Goal: Task Accomplishment & Management: Use online tool/utility

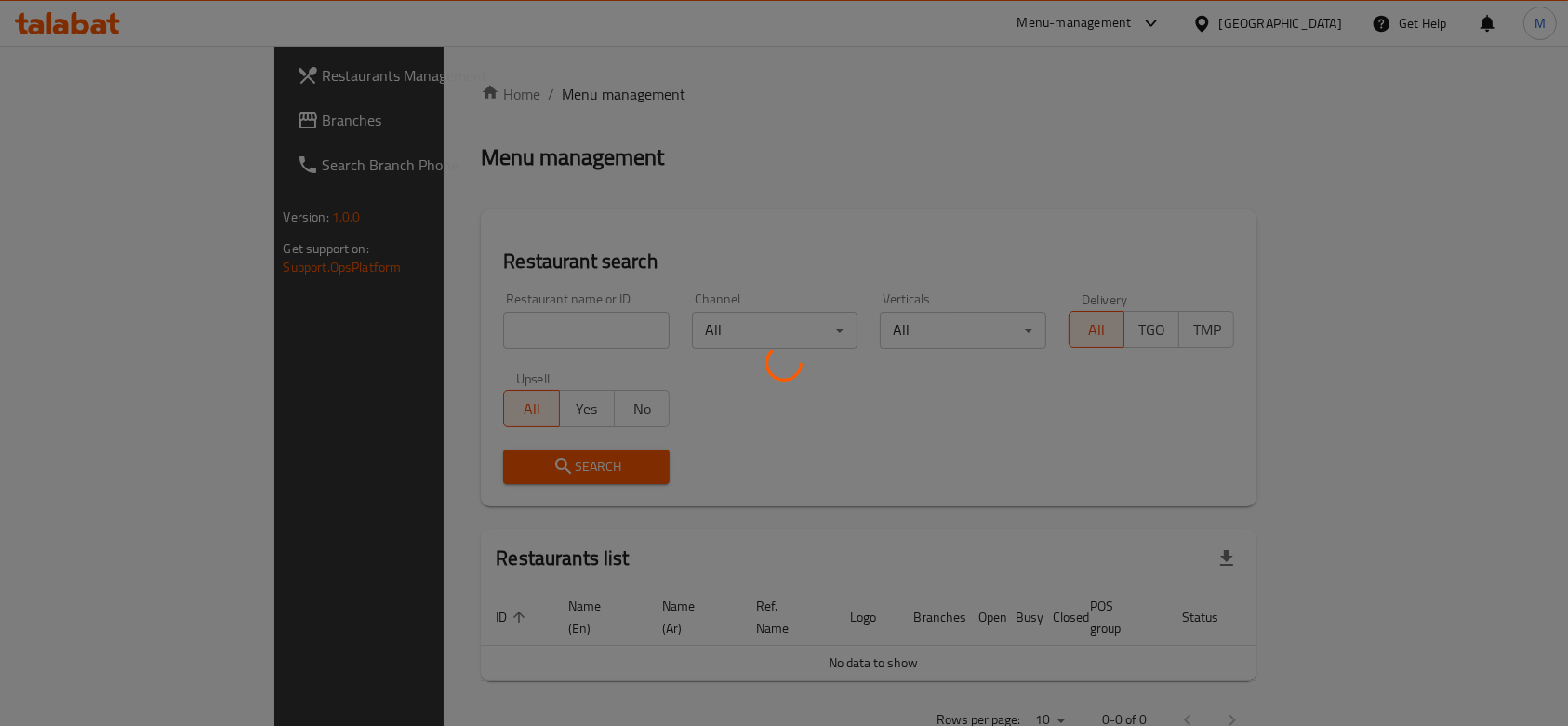
click at [455, 324] on div at bounding box center [784, 363] width 1568 height 726
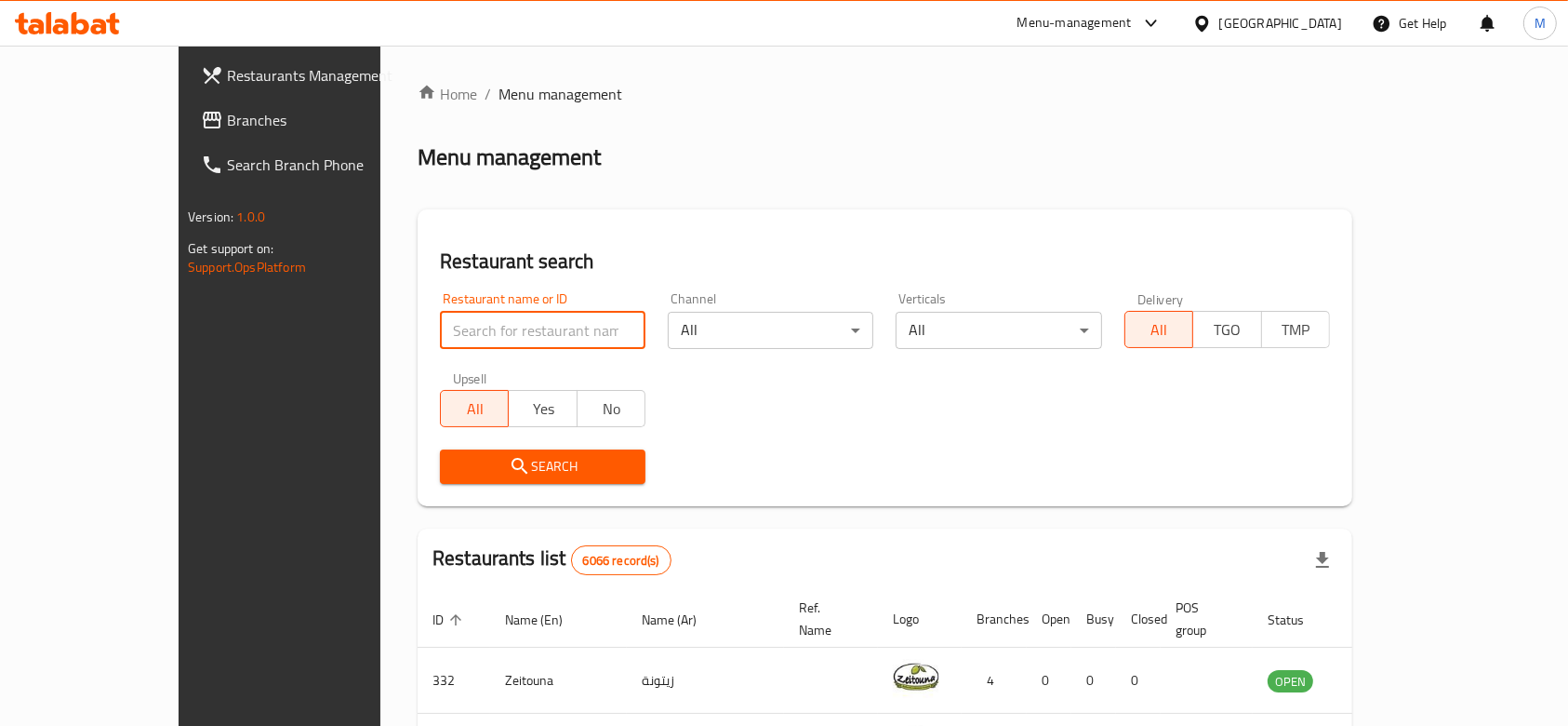
click at [469, 326] on input "search" at bounding box center [543, 331] width 206 height 38
type input "bombo"
click button "Search" at bounding box center [543, 467] width 206 height 35
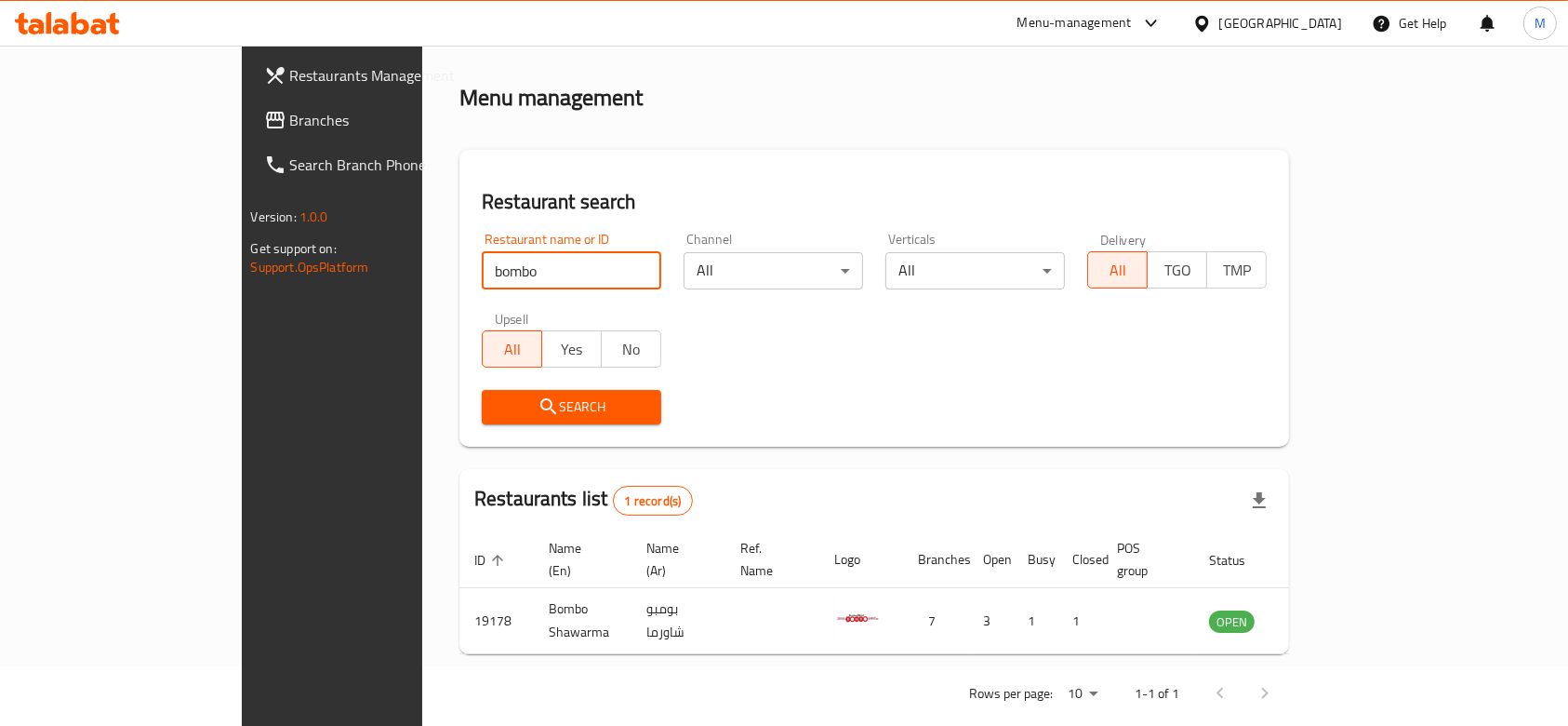
scroll to position [67, 0]
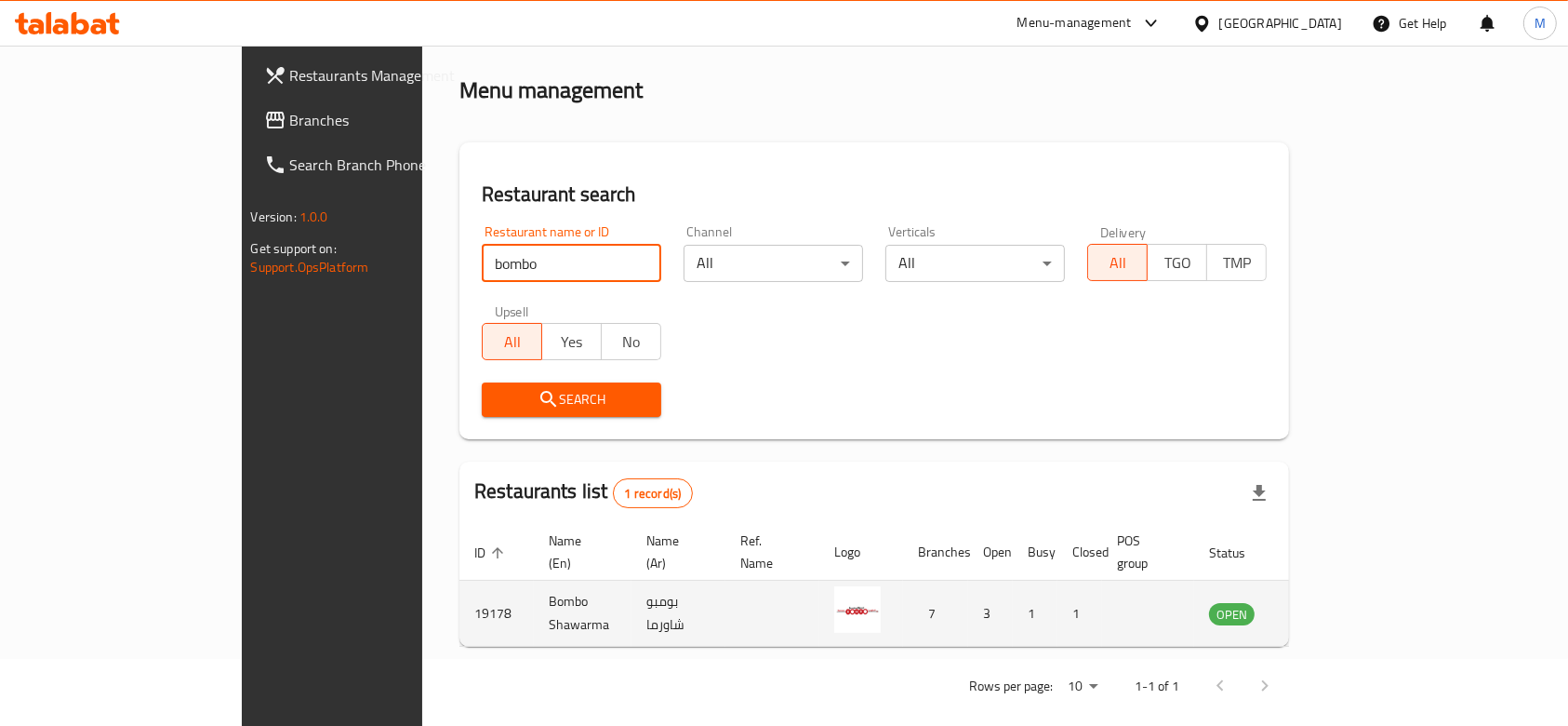
click at [1330, 602] on icon "enhanced table" at bounding box center [1318, 613] width 23 height 23
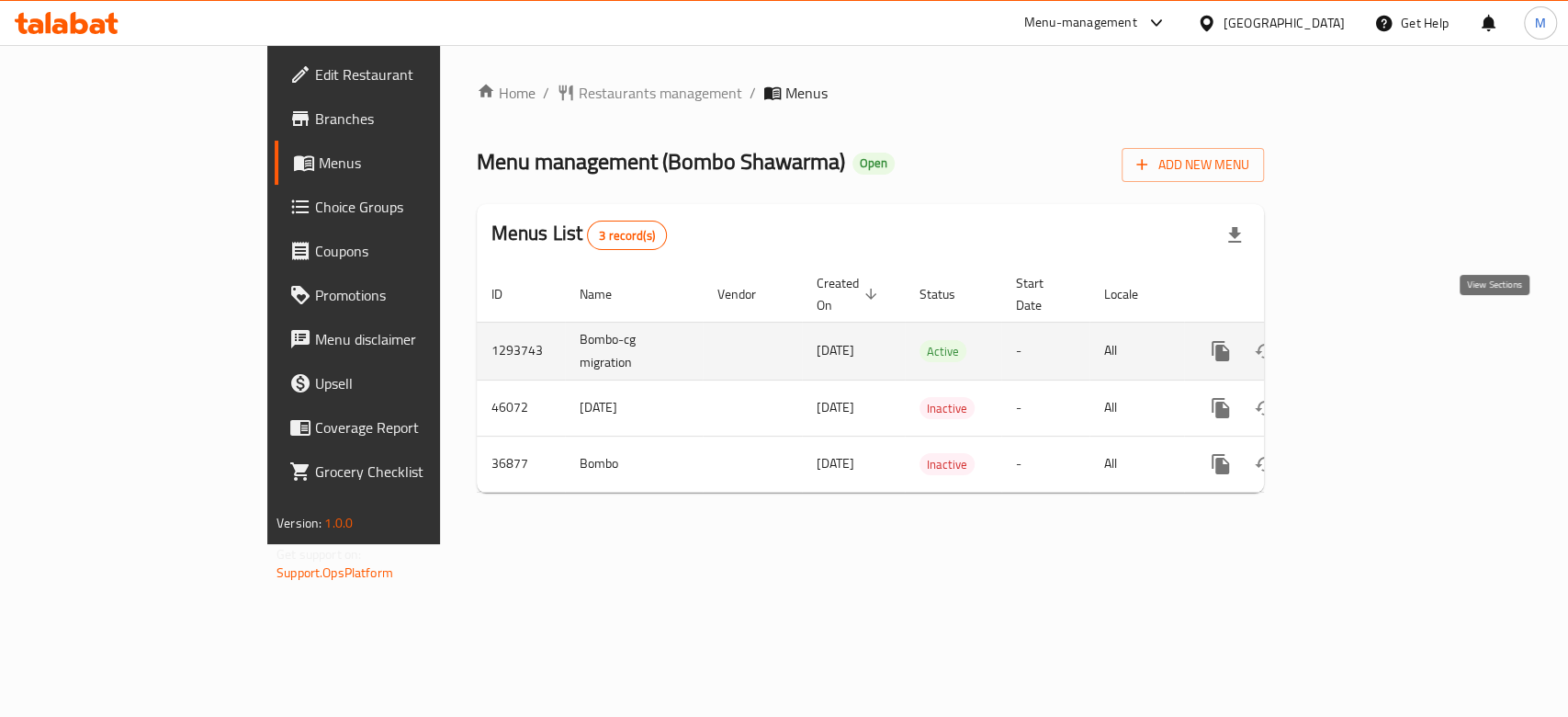
click at [1375, 329] on link "enhanced table" at bounding box center [1354, 352] width 45 height 45
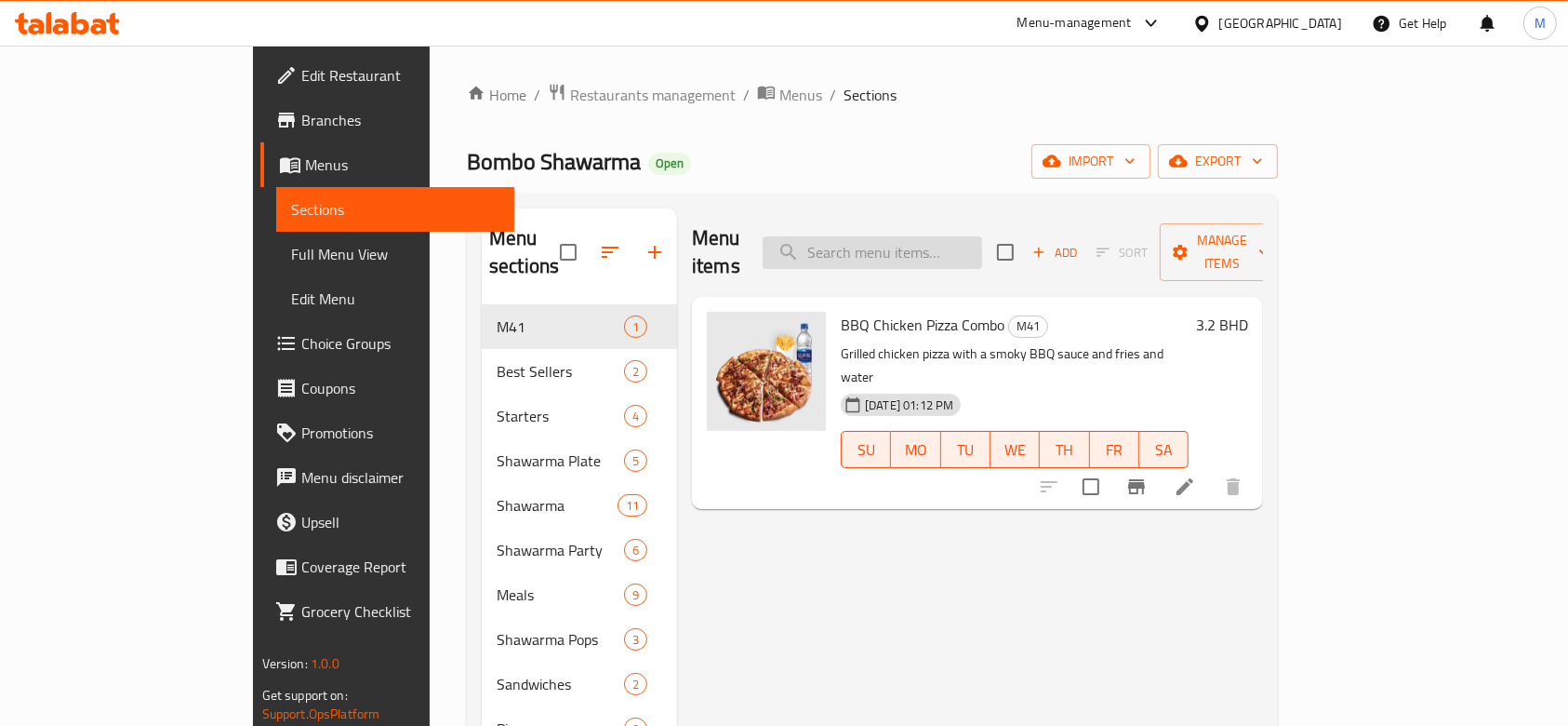
click at [964, 240] on input "search" at bounding box center [872, 253] width 220 height 33
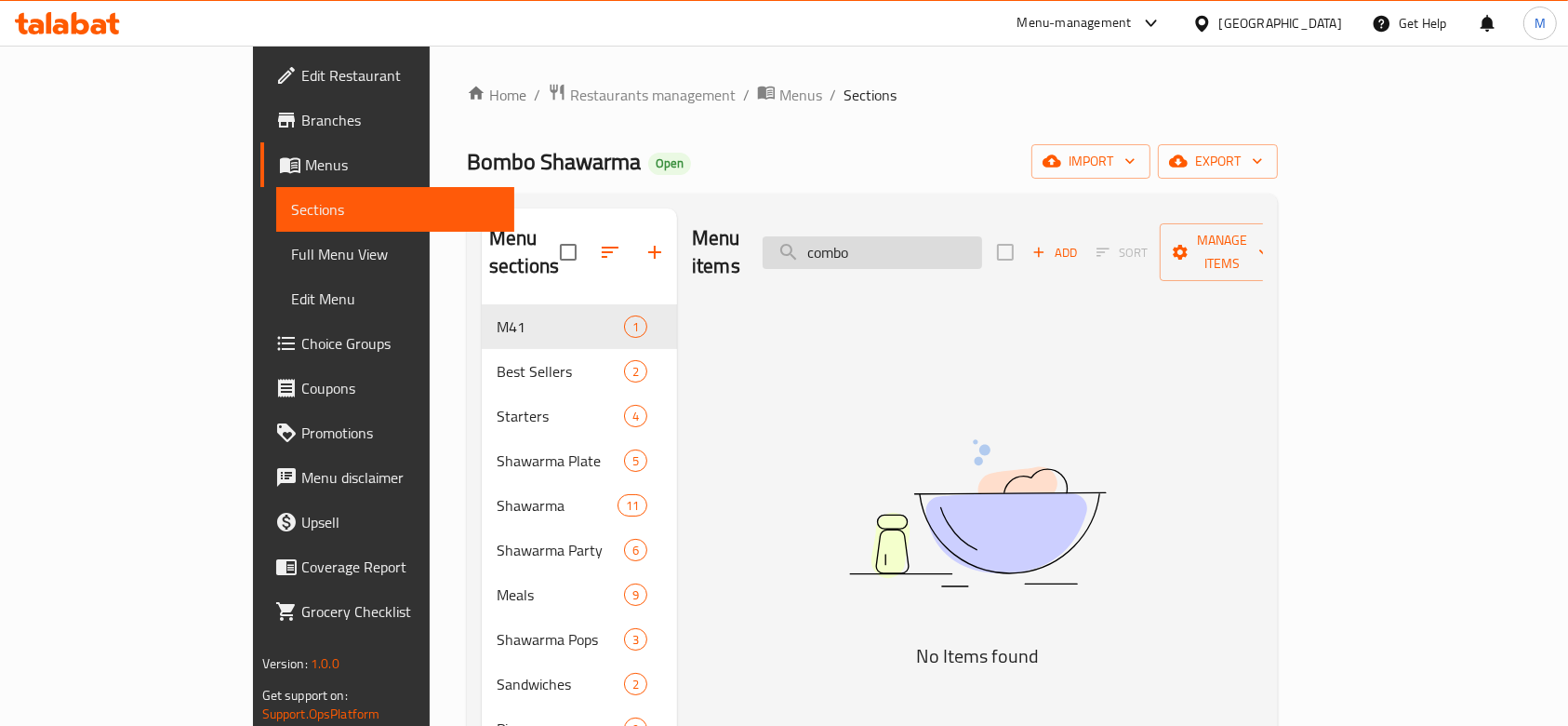
type input "combo"
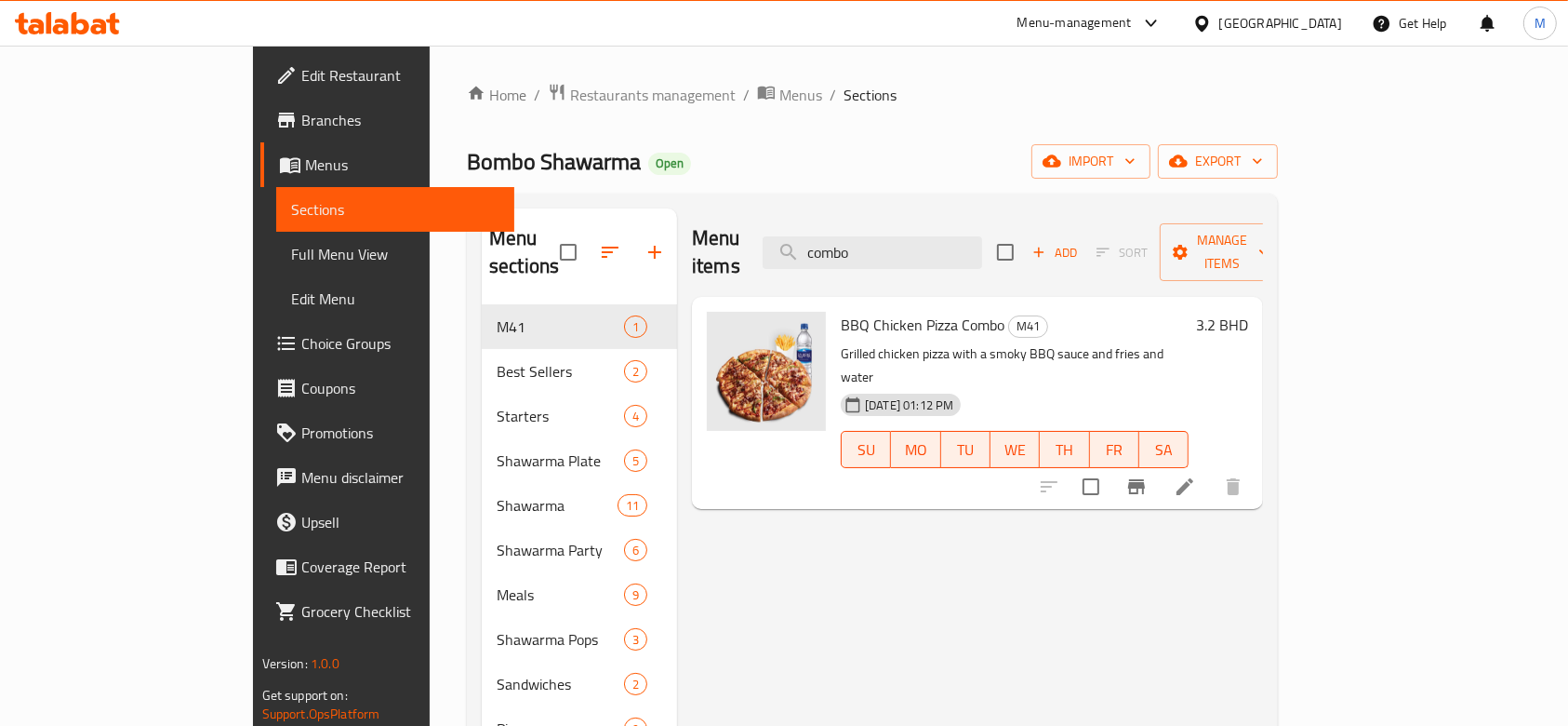
click at [301, 347] on span "Choice Groups" at bounding box center [401, 344] width 199 height 23
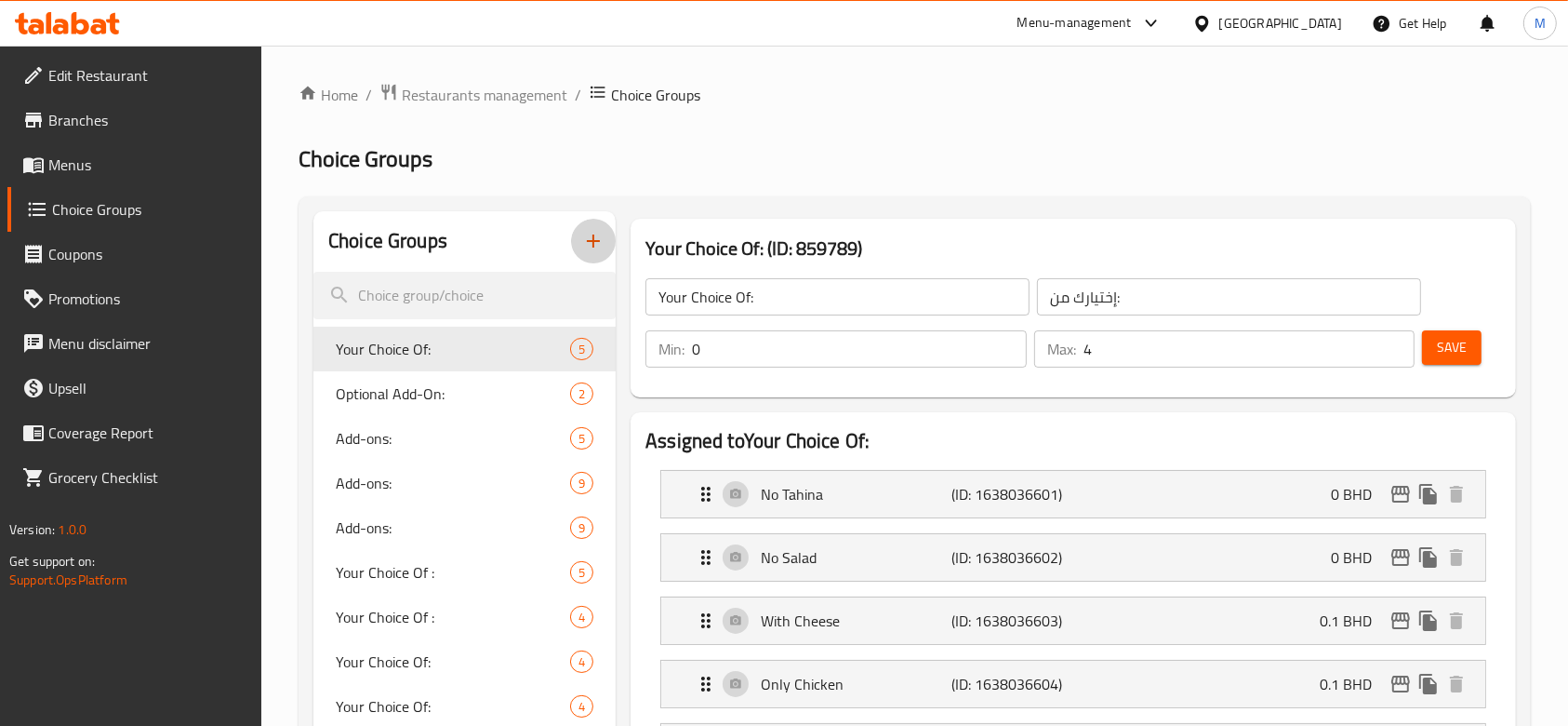
click at [598, 236] on icon "button" at bounding box center [593, 241] width 23 height 23
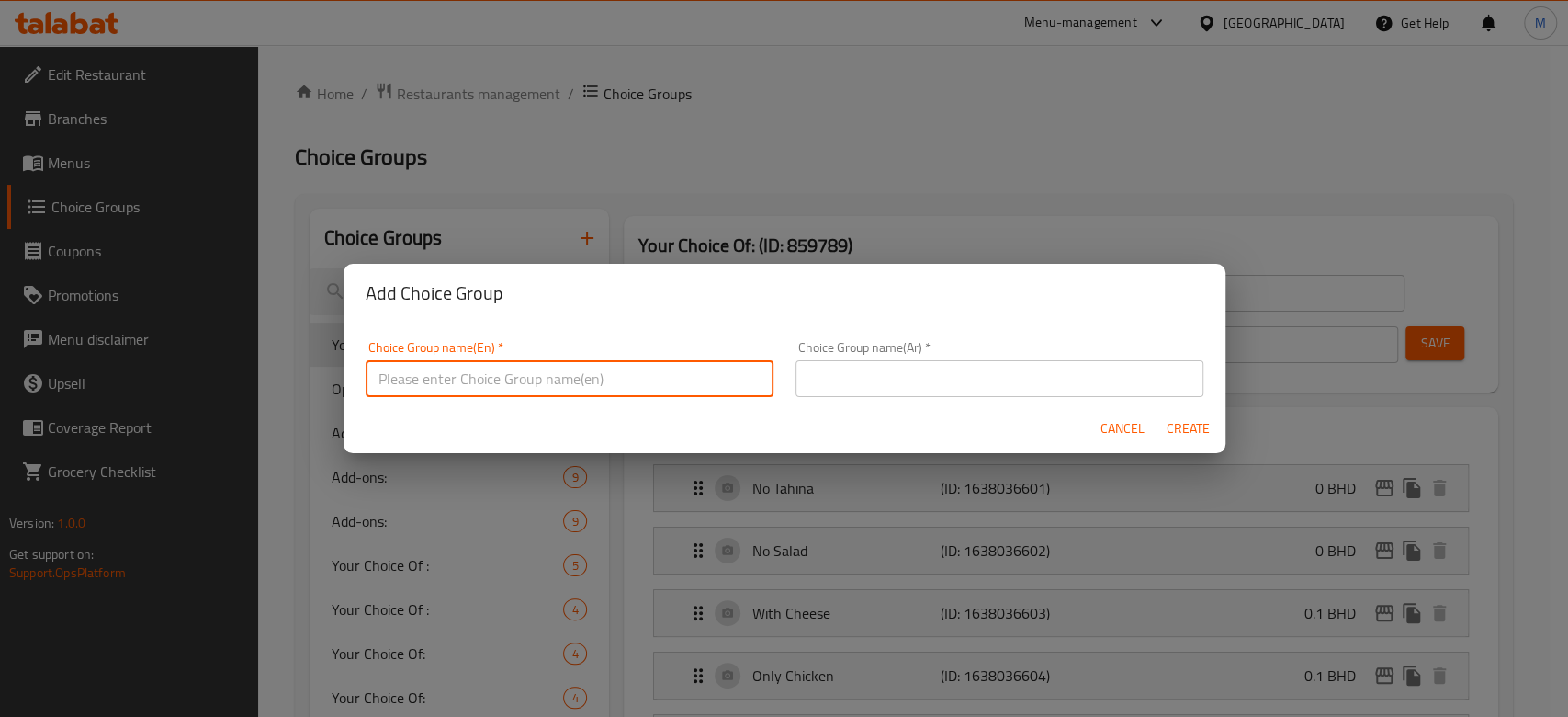
click at [571, 379] on input "text" at bounding box center [569, 378] width 408 height 37
type input "M"
type input "Choice of fries:"
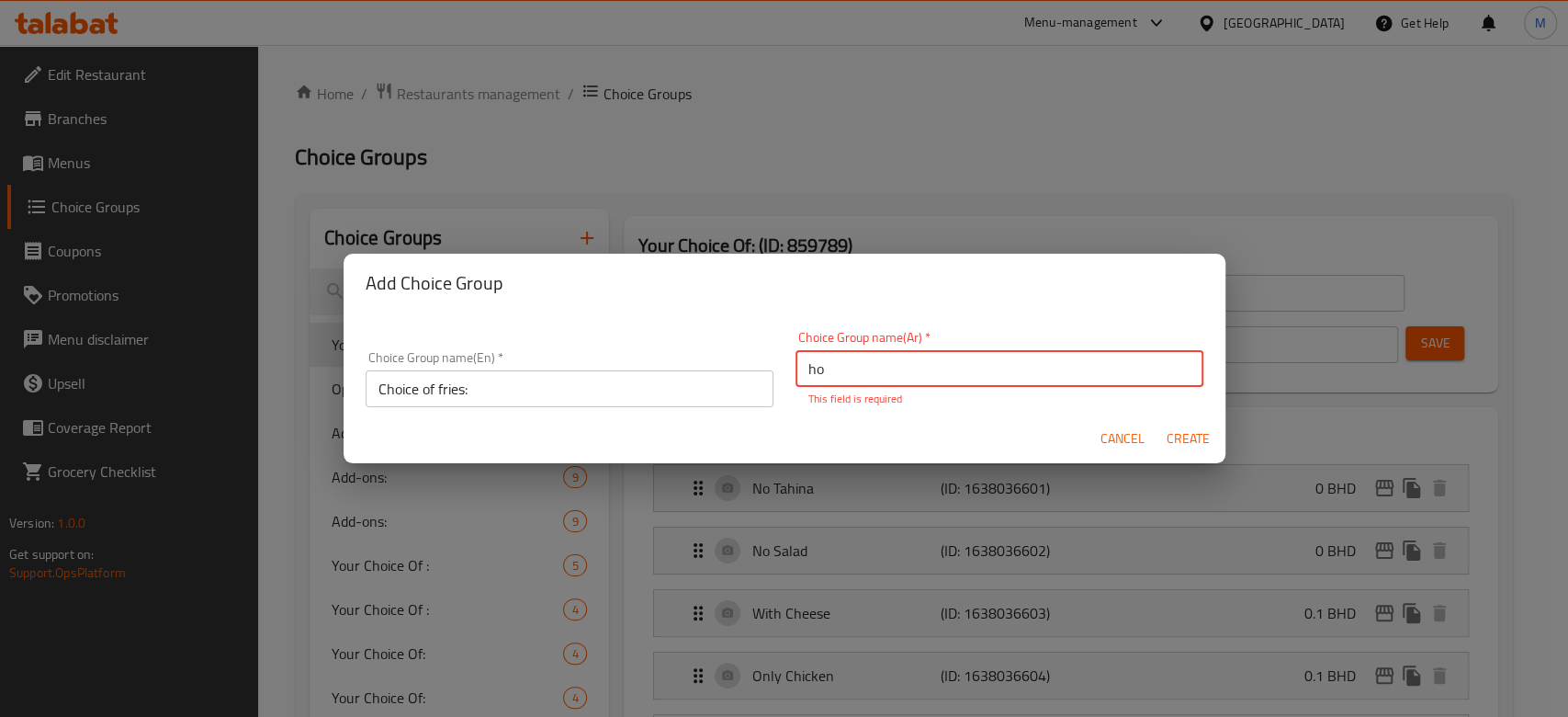
type input "h"
type input "اختيارك من البطاطس المقليه:"
click at [1179, 436] on span "Create" at bounding box center [1189, 439] width 45 height 23
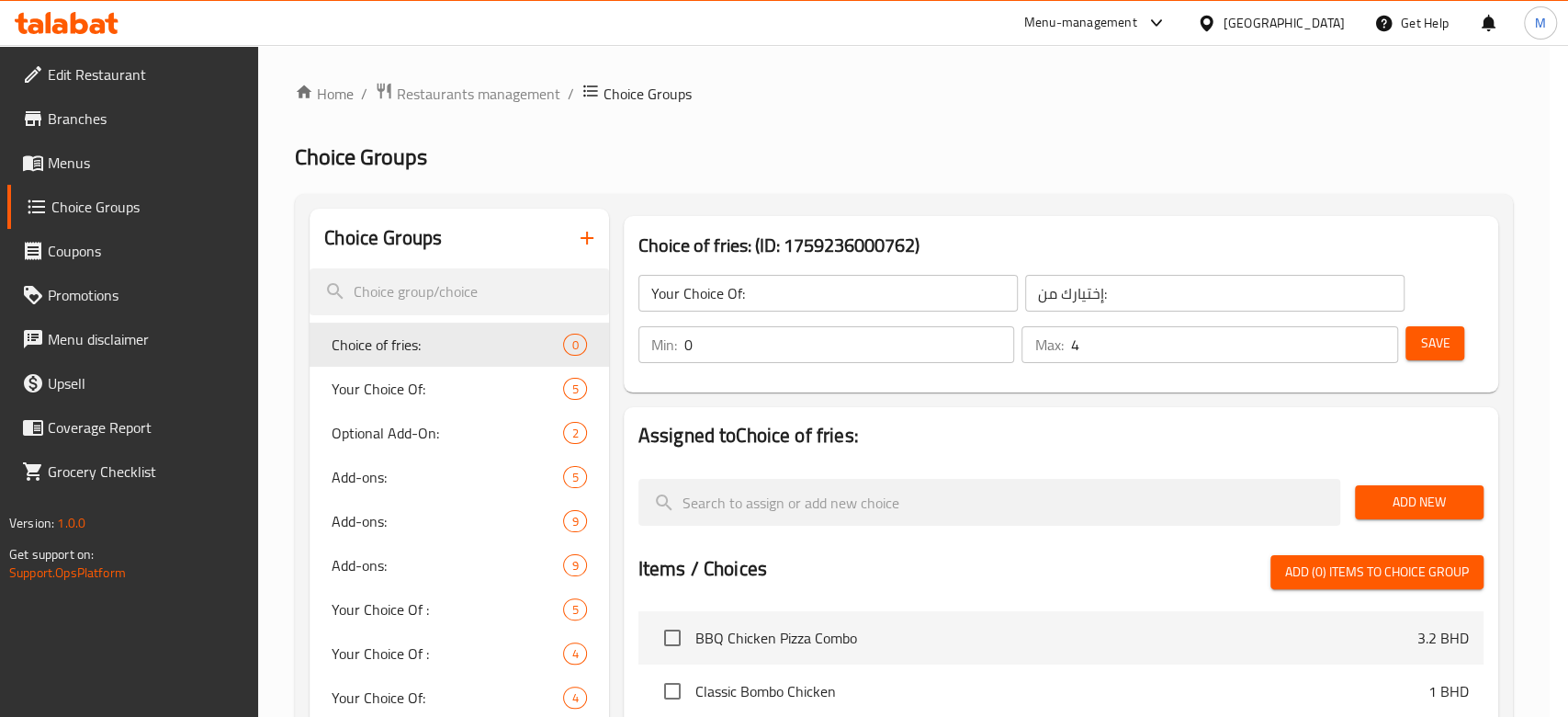
type input "Choice of fries:"
type input "اختيارك من البطاطس المقليه:"
type input "0"
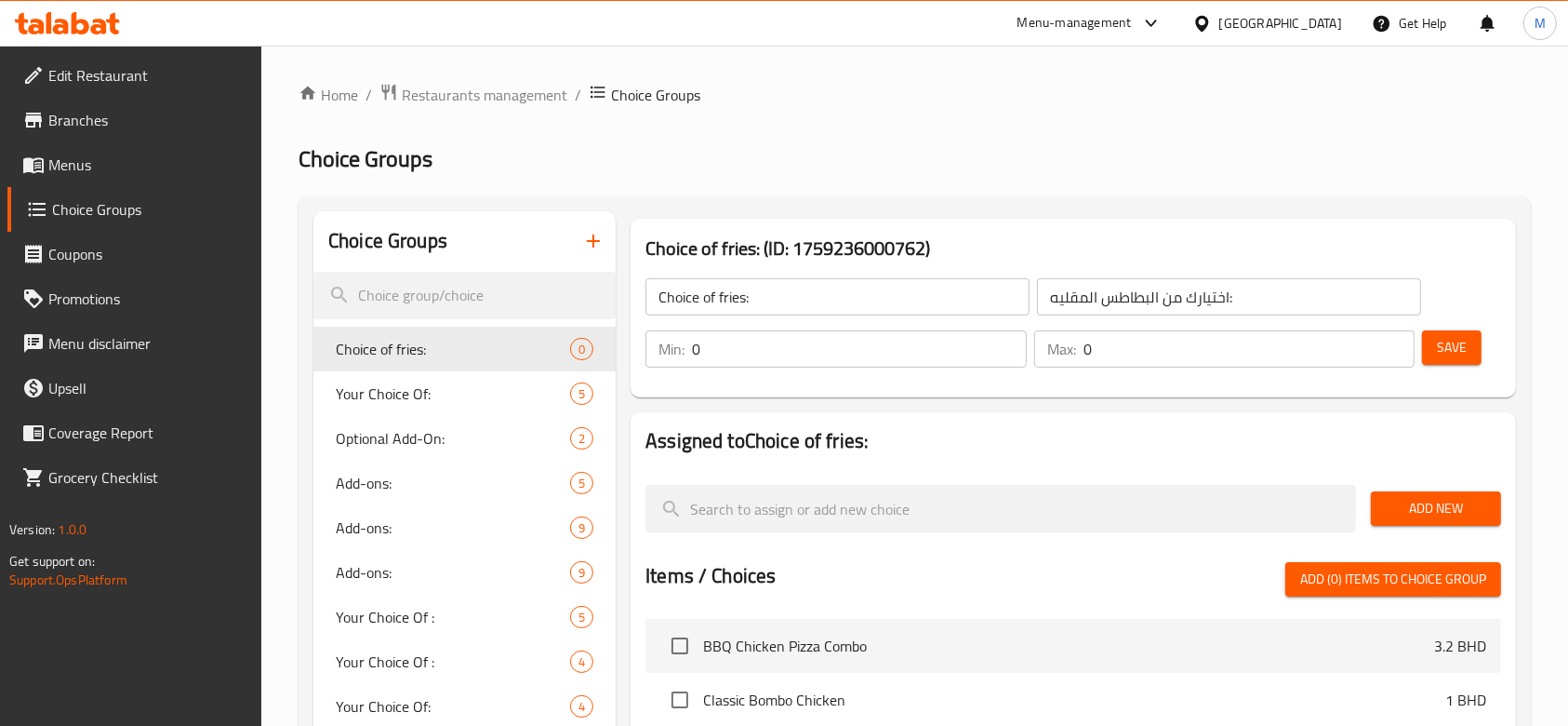
click at [840, 341] on input "0" at bounding box center [859, 349] width 335 height 38
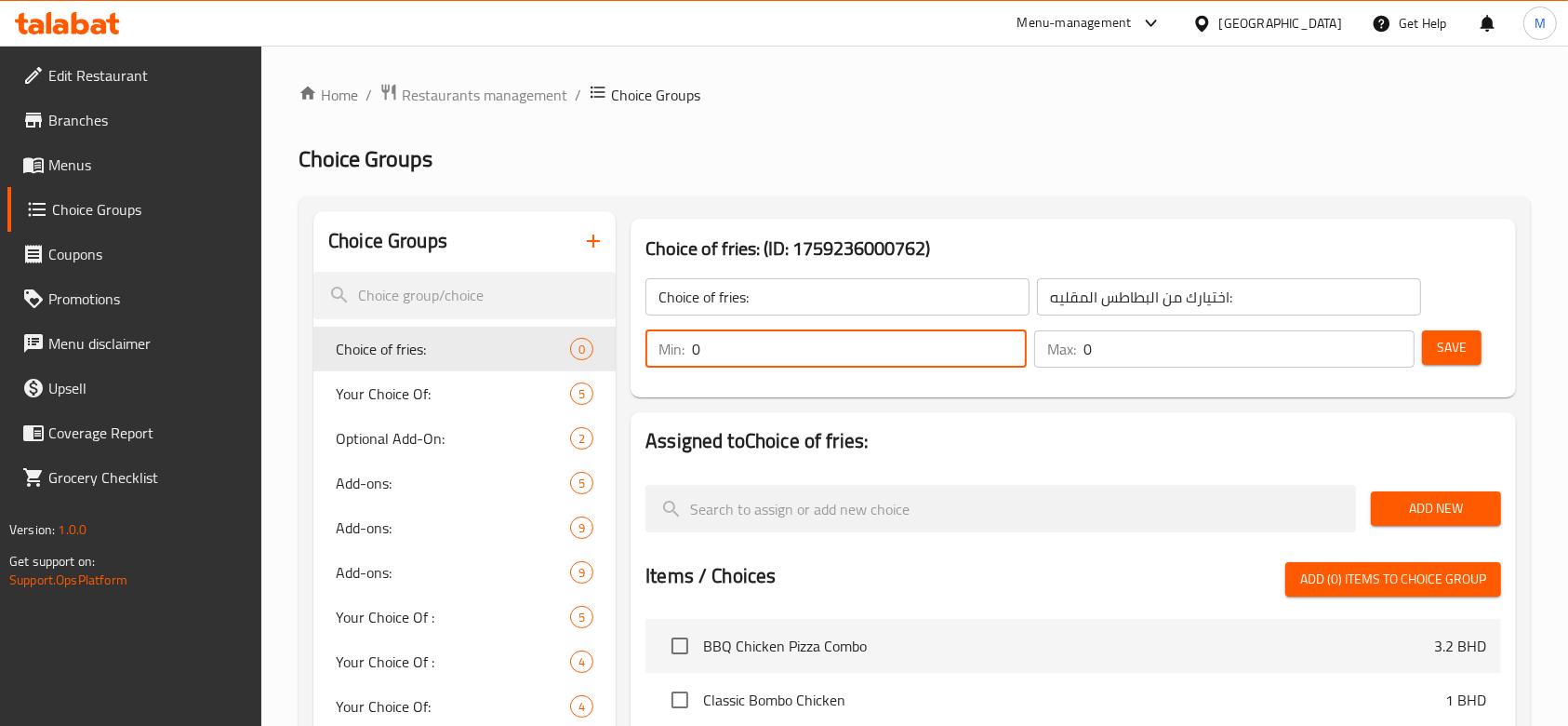
click at [840, 341] on input "0" at bounding box center [859, 349] width 335 height 38
type input "1"
click at [1176, 356] on input "0" at bounding box center [1250, 349] width 332 height 38
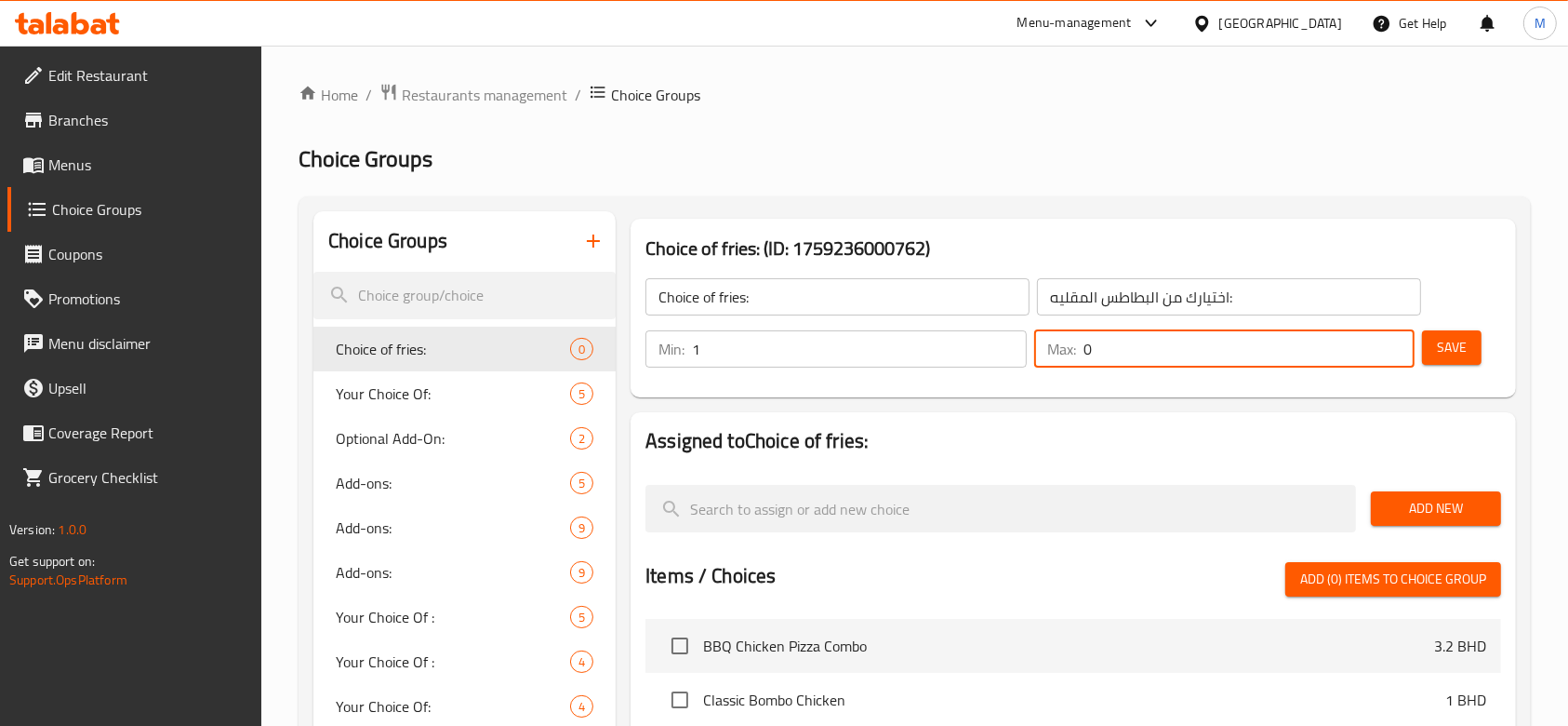
click at [1176, 356] on input "0" at bounding box center [1250, 349] width 332 height 38
type input "1"
click at [1469, 352] on button "Save" at bounding box center [1452, 348] width 59 height 35
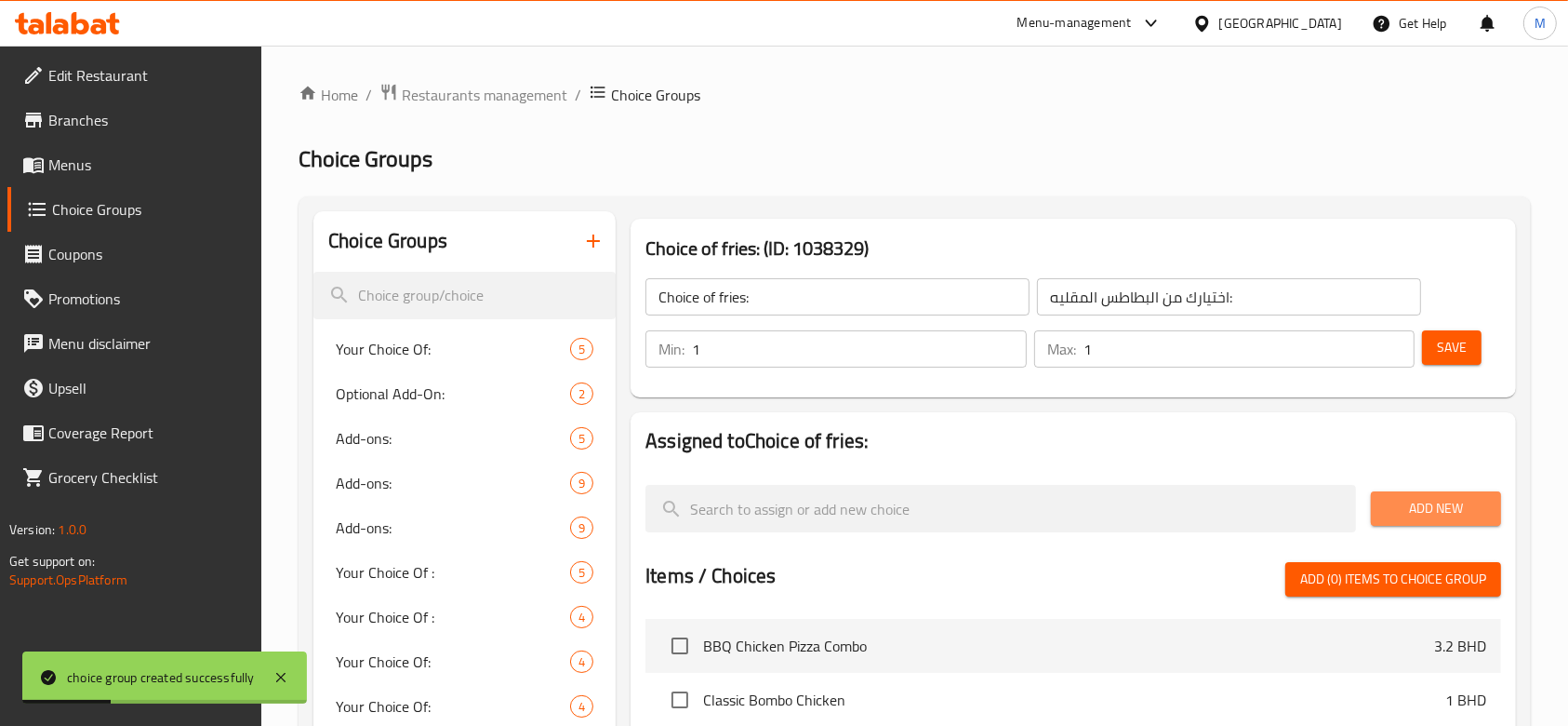
click at [1407, 516] on span "Add New" at bounding box center [1436, 508] width 100 height 23
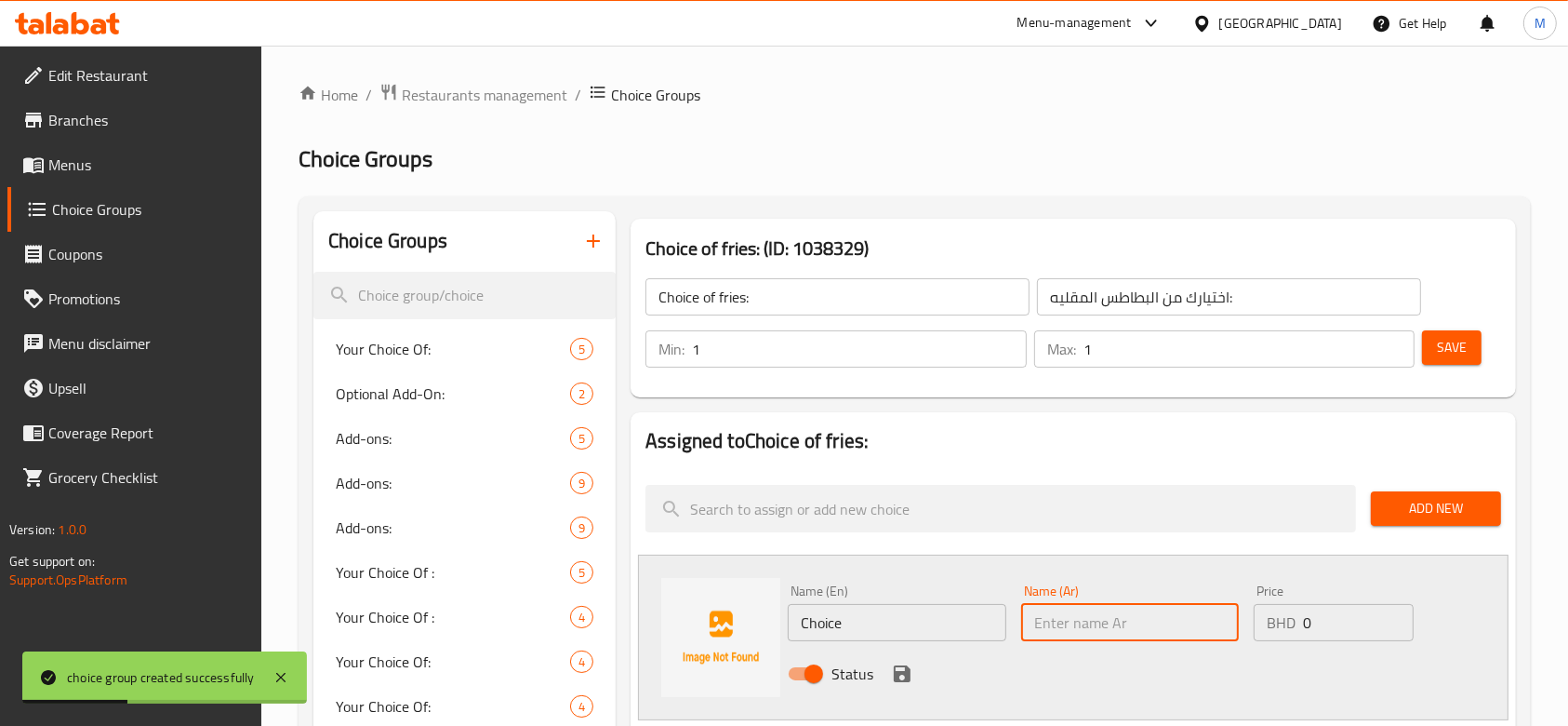
click at [1088, 620] on input "text" at bounding box center [1130, 623] width 218 height 38
type input "عادي"
click at [907, 617] on input "Choice" at bounding box center [897, 623] width 218 height 38
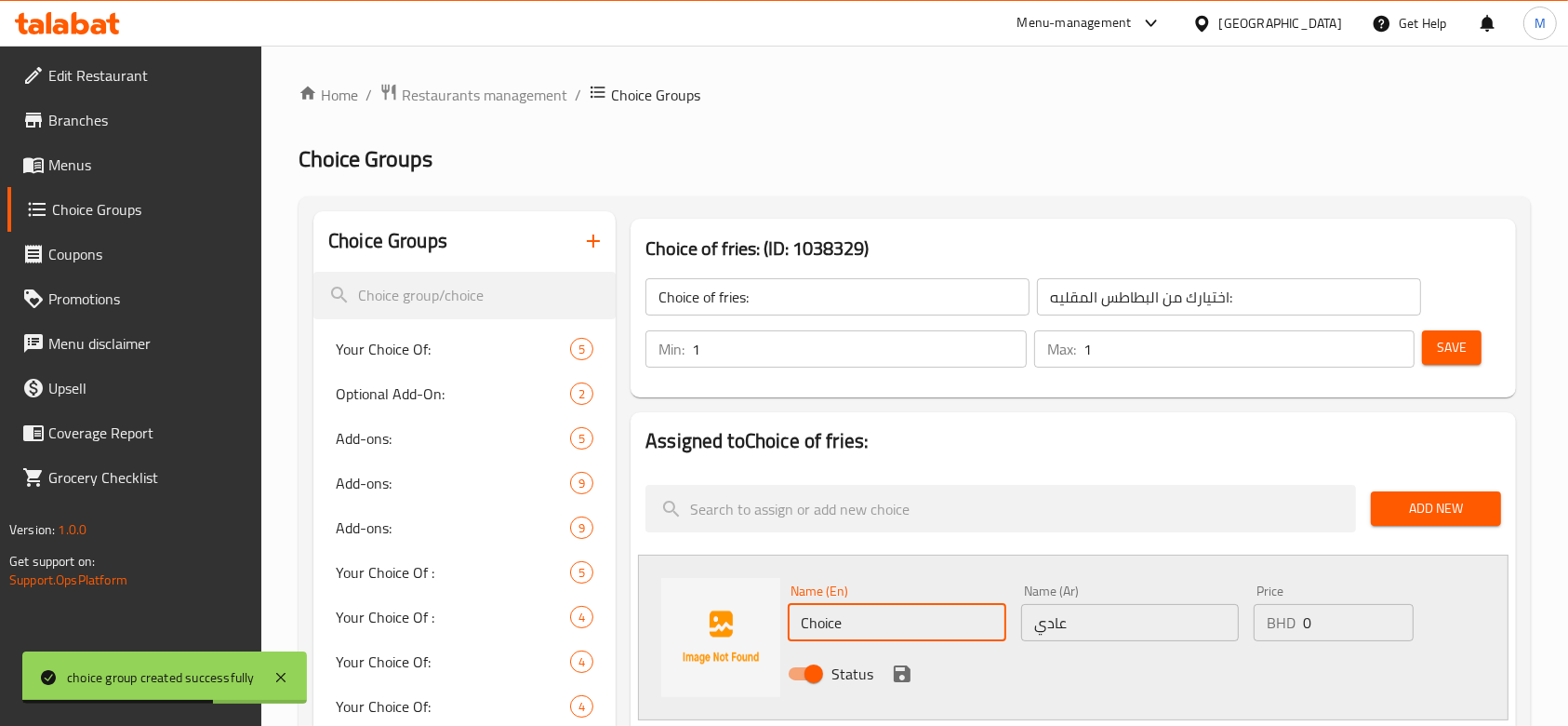
click at [907, 617] on input "Choice" at bounding box center [897, 623] width 218 height 38
click at [902, 664] on icon "save" at bounding box center [902, 673] width 23 height 23
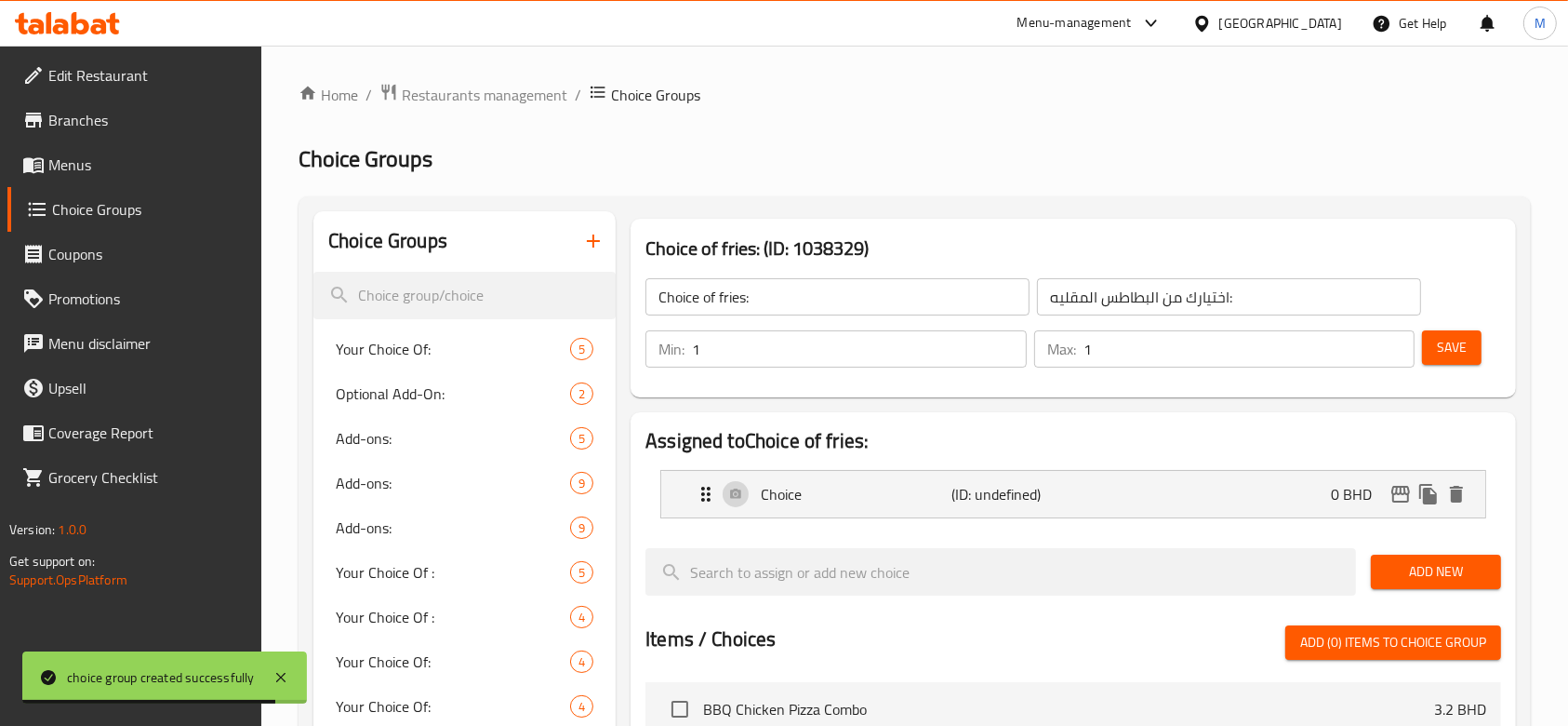
click at [1440, 572] on span "Add New" at bounding box center [1436, 571] width 100 height 23
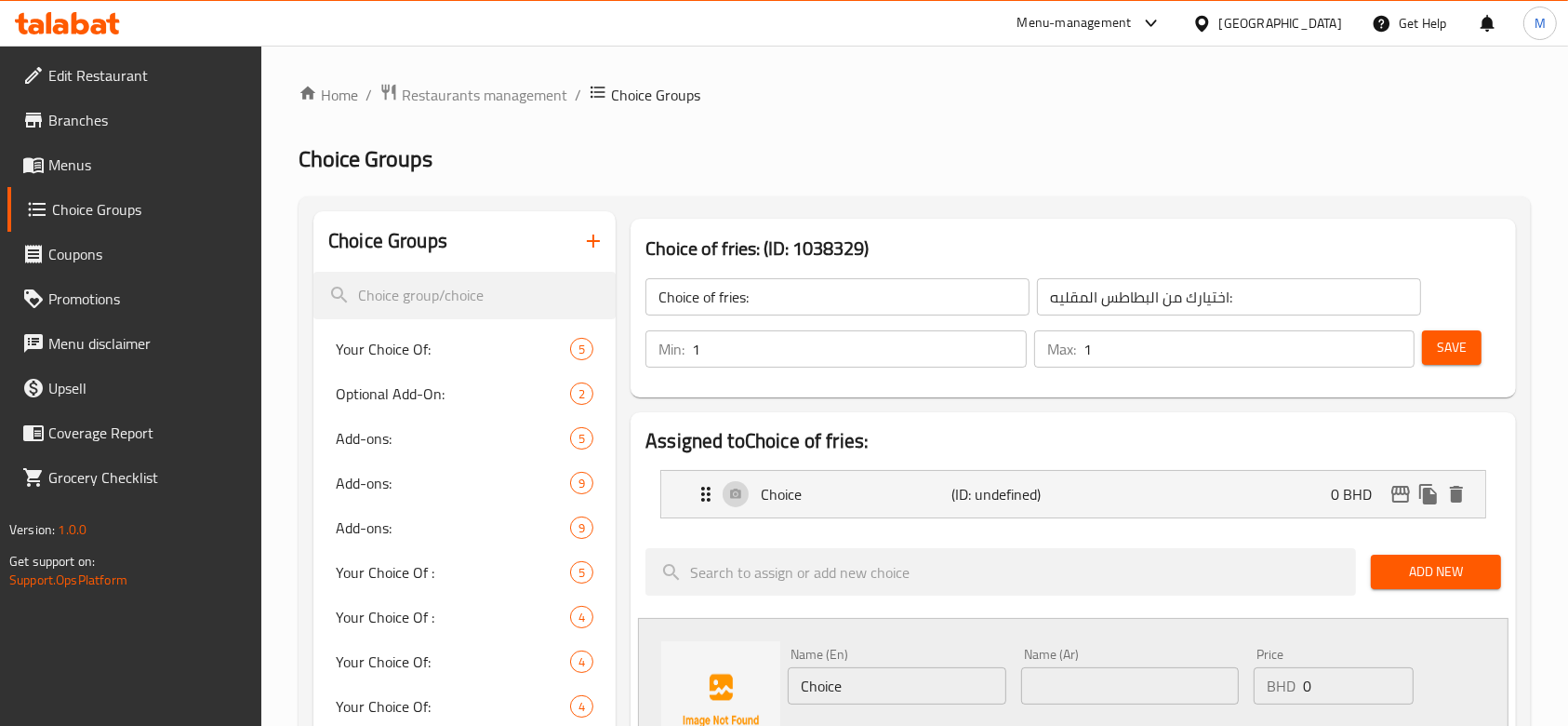
click at [1106, 681] on input "text" at bounding box center [1130, 686] width 218 height 38
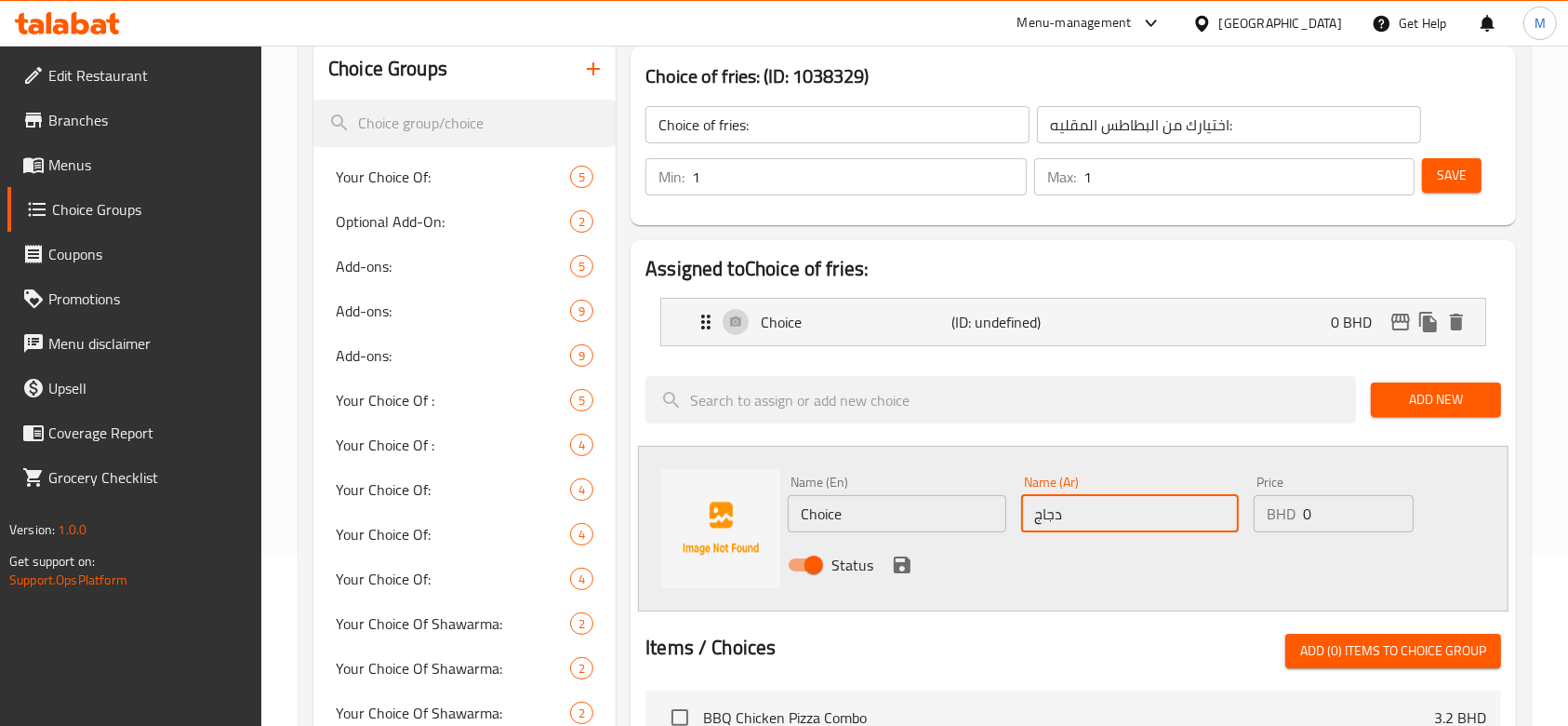
scroll to position [248, 0]
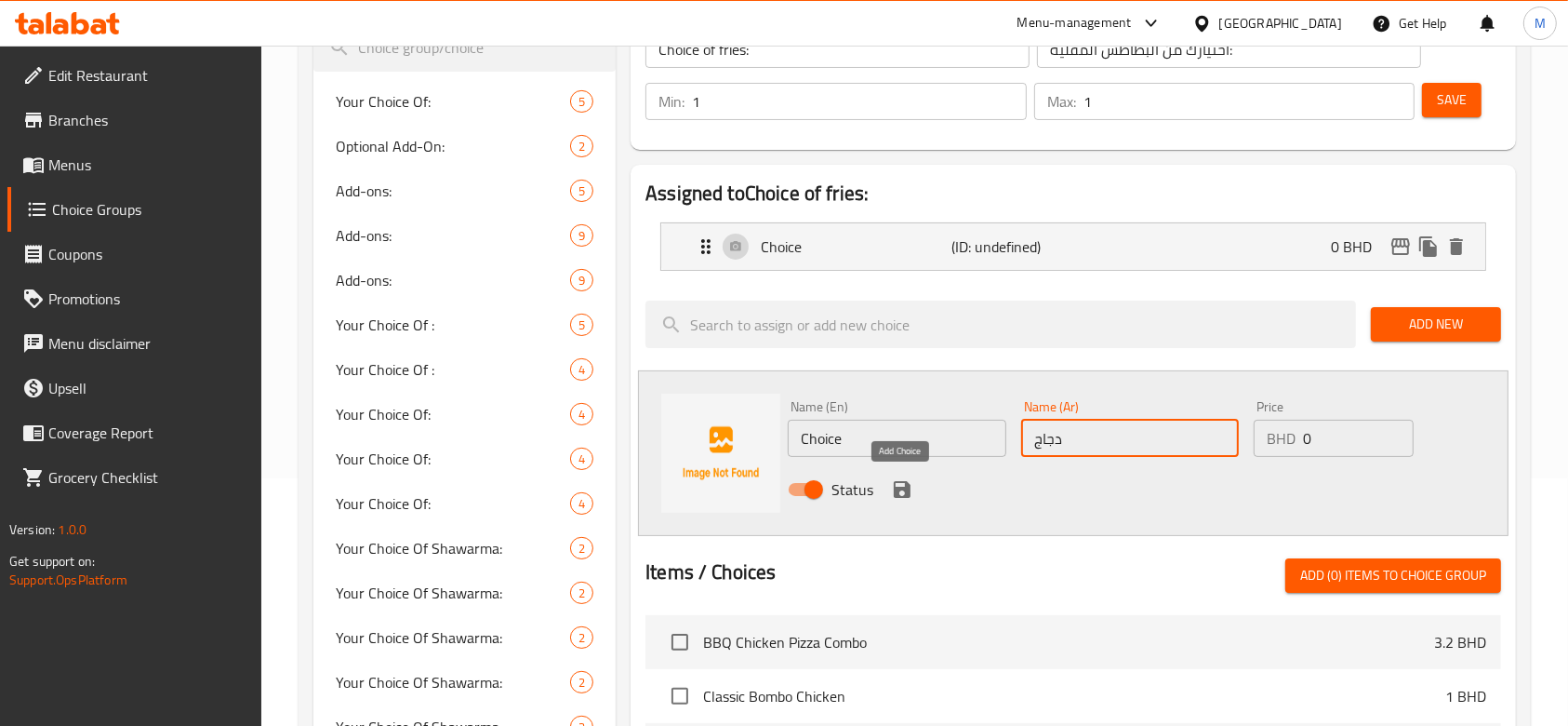
type input "دجاج"
click at [905, 487] on icon "save" at bounding box center [902, 489] width 17 height 17
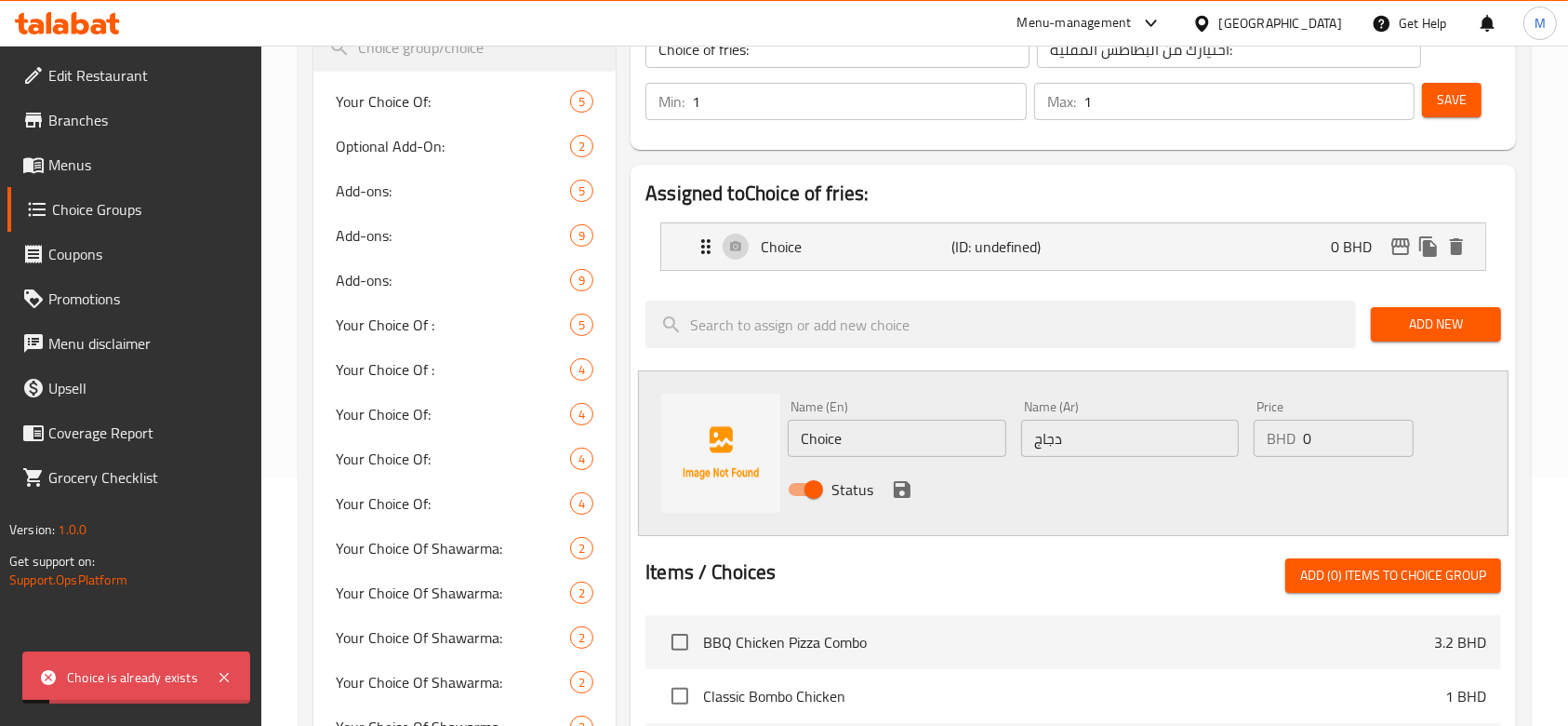
click at [857, 449] on input "Choice" at bounding box center [897, 439] width 218 height 38
type input "Chicken"
click at [1213, 425] on div "Name (En) Chicken Name (En) Name (Ar) دجاج Name (Ar) Price BHD 0 Price Status" at bounding box center [1130, 454] width 699 height 122
type input "1"
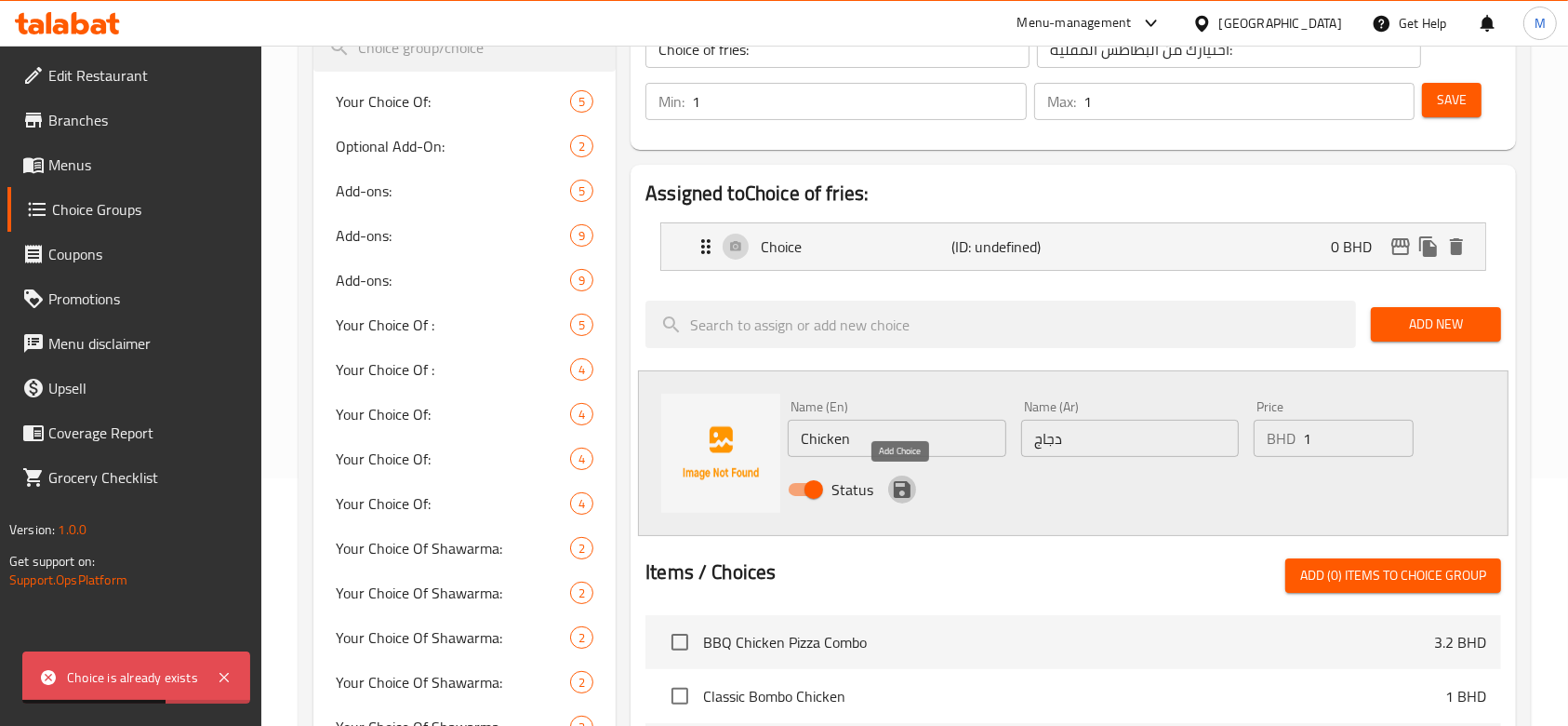
click at [907, 483] on icon "save" at bounding box center [902, 489] width 17 height 17
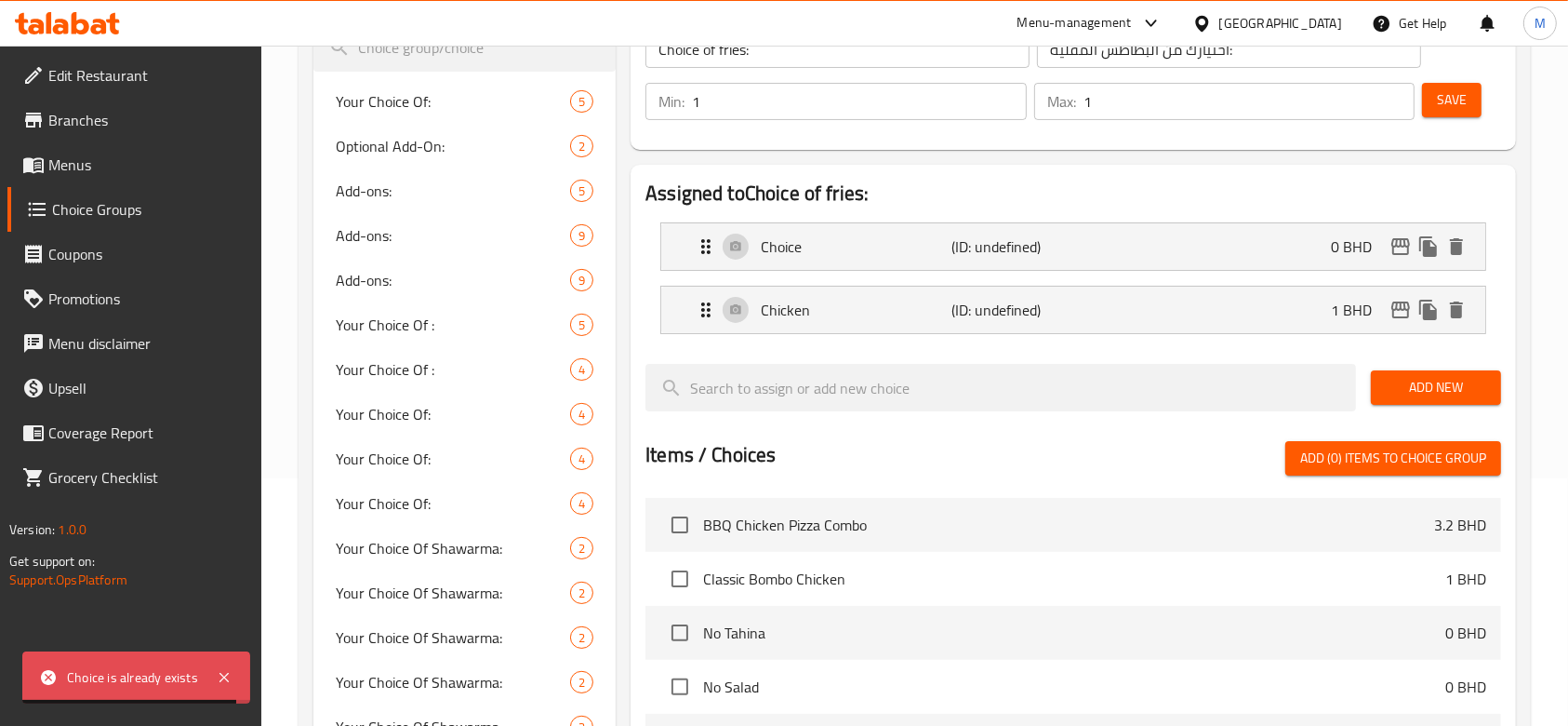
click at [1395, 380] on span "Add New" at bounding box center [1436, 387] width 100 height 23
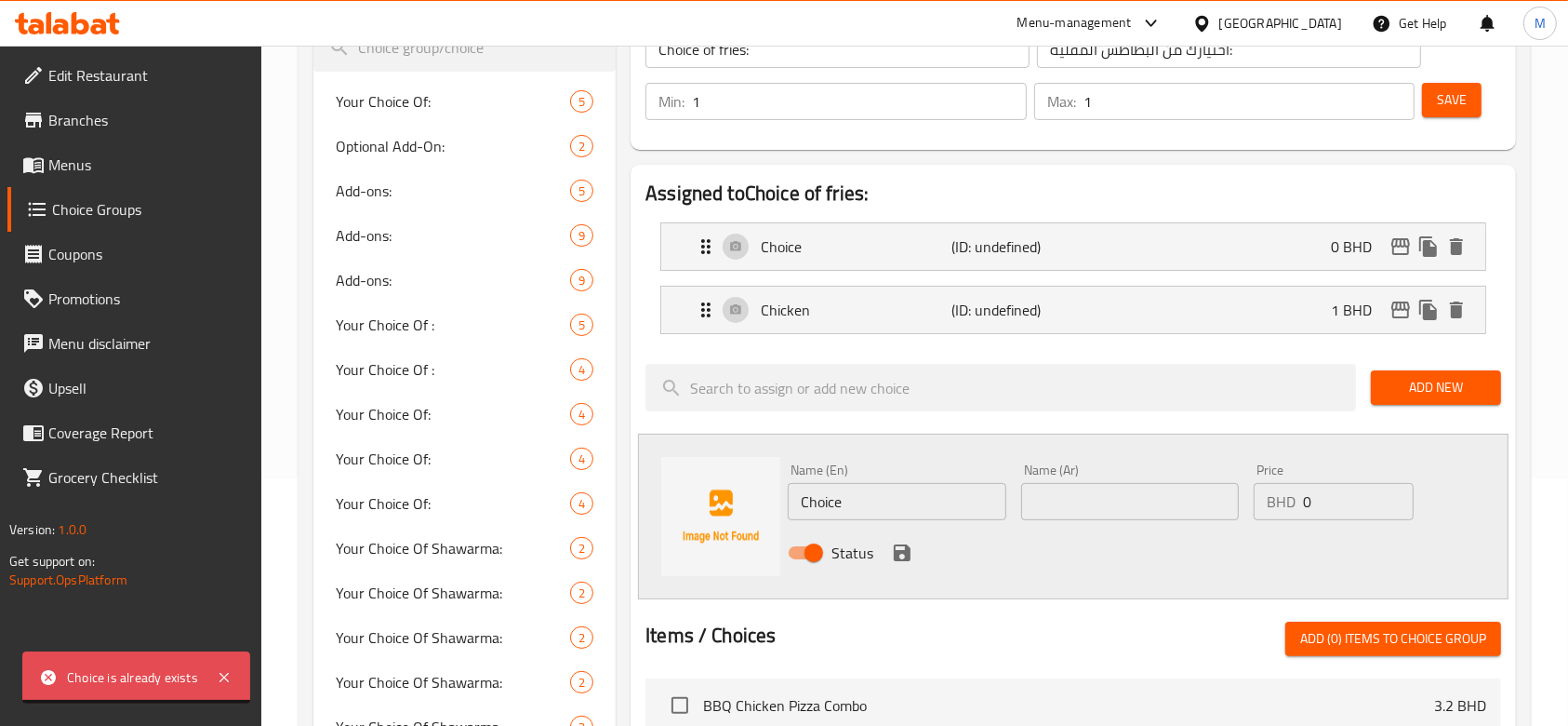
click at [834, 502] on input "Choice" at bounding box center [897, 502] width 218 height 38
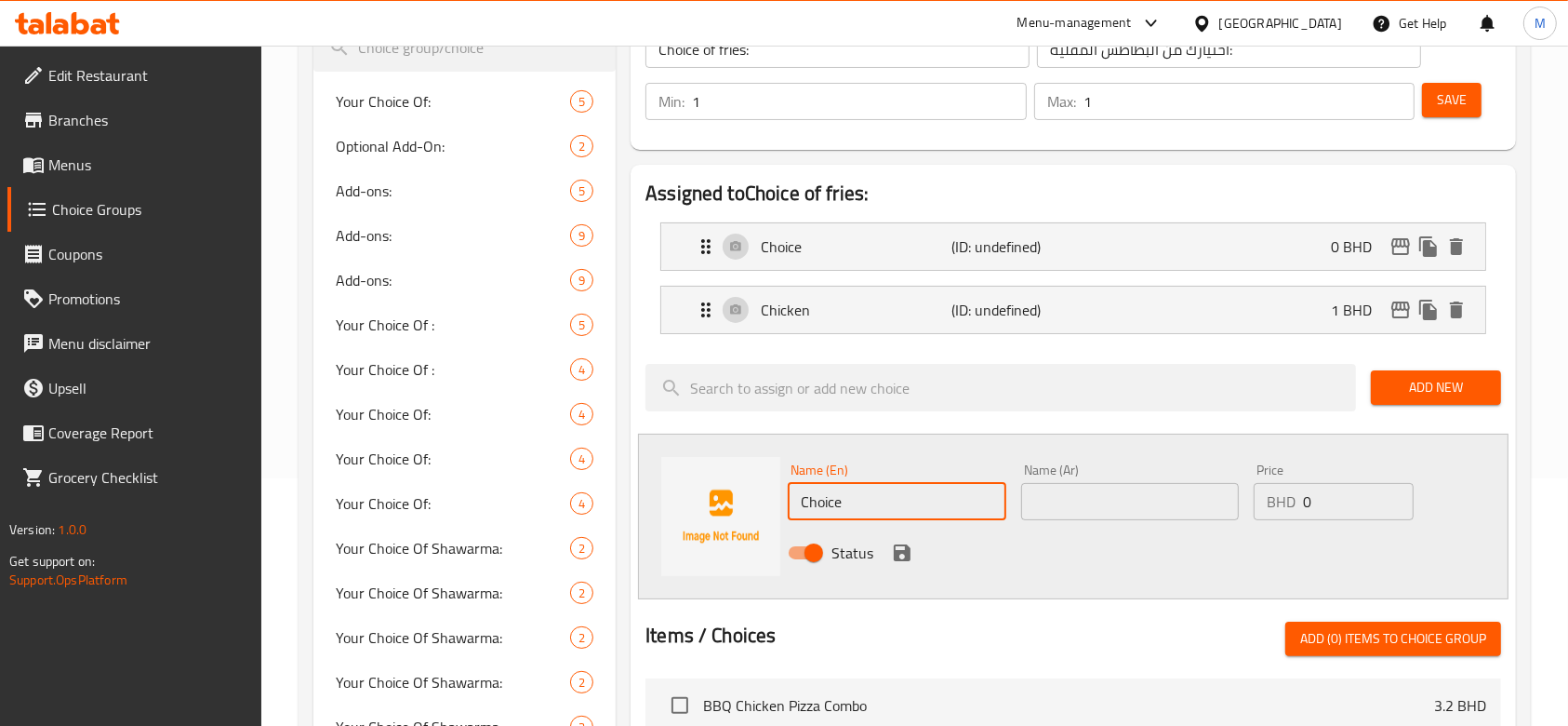
click at [834, 502] on input "Choice" at bounding box center [897, 502] width 218 height 38
type input "Beef"
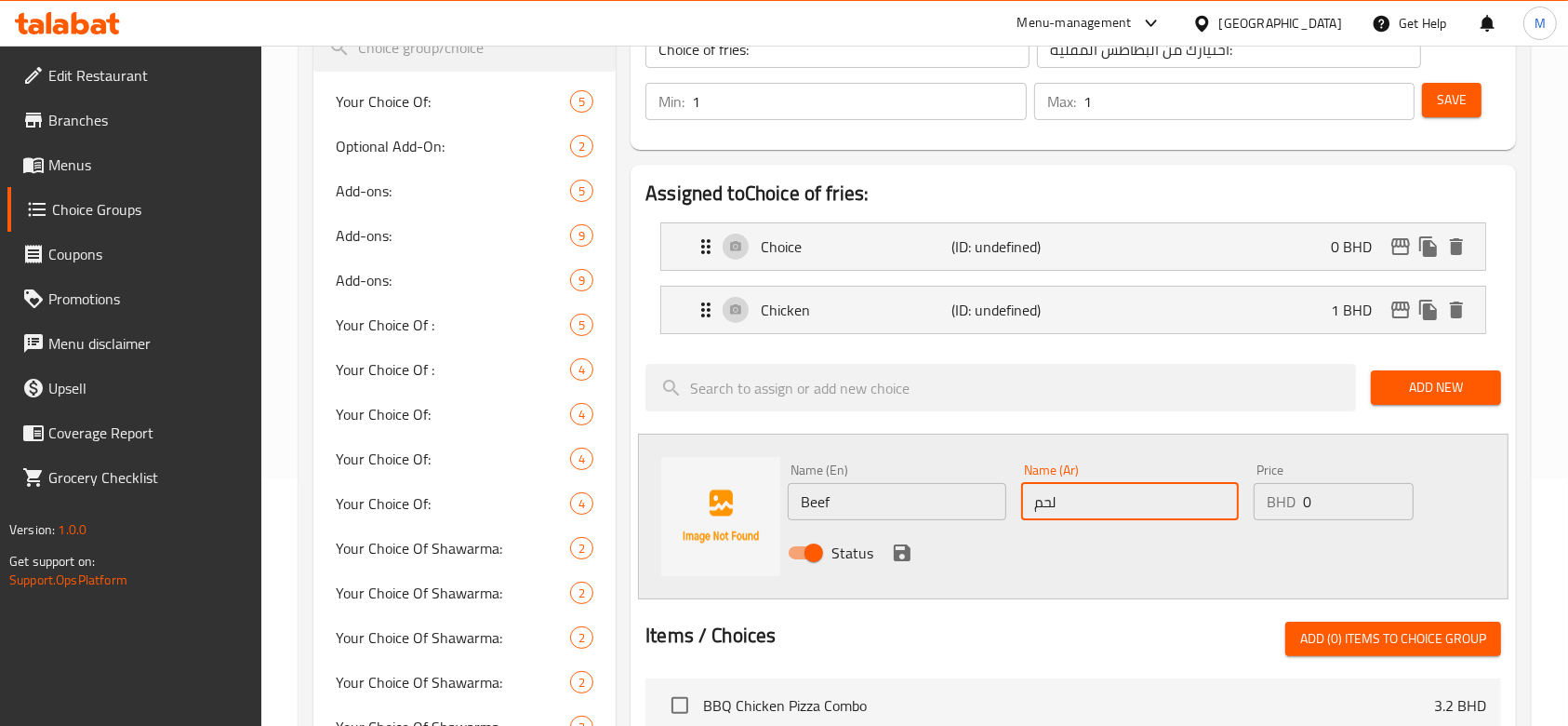
type input "لحم"
drag, startPoint x: 1345, startPoint y: 492, endPoint x: 1260, endPoint y: 487, distance: 85.1
click at [1288, 486] on div "BHD 0 Price" at bounding box center [1333, 502] width 160 height 38
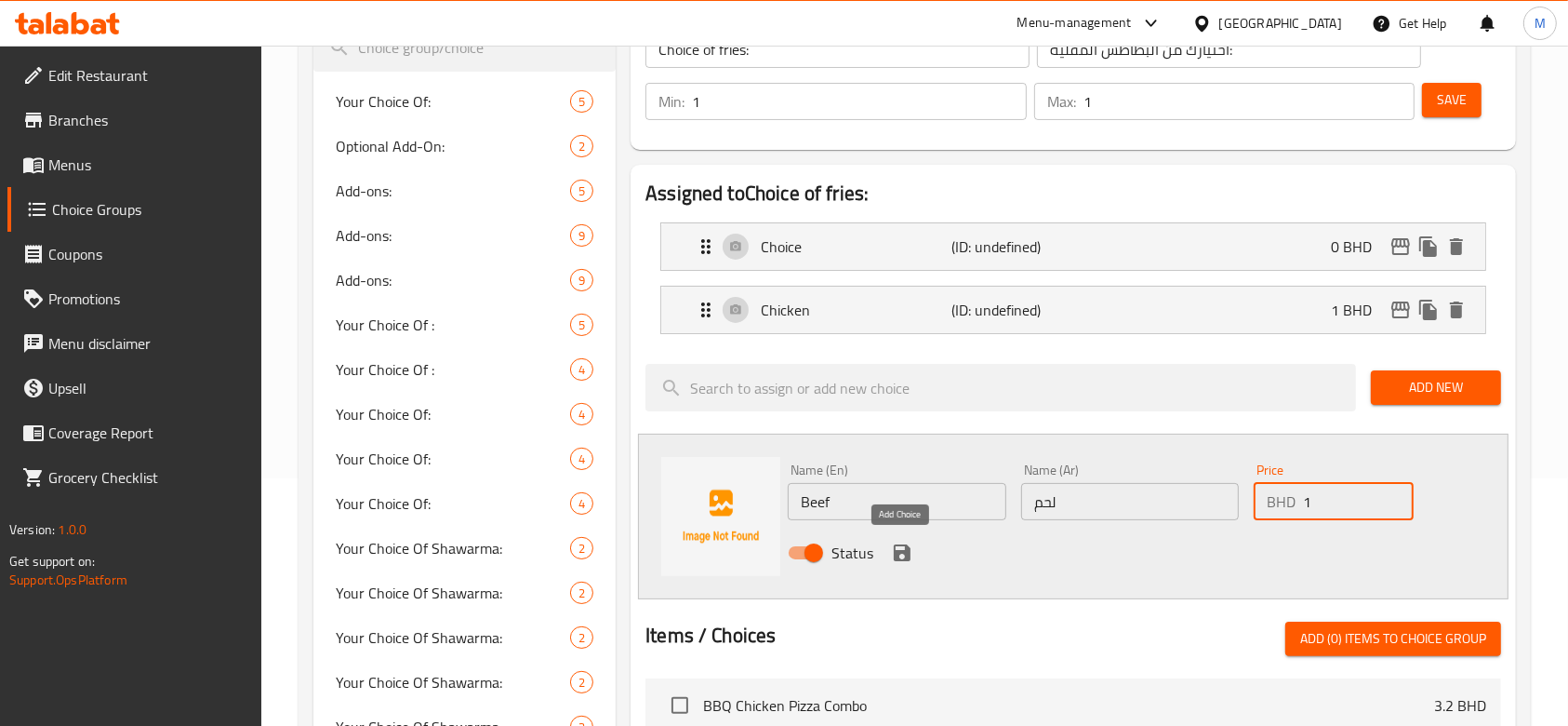
type input "1"
click at [909, 558] on icon "save" at bounding box center [902, 553] width 23 height 23
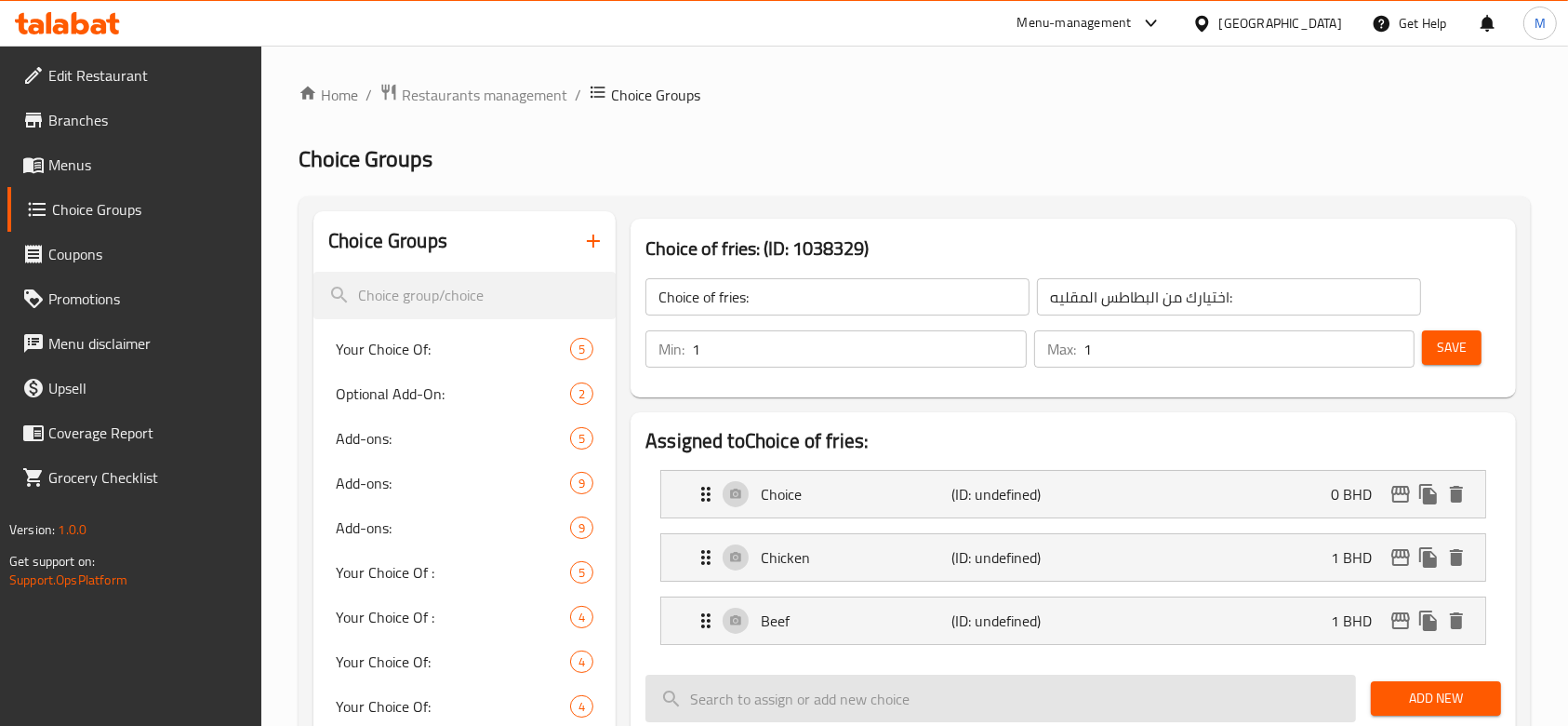
scroll to position [0, 0]
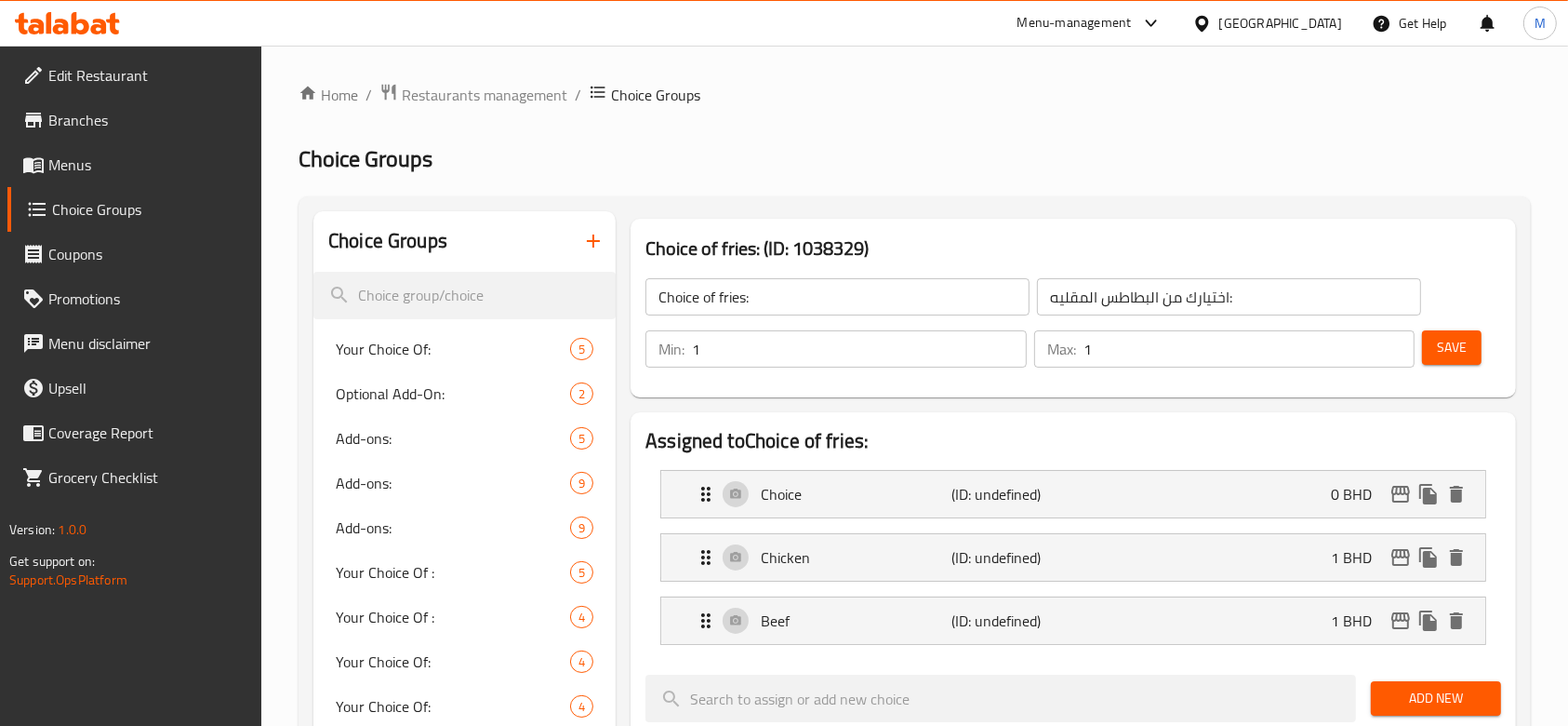
click at [1453, 339] on span "Save" at bounding box center [1453, 348] width 30 height 23
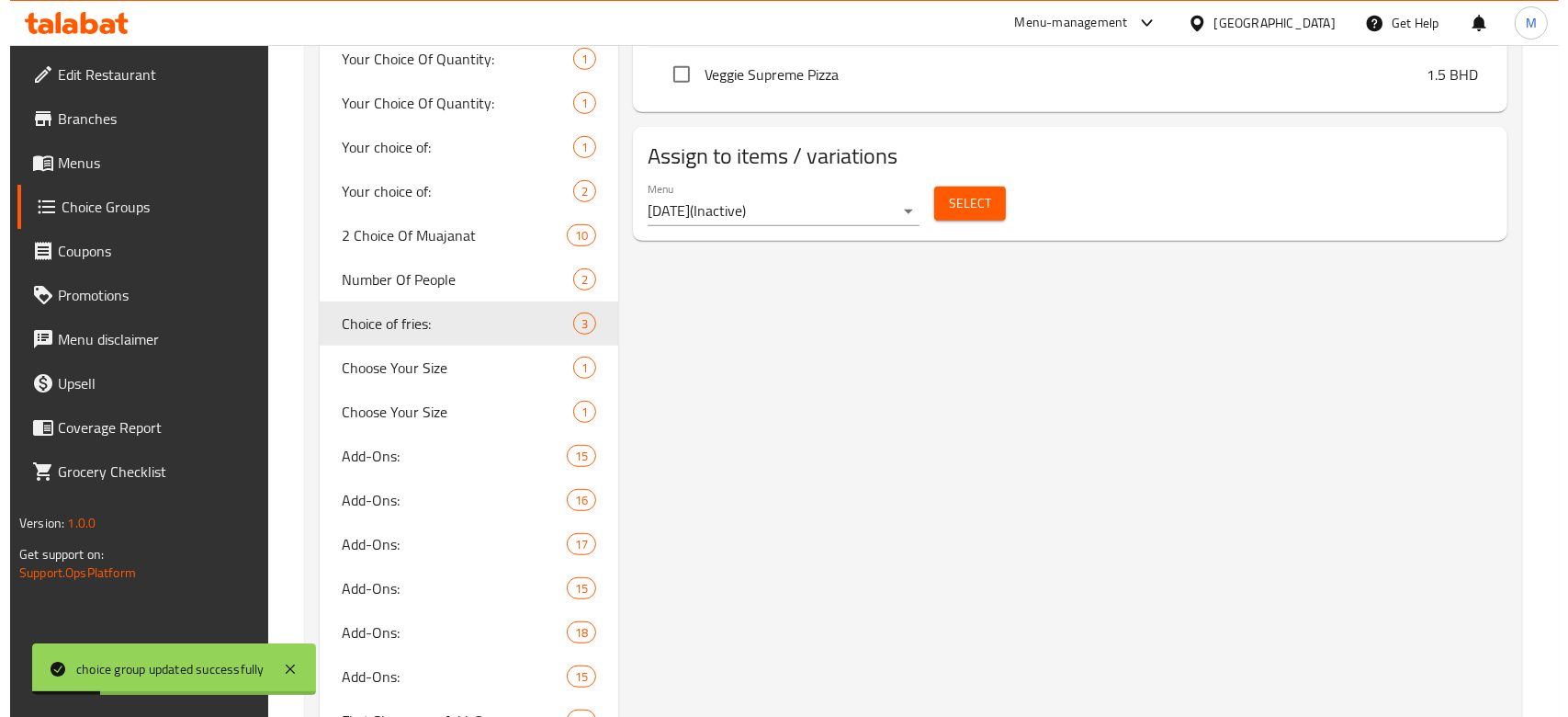
scroll to position [1103, 0]
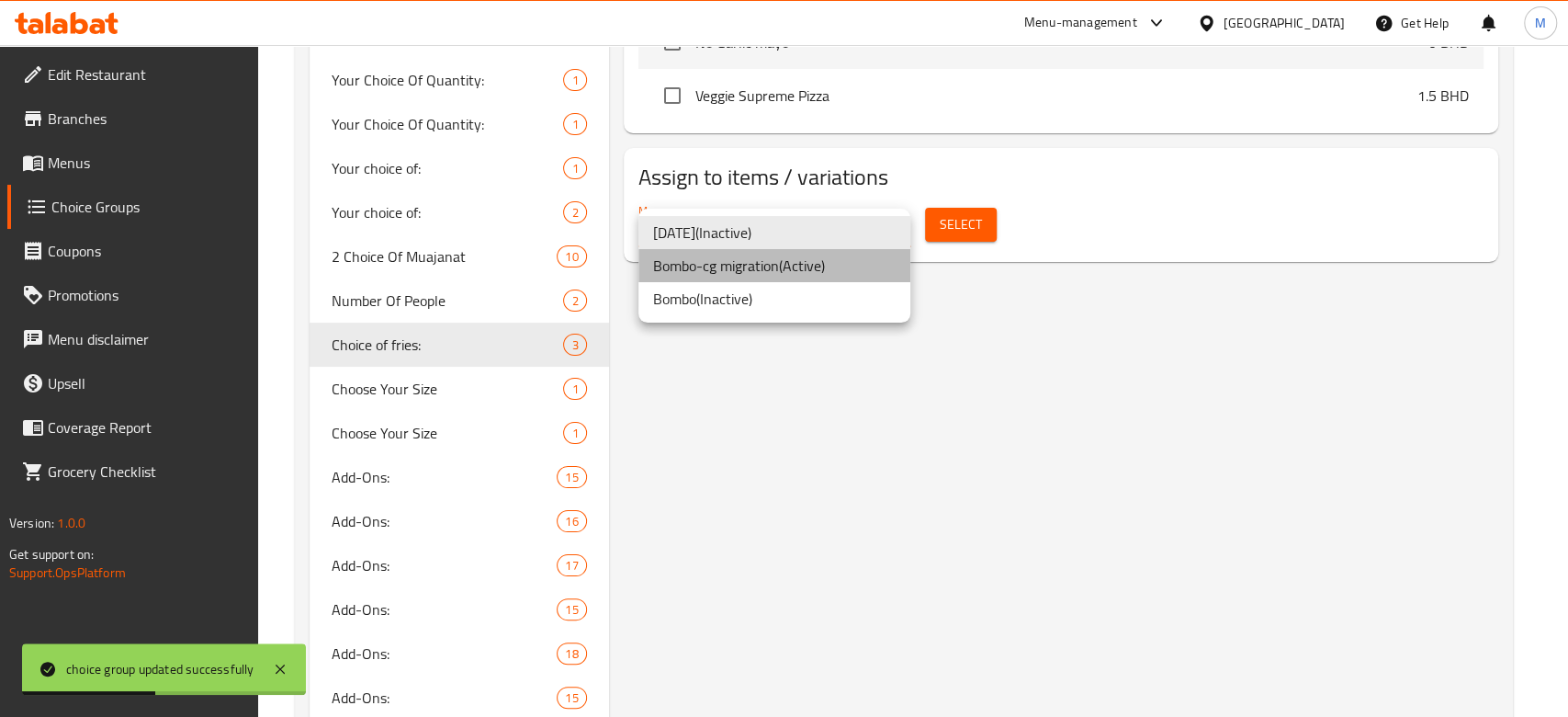
click at [786, 265] on li "Bombo-cg migration ( Active )" at bounding box center [774, 265] width 272 height 33
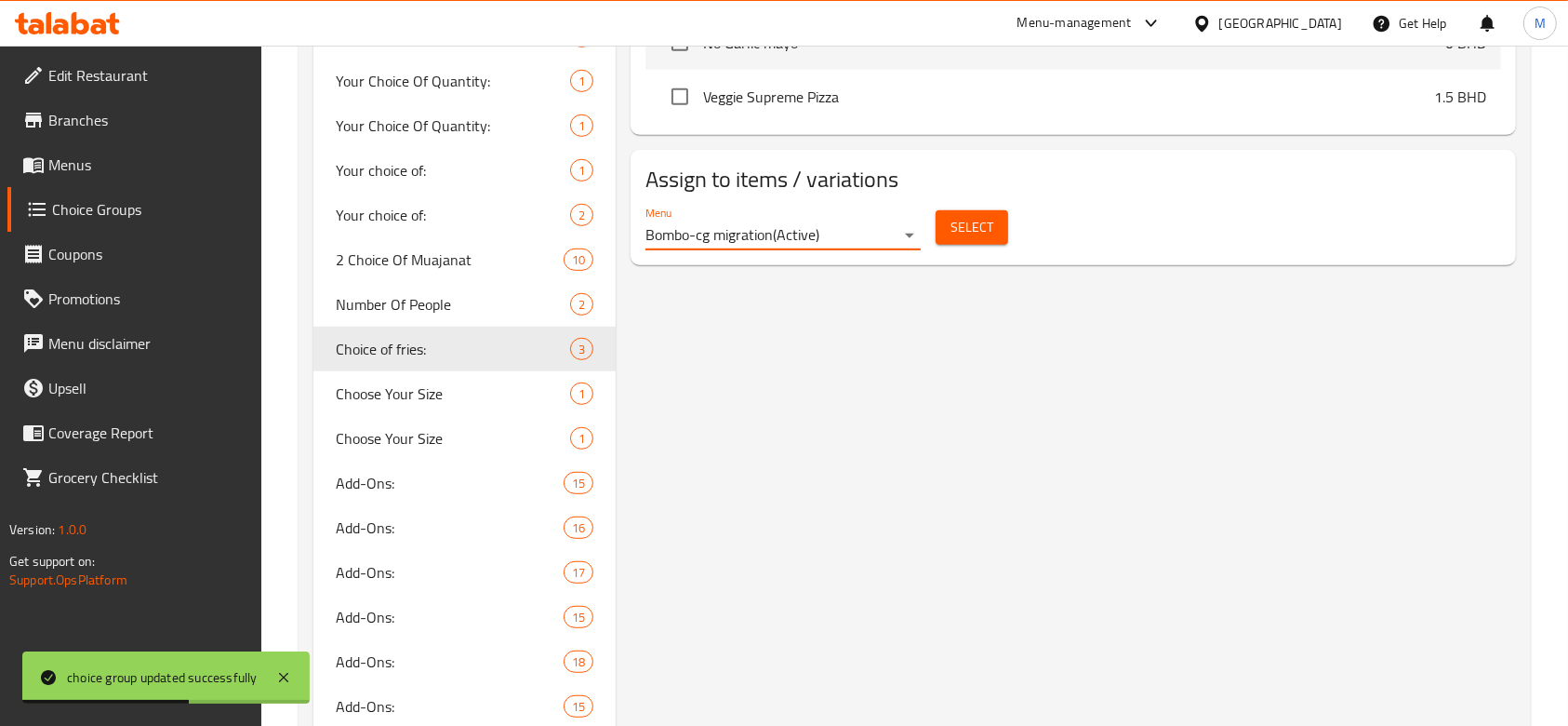
click at [975, 217] on span "Select" at bounding box center [972, 227] width 43 height 23
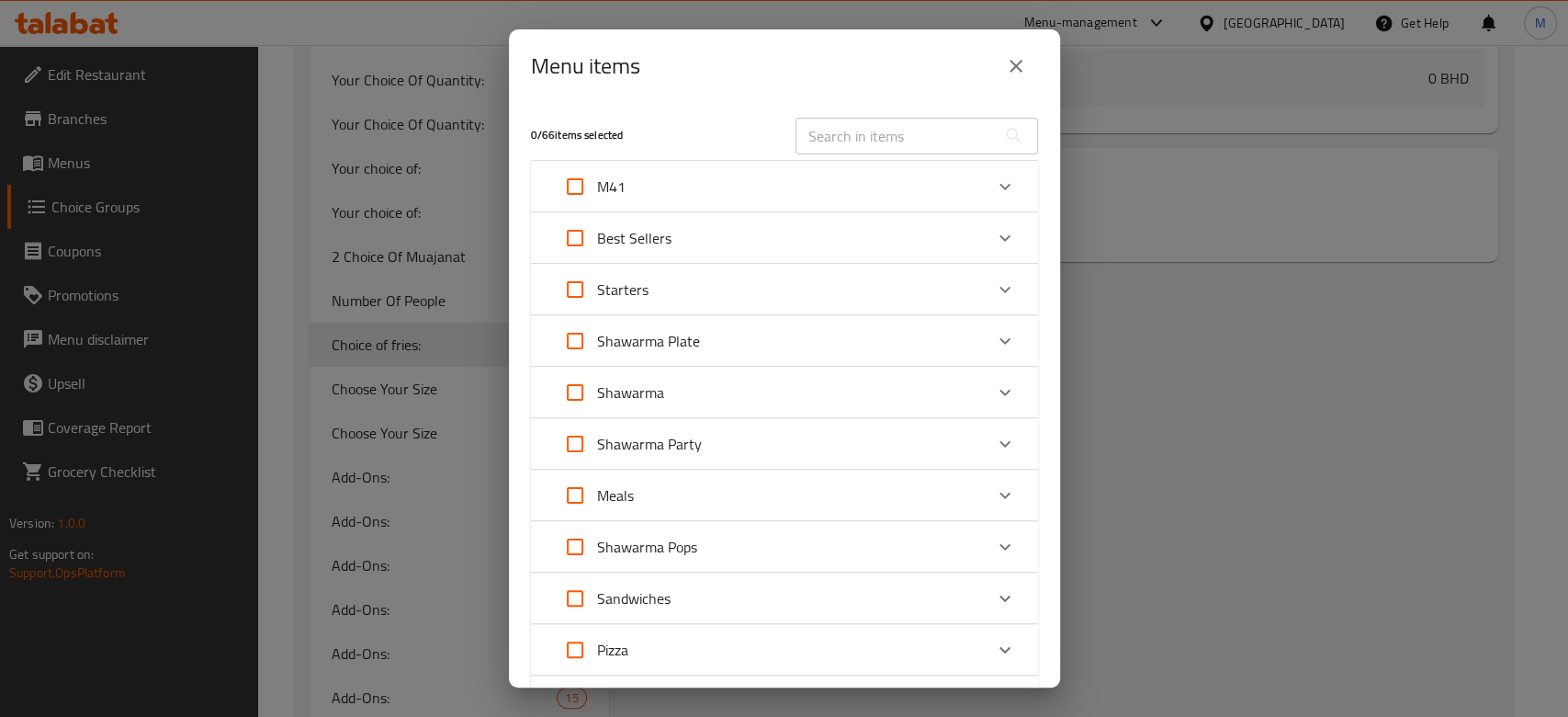
click at [994, 188] on icon "Expand" at bounding box center [1005, 186] width 22 height 22
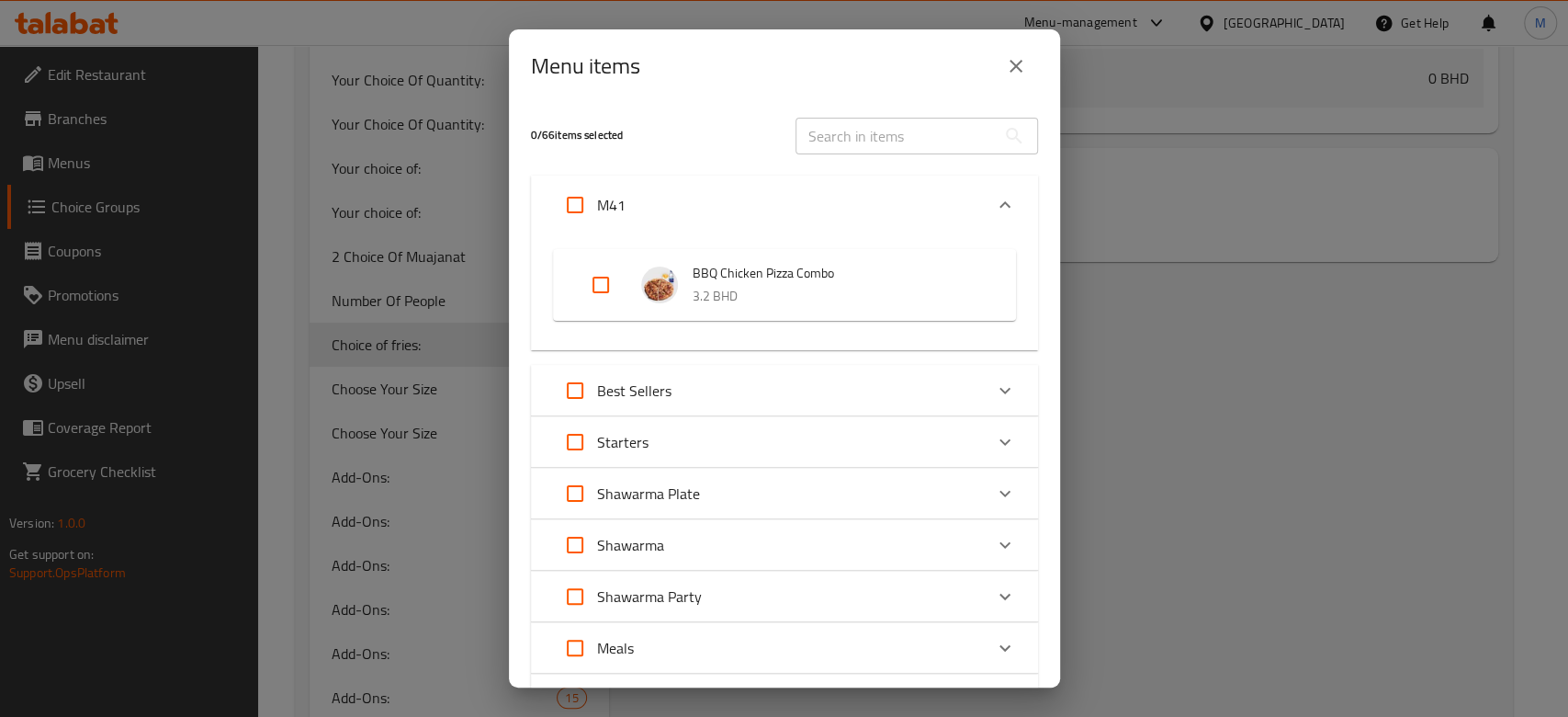
click at [608, 291] on input "Expand" at bounding box center [601, 285] width 45 height 45
checkbox input "true"
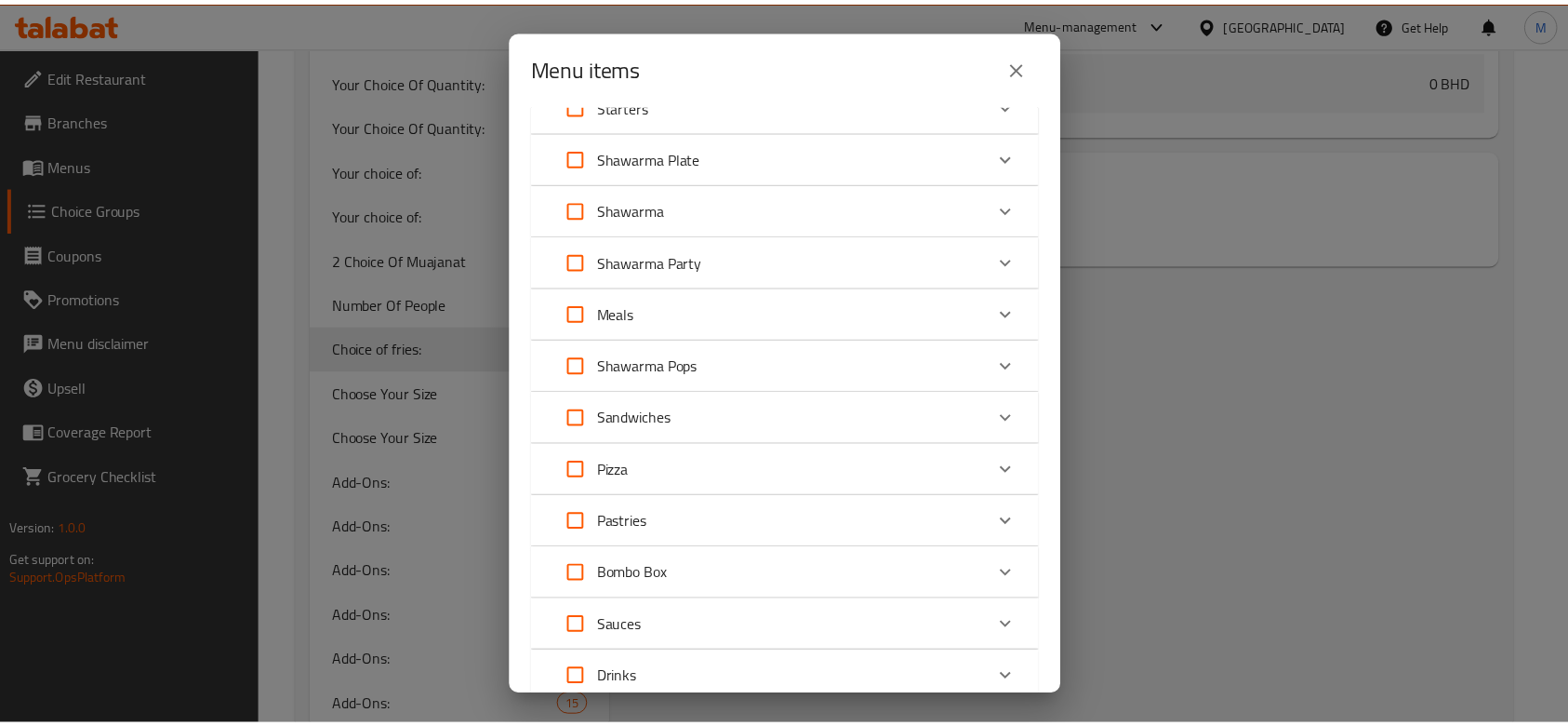
scroll to position [532, 0]
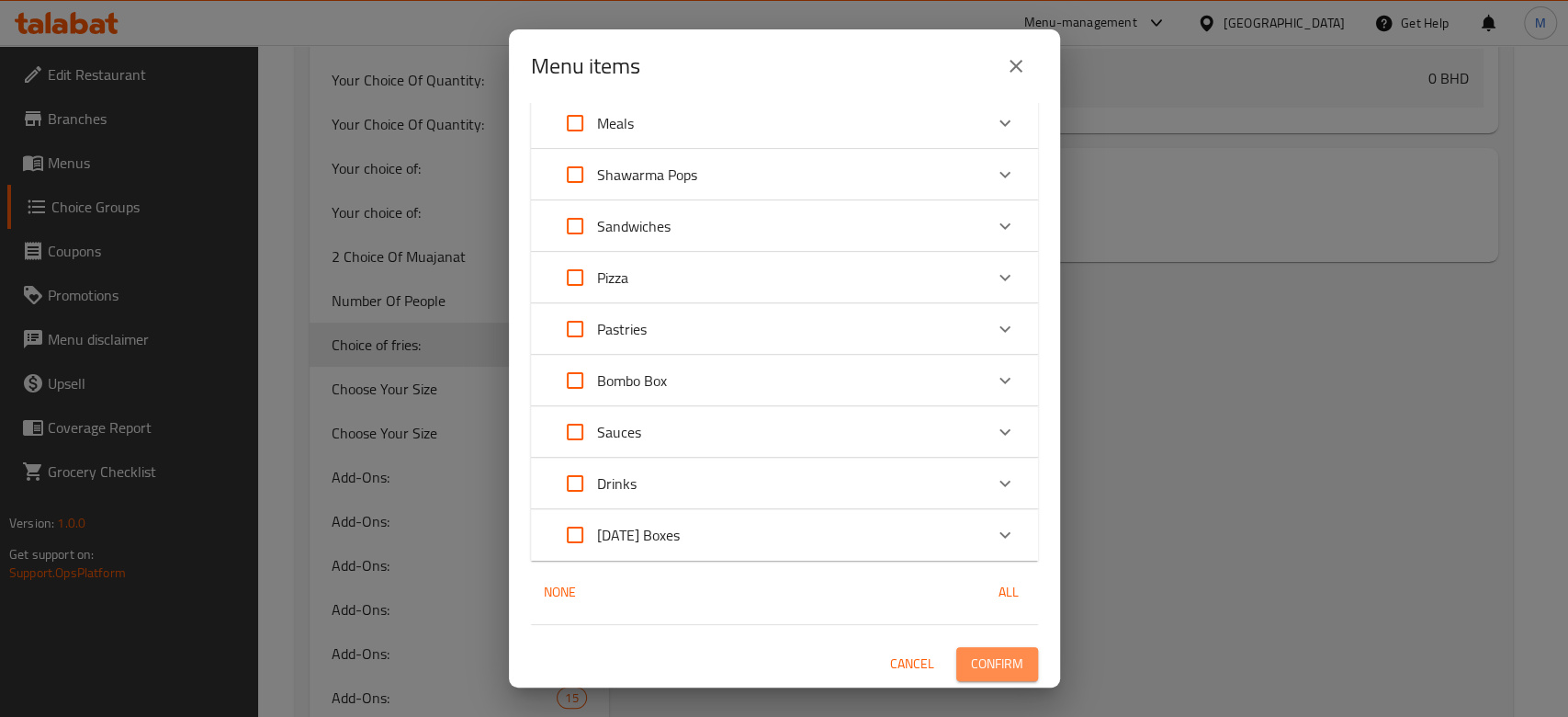
click at [975, 657] on span "Confirm" at bounding box center [997, 663] width 52 height 23
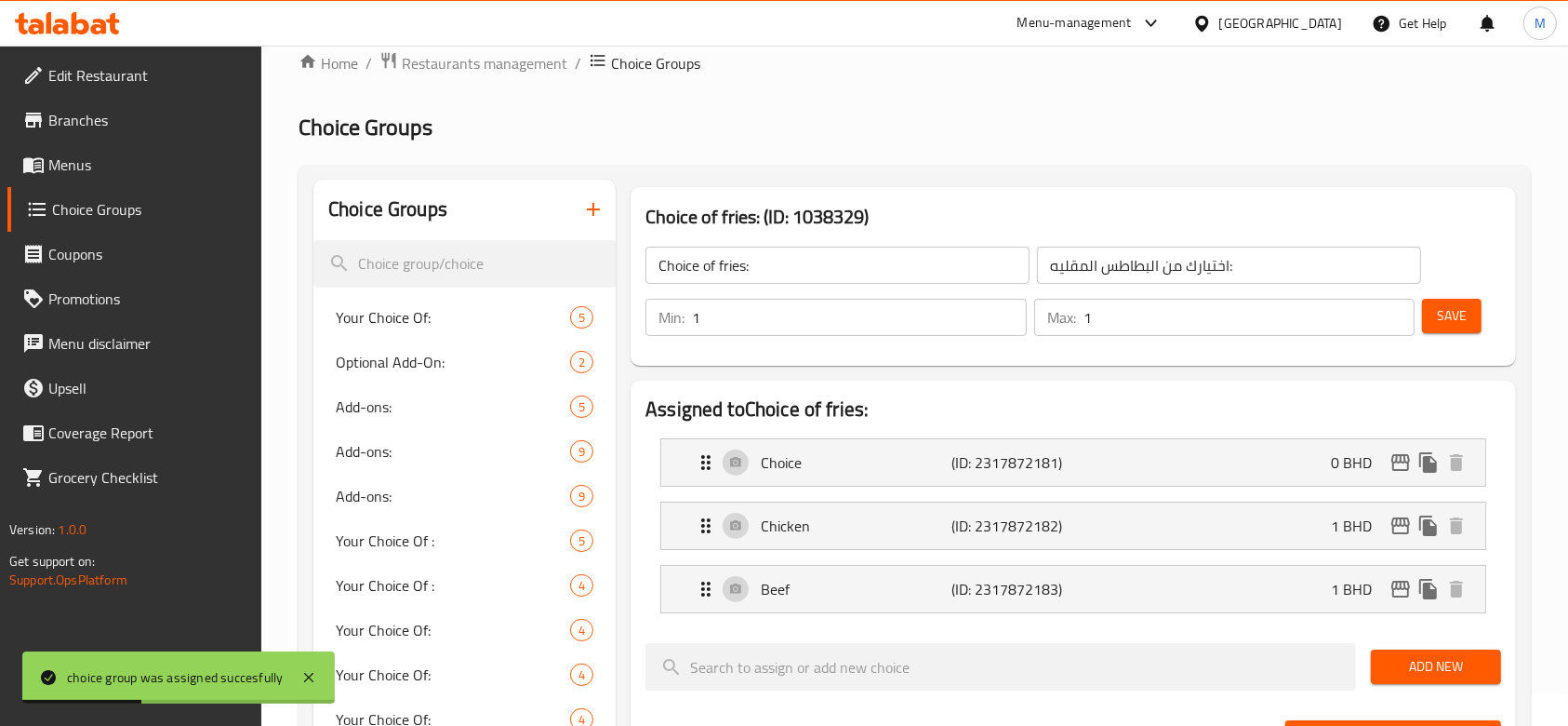
scroll to position [0, 0]
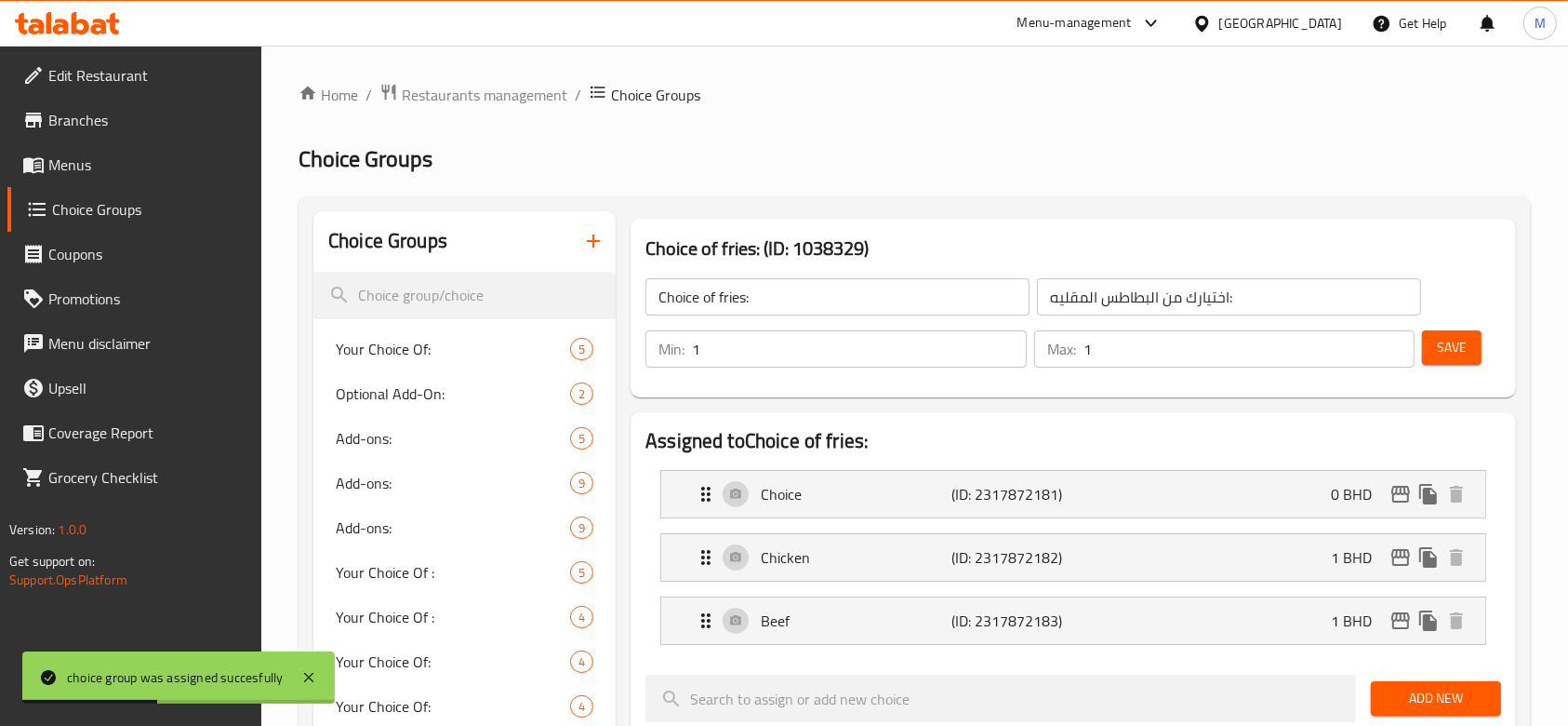
click at [589, 239] on icon "button" at bounding box center [593, 241] width 23 height 23
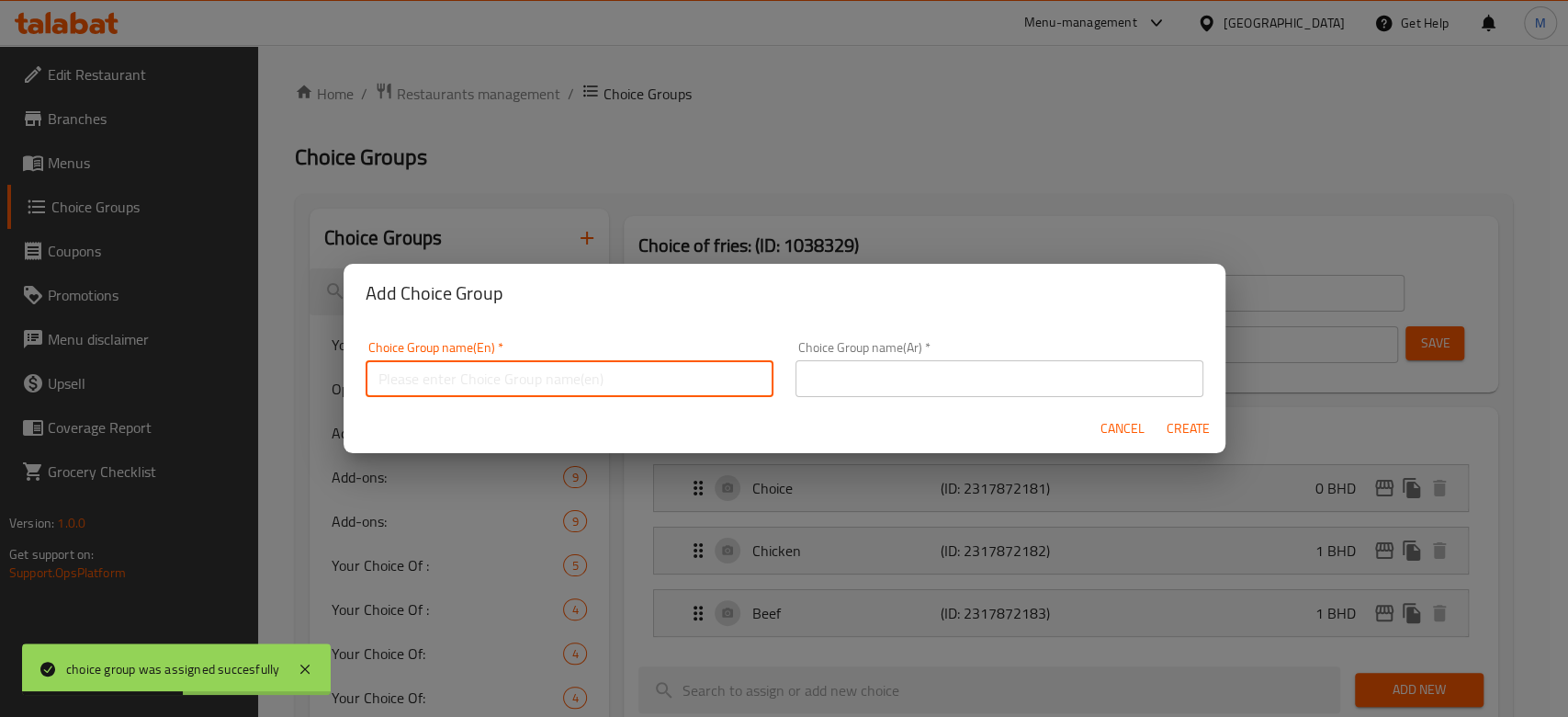
click at [515, 375] on input "text" at bounding box center [569, 378] width 408 height 37
type input "Your choice of drink:"
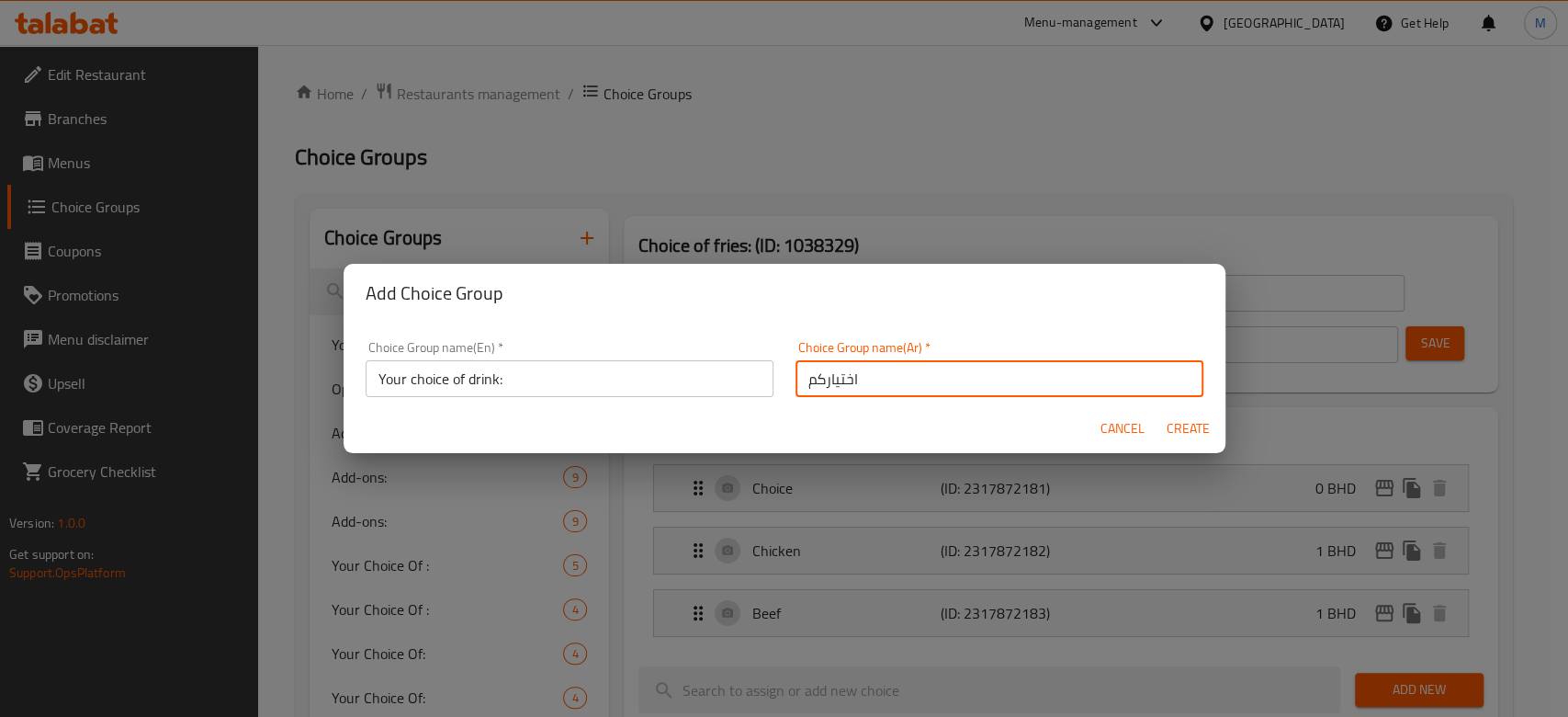
type input "اختيارك من المشروب:"
click at [1187, 429] on span "Create" at bounding box center [1189, 429] width 45 height 23
type input "Your choice of drink:"
type input "اختيارك من المشروب:"
type input "0"
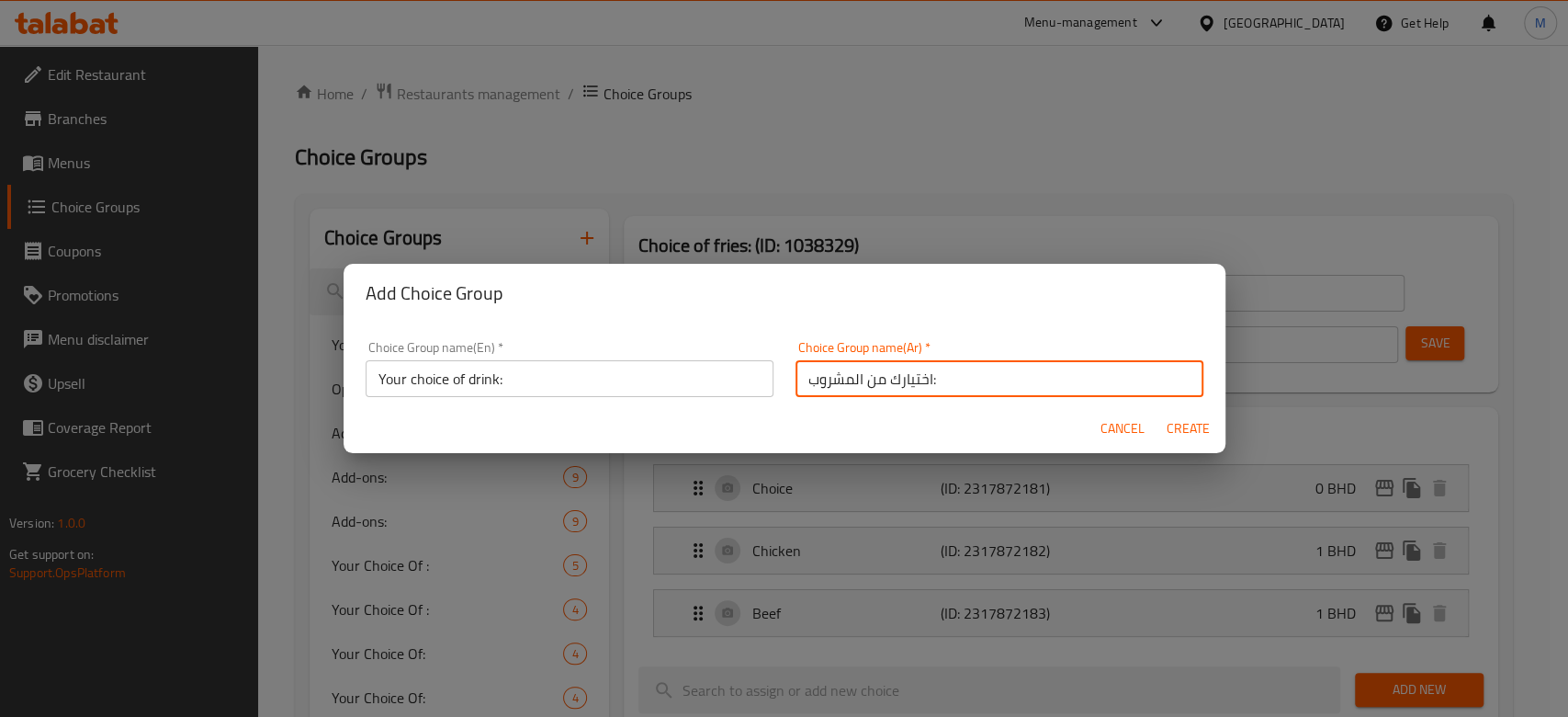
type input "0"
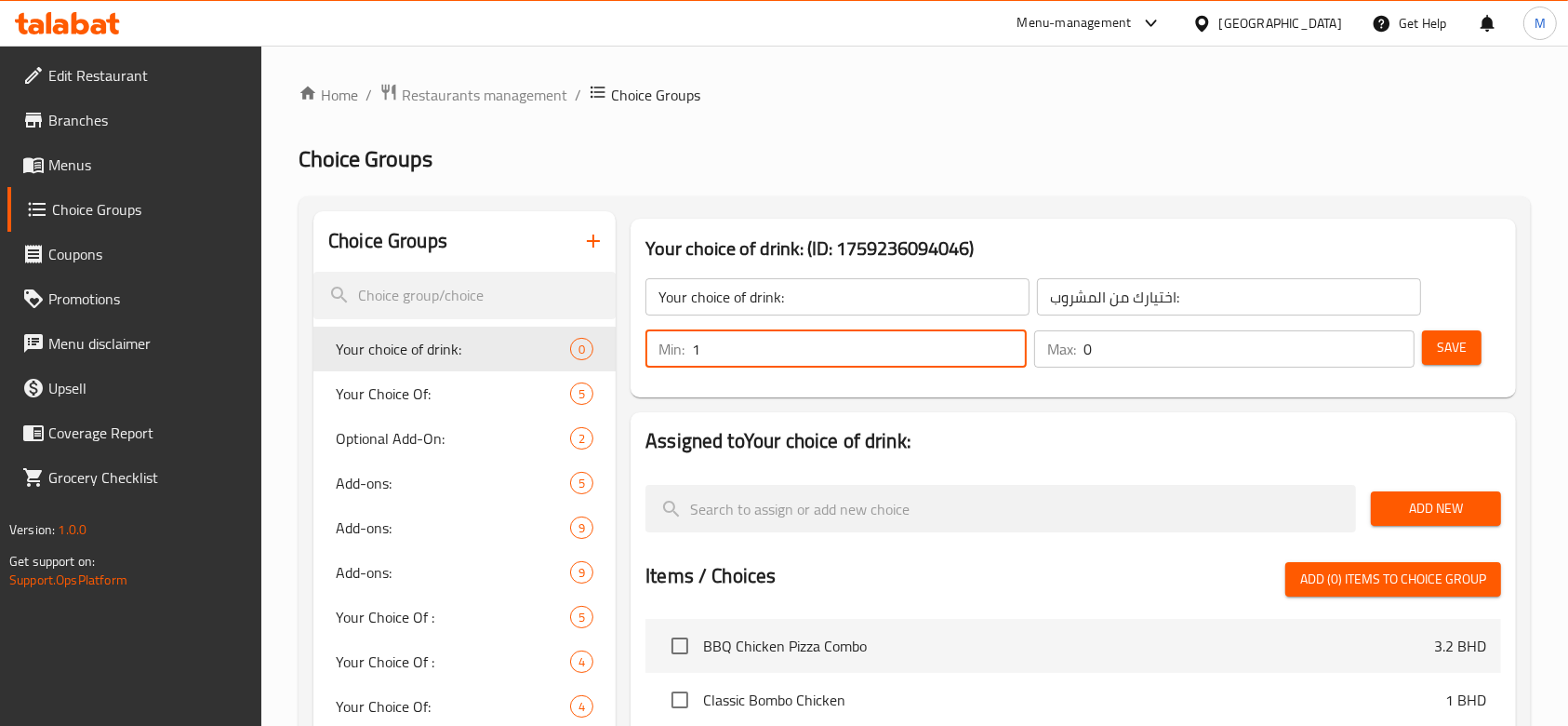
type input "1"
click at [1043, 332] on div "Max: 0 ​" at bounding box center [1225, 349] width 381 height 38
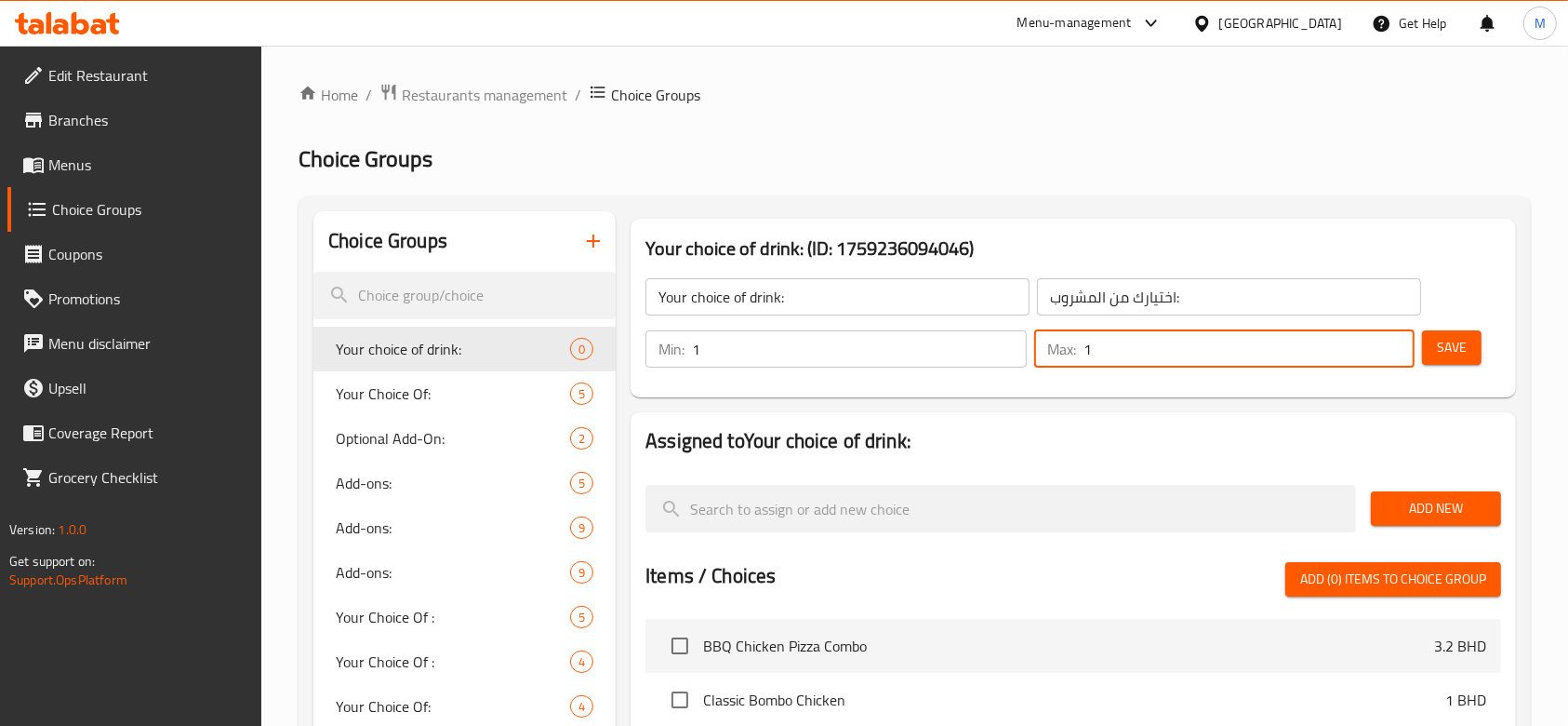
type input "1"
click at [1455, 347] on span "Save" at bounding box center [1453, 348] width 30 height 23
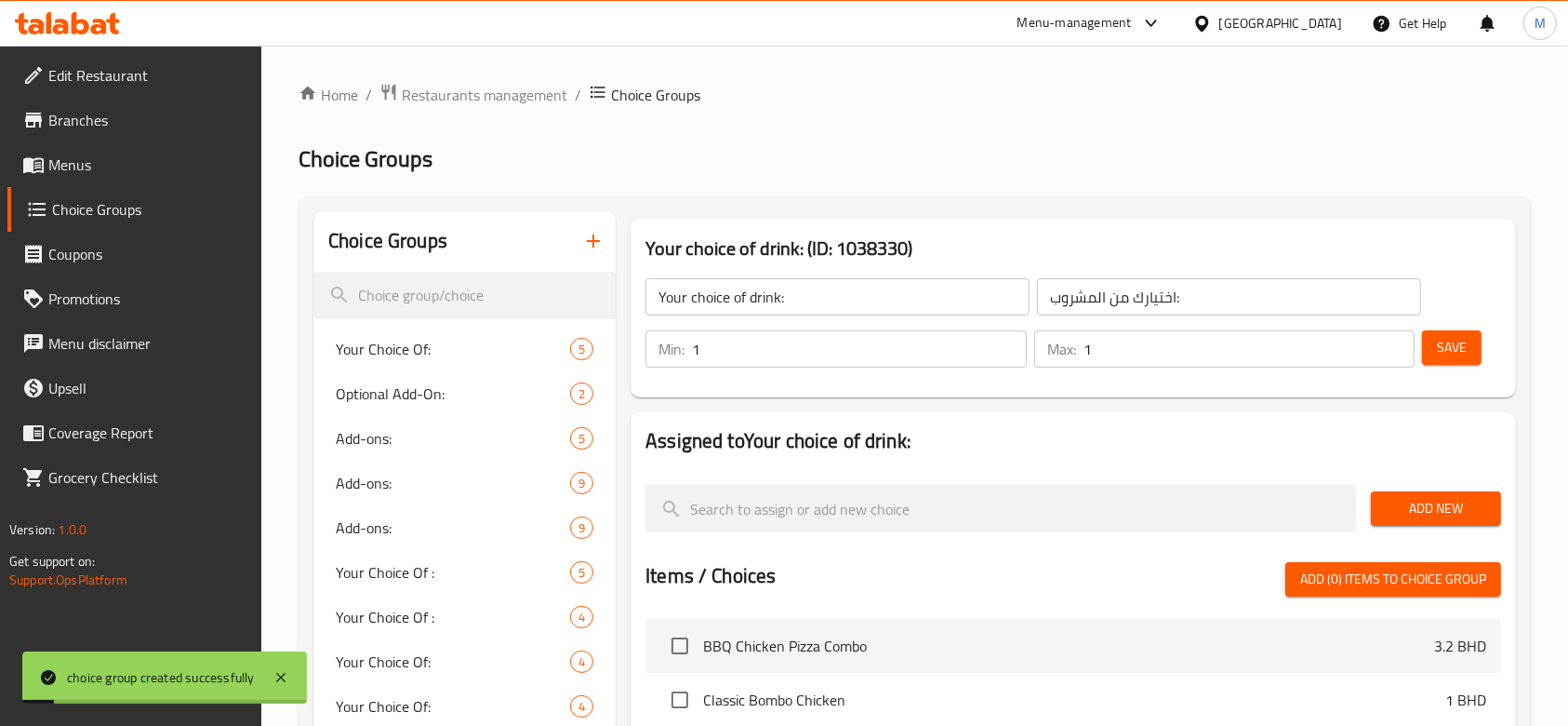
click at [1441, 511] on span "Add New" at bounding box center [1436, 508] width 100 height 23
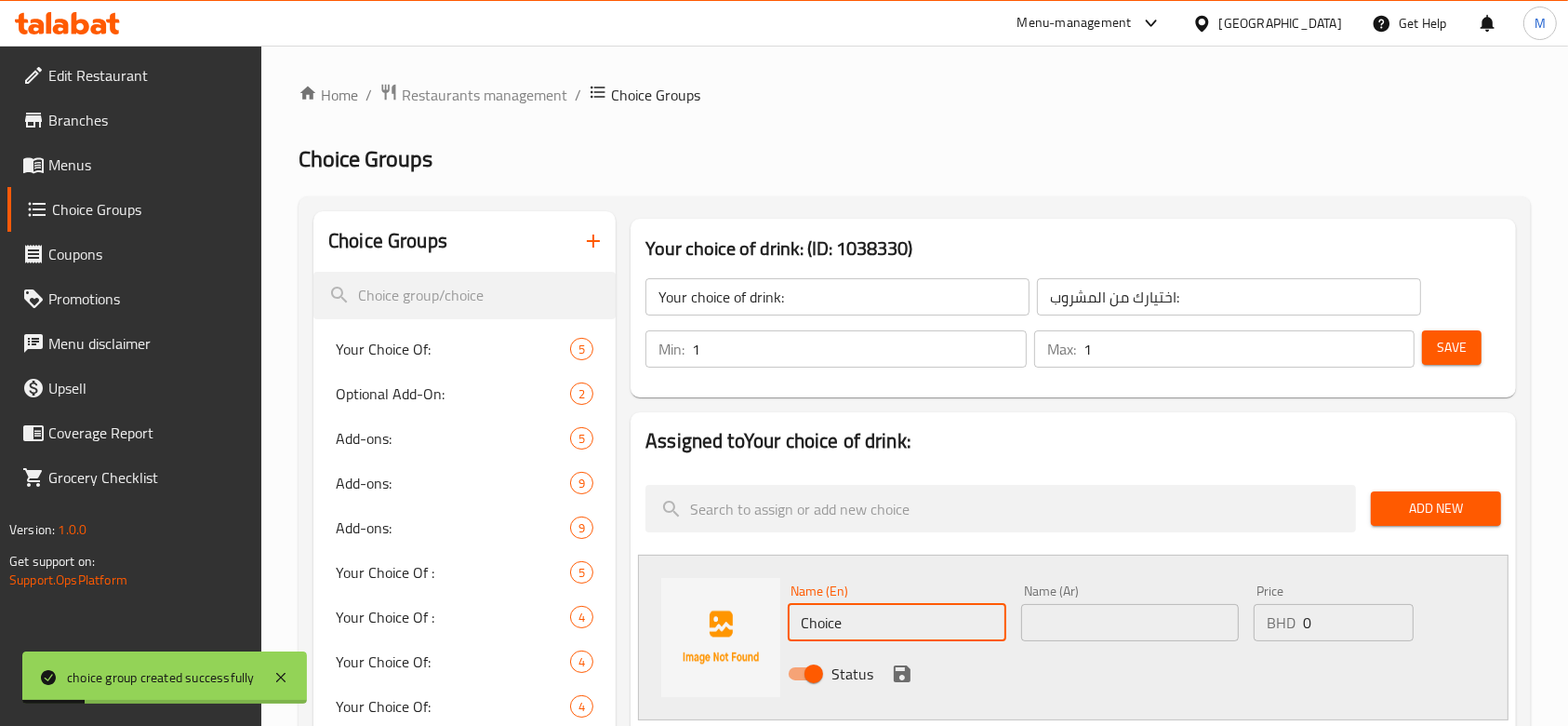
click at [887, 623] on input "Choice" at bounding box center [897, 623] width 218 height 38
type input "Water"
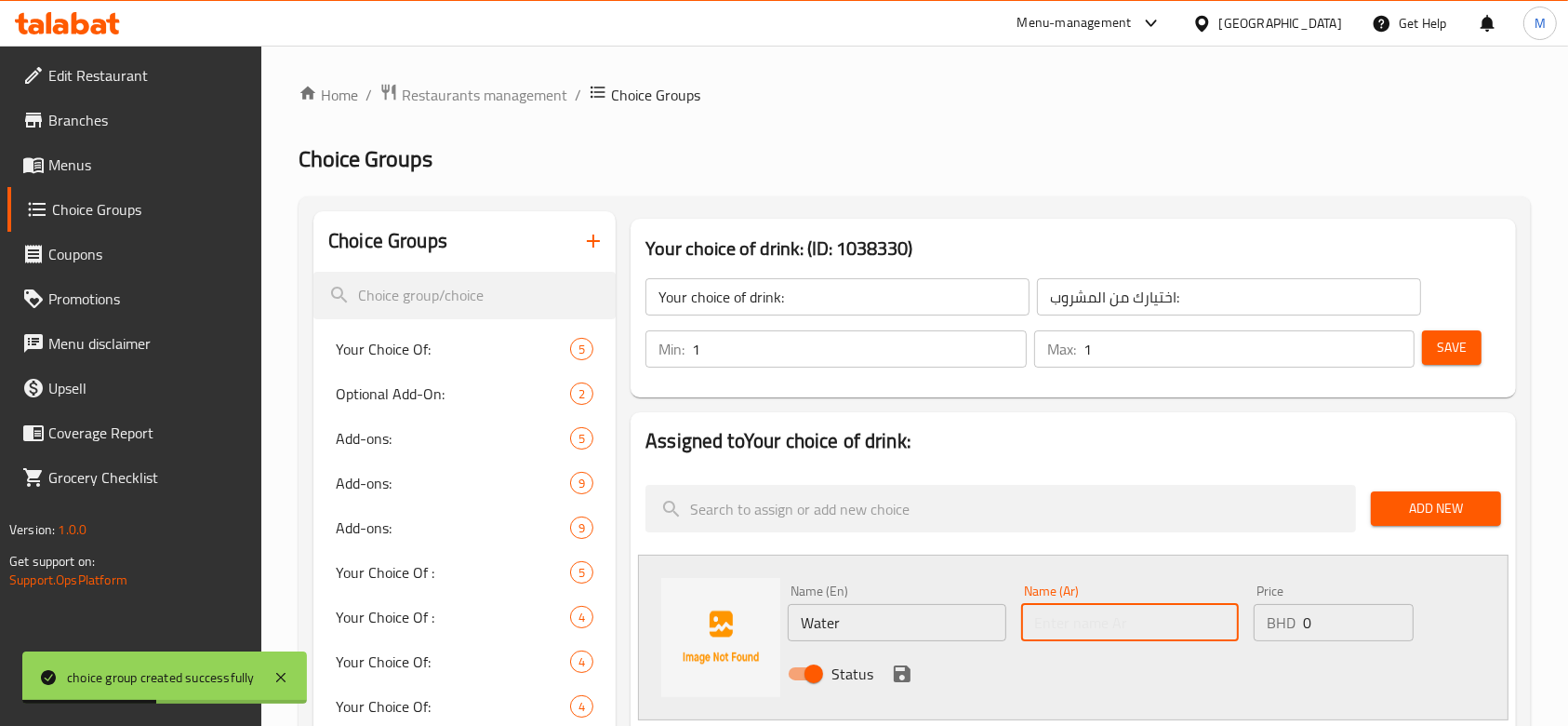
click at [1112, 623] on input "text" at bounding box center [1130, 623] width 218 height 38
type input "ماء"
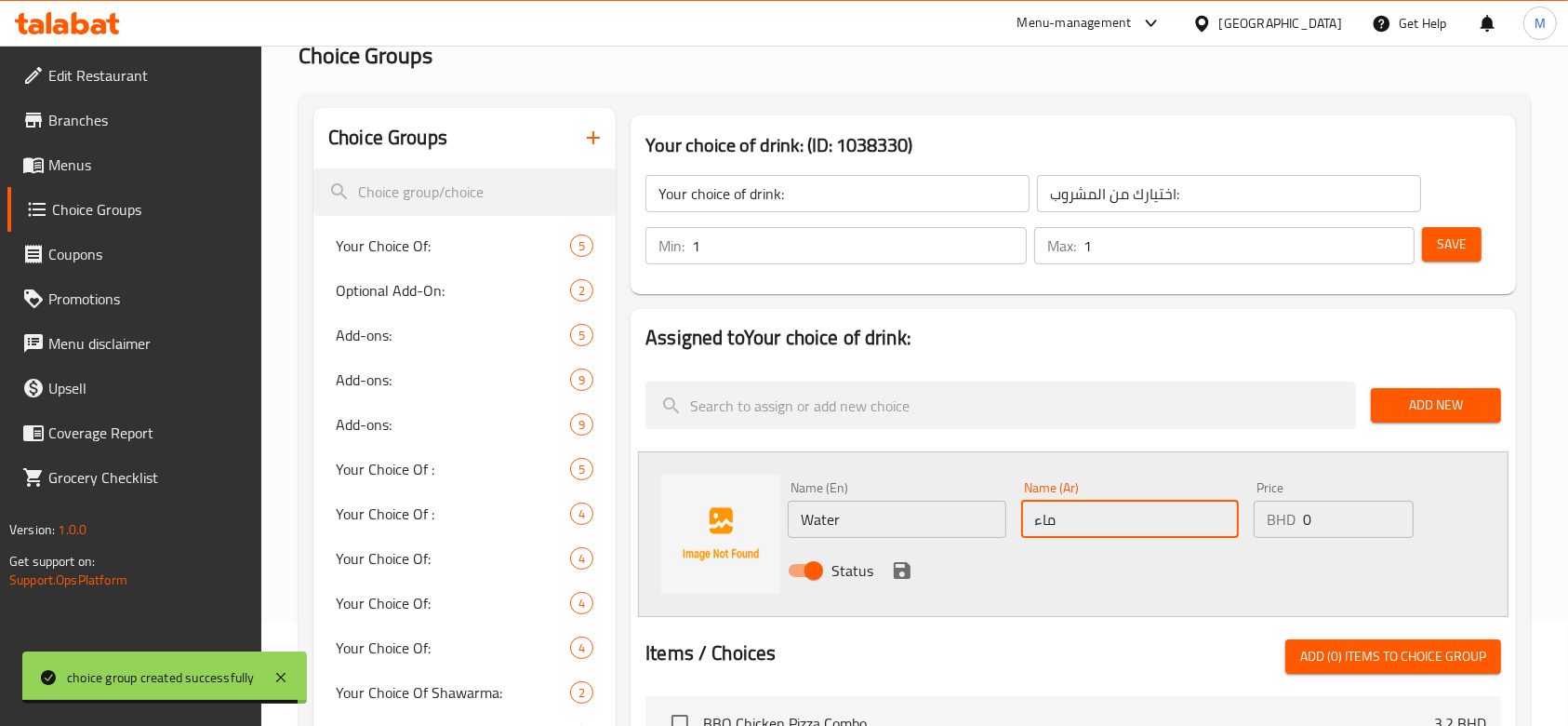
scroll to position [124, 0]
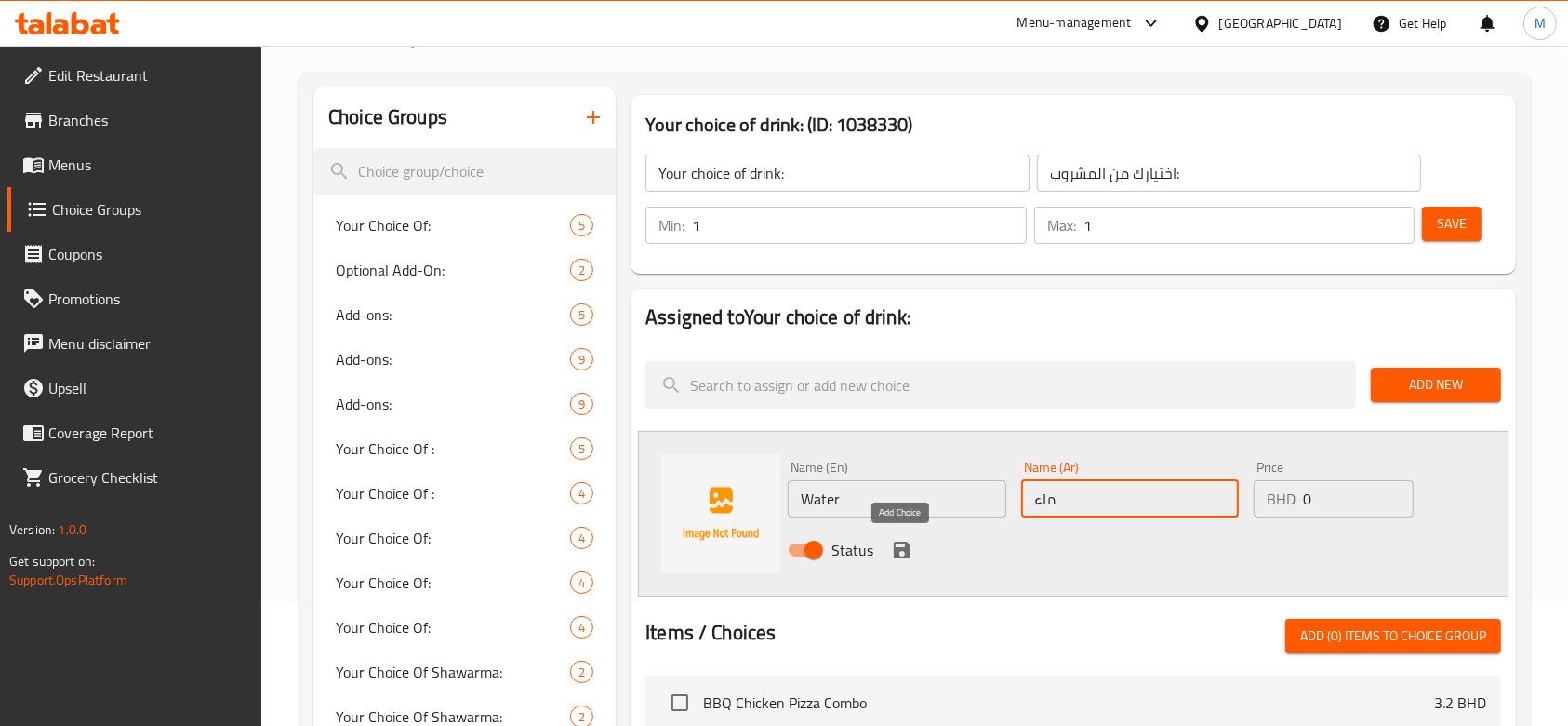
click at [899, 543] on icon "save" at bounding box center [902, 550] width 17 height 17
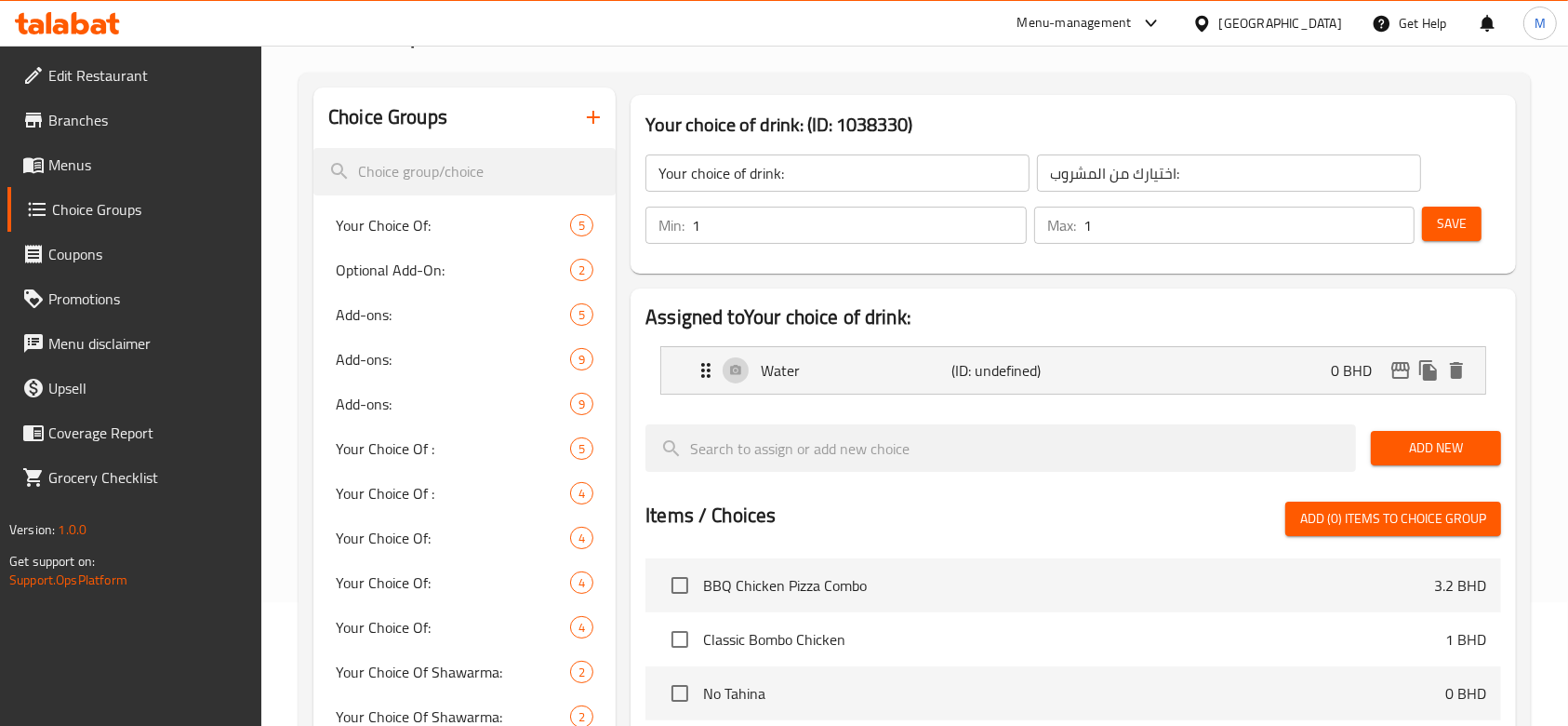
scroll to position [248, 0]
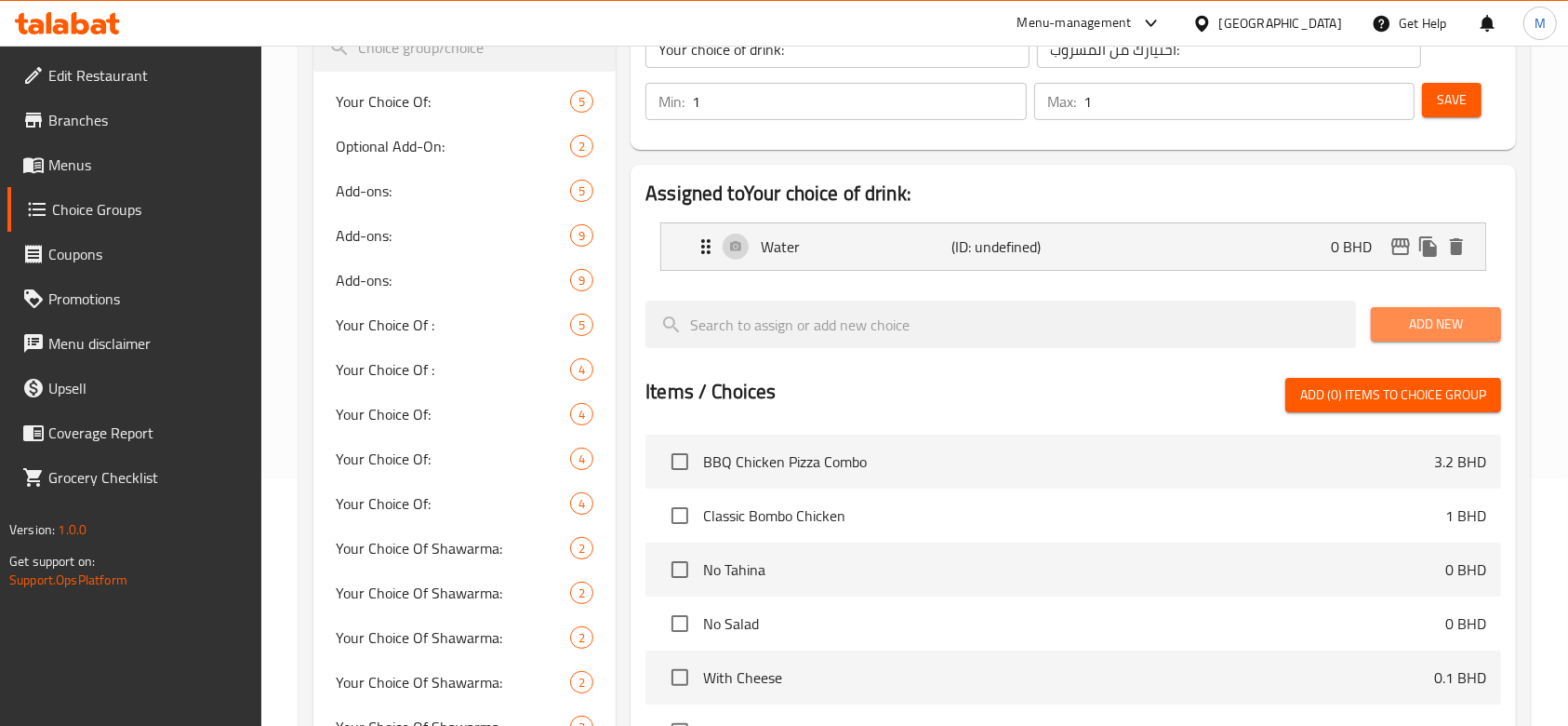
click at [1435, 313] on span "Add New" at bounding box center [1436, 324] width 100 height 23
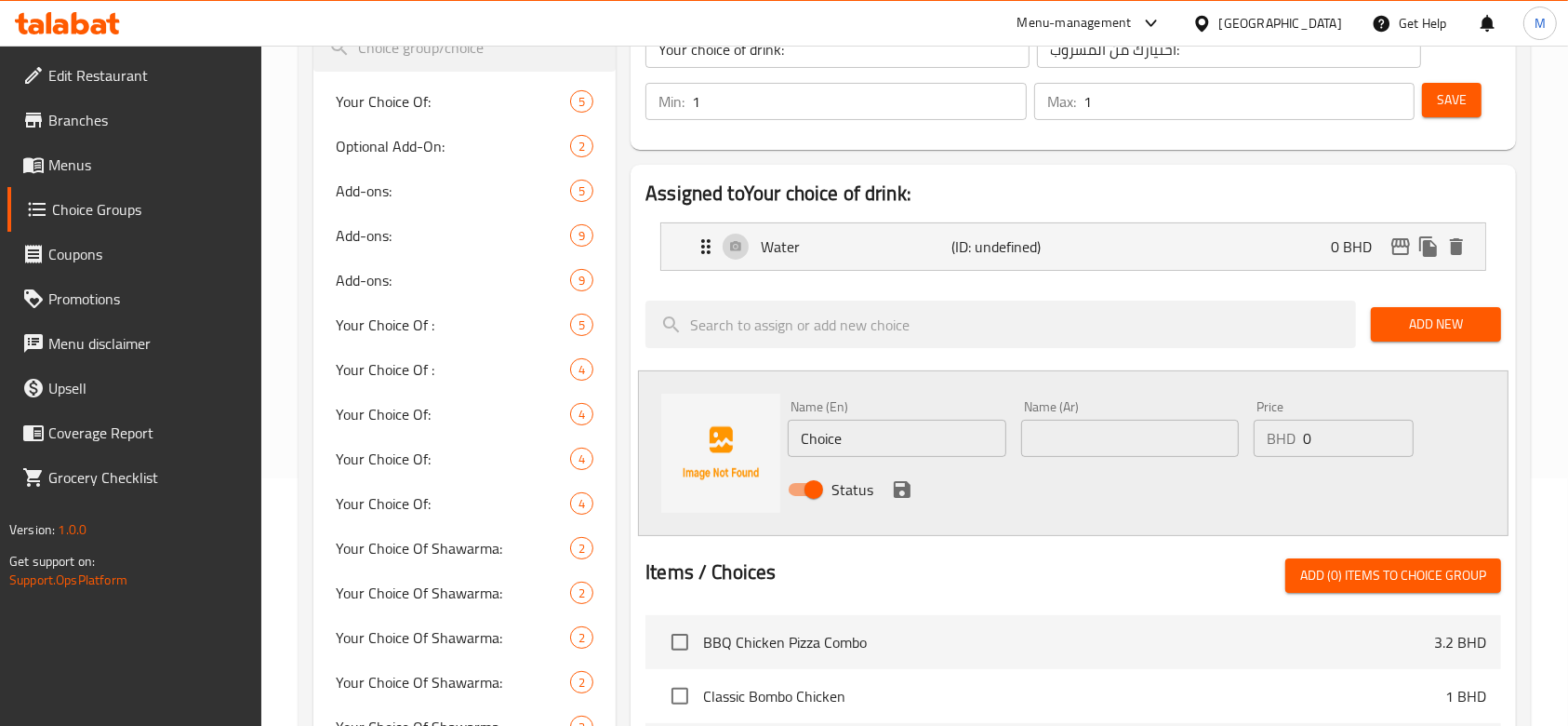
click at [884, 471] on div "Status" at bounding box center [1130, 488] width 699 height 50
click at [899, 432] on input "Choice" at bounding box center [897, 439] width 218 height 38
click at [1133, 428] on input "text" at bounding box center [1130, 439] width 218 height 38
type input "بيبسي"
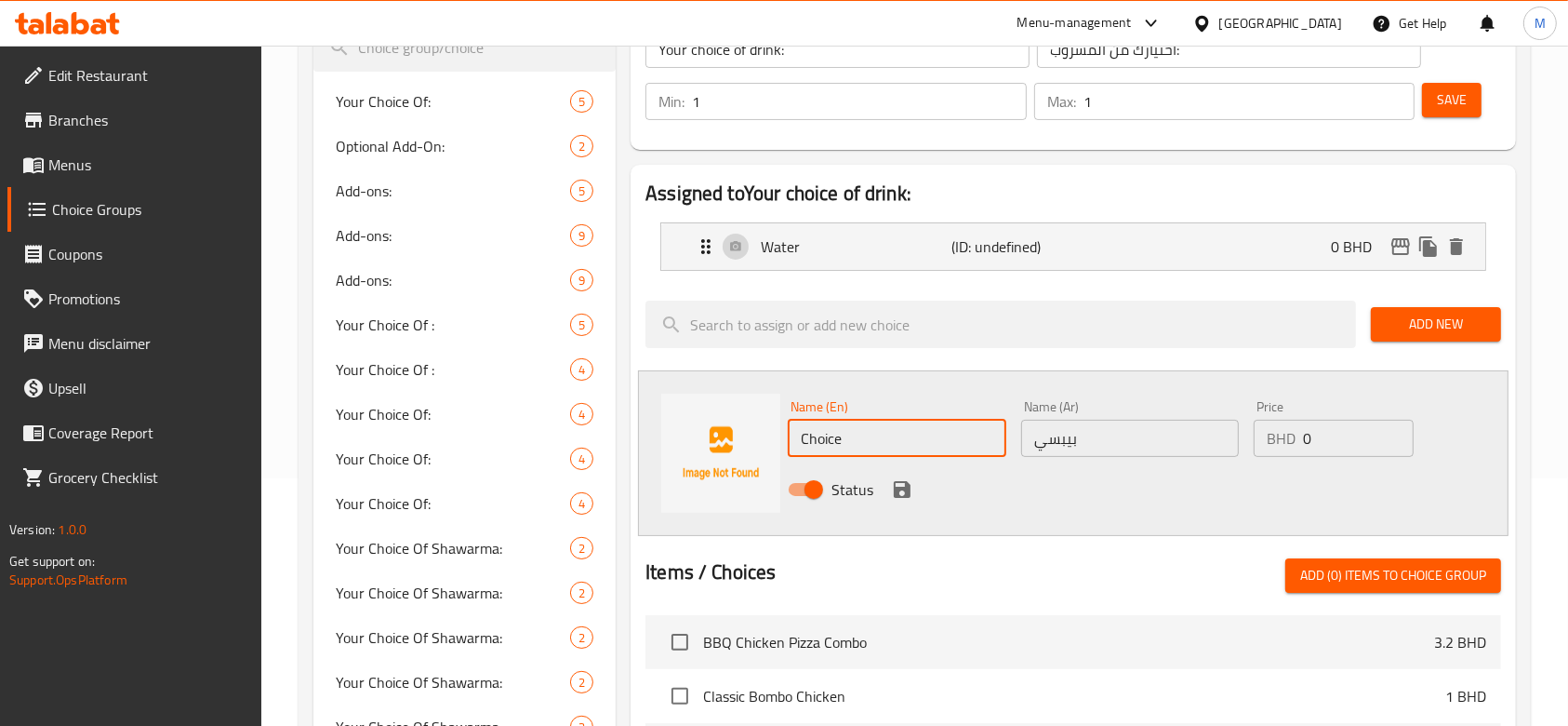
click at [923, 450] on input "Choice" at bounding box center [897, 439] width 218 height 38
type input "Pepsi"
drag, startPoint x: 1387, startPoint y: 403, endPoint x: 1376, endPoint y: 422, distance: 22.0
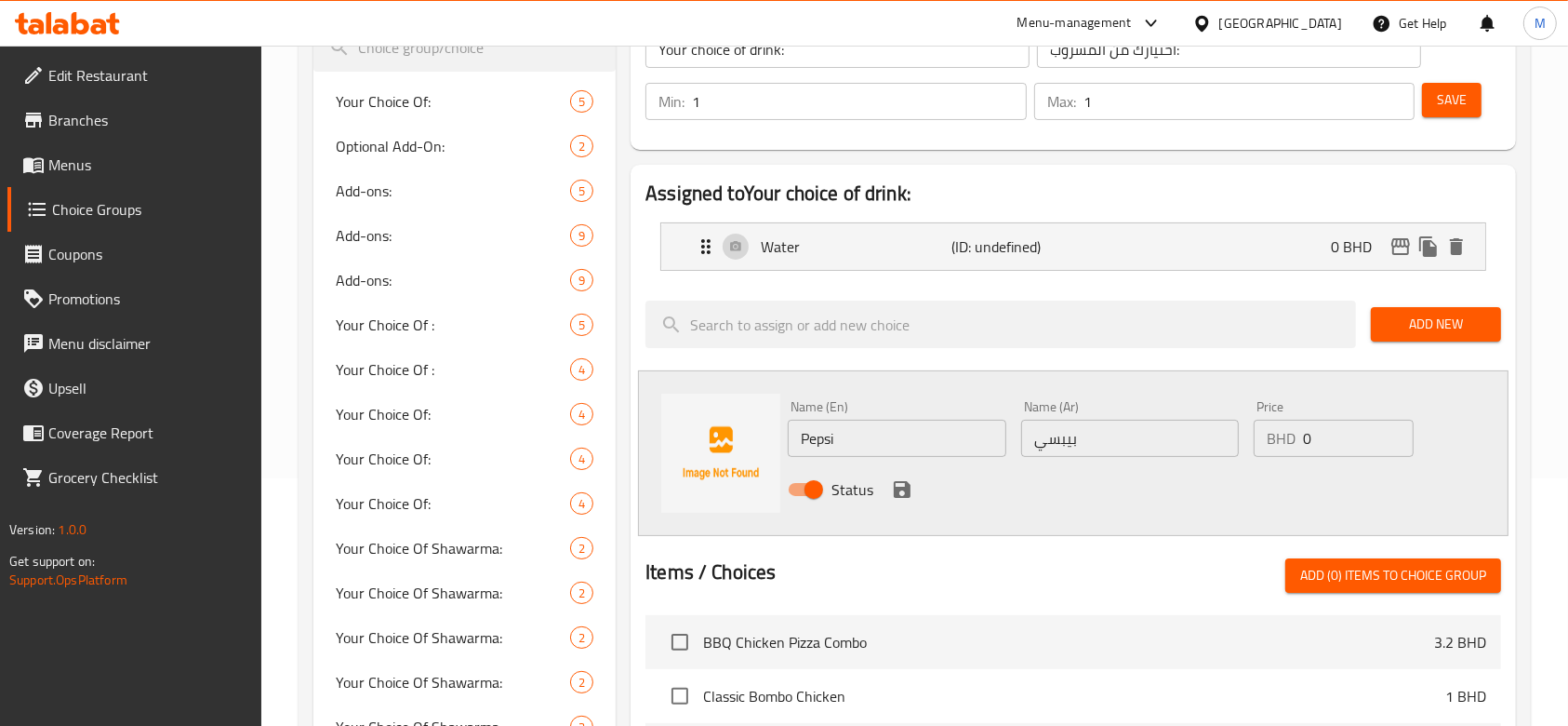
click at [1383, 412] on div "Price BHD 0 Price" at bounding box center [1333, 428] width 160 height 56
click at [1367, 430] on input "0" at bounding box center [1359, 439] width 111 height 38
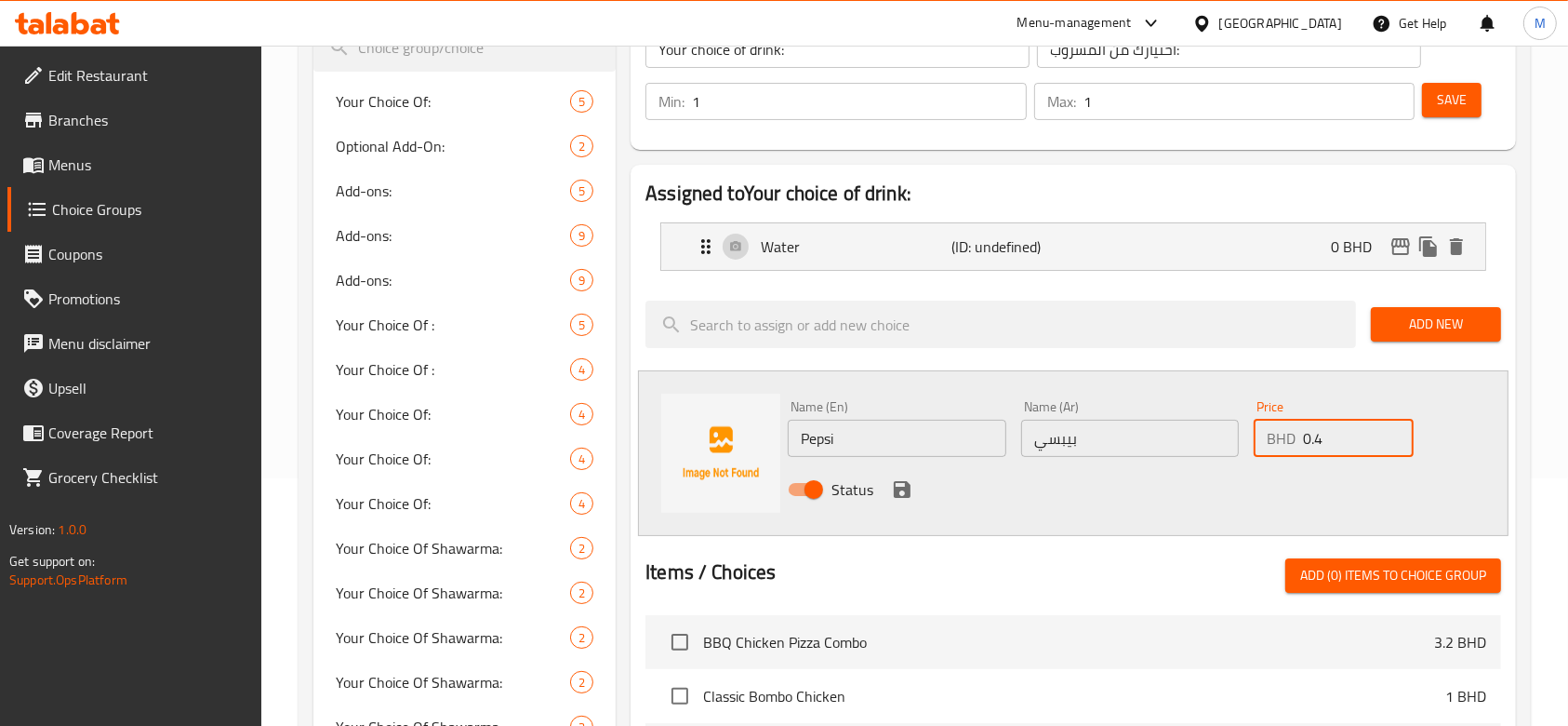
type input "0.4"
click at [904, 488] on icon "save" at bounding box center [902, 489] width 17 height 17
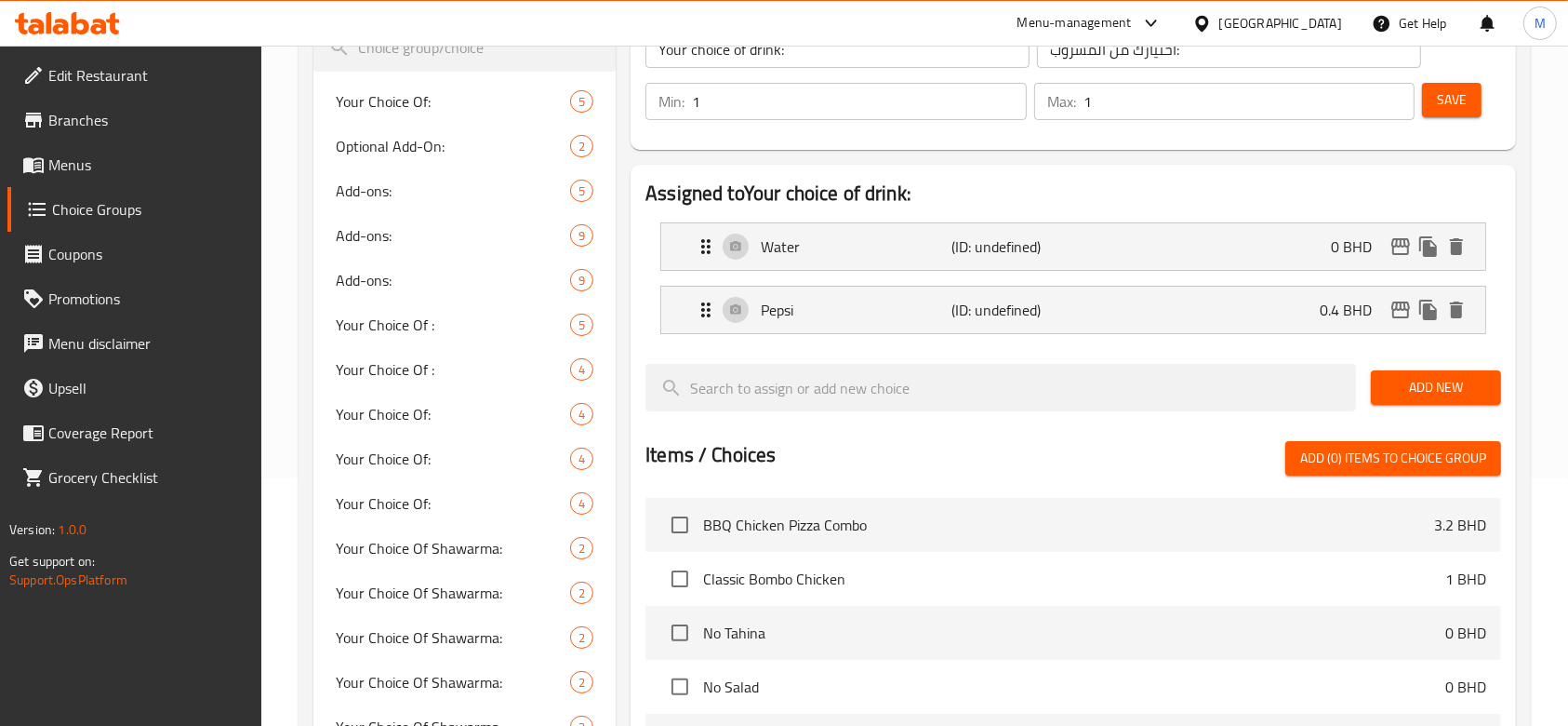
click at [1416, 381] on span "Add New" at bounding box center [1436, 387] width 100 height 23
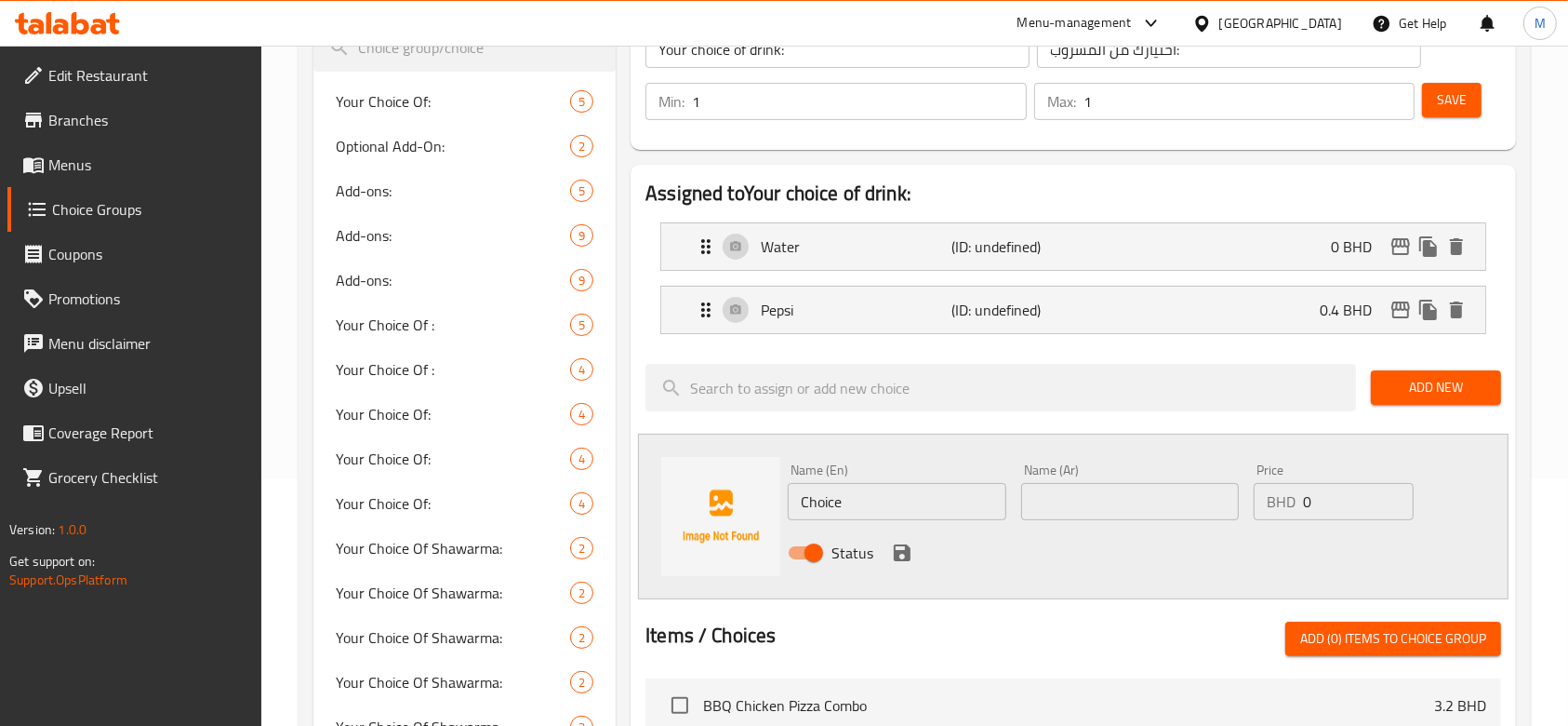
click at [1430, 387] on span "Add New" at bounding box center [1436, 387] width 100 height 23
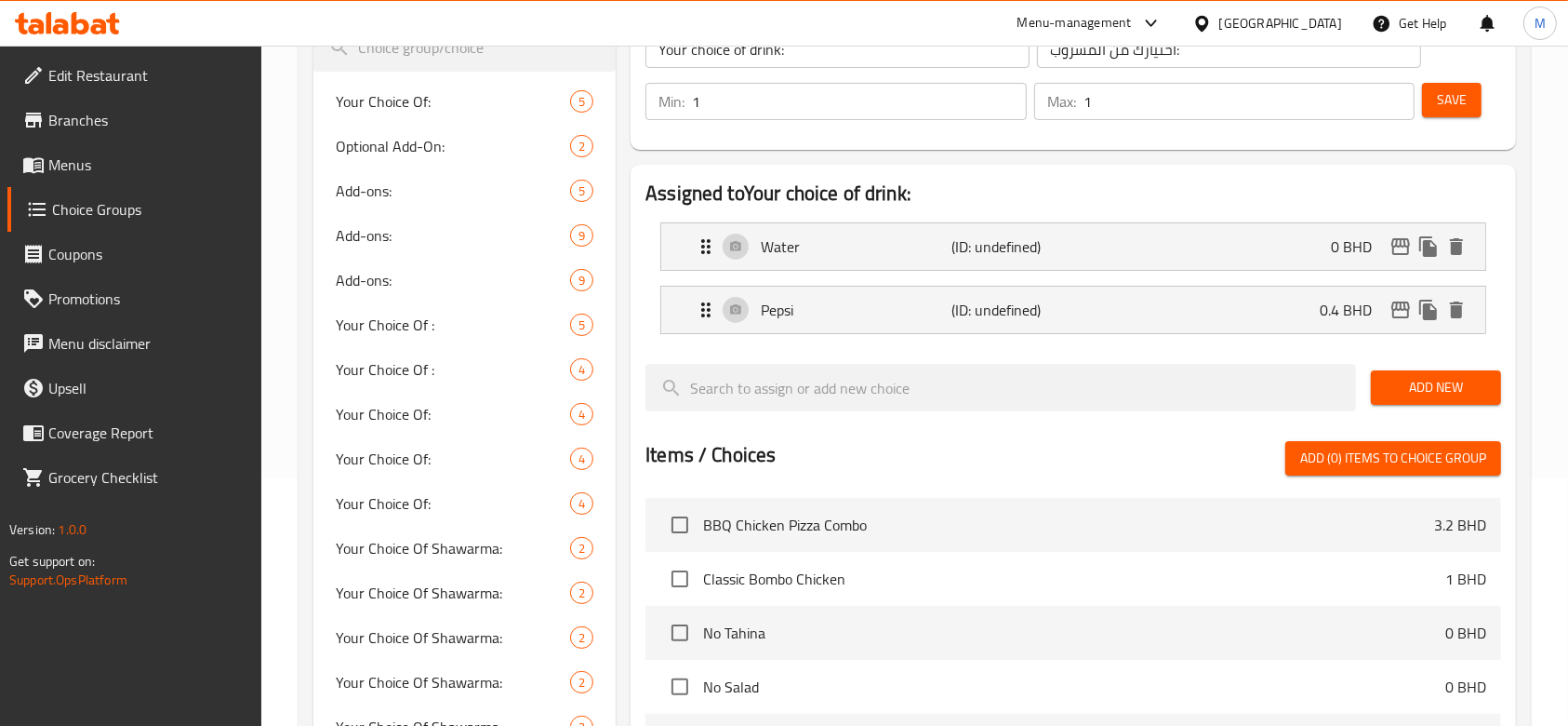
click at [1411, 383] on span "Add New" at bounding box center [1436, 387] width 100 height 23
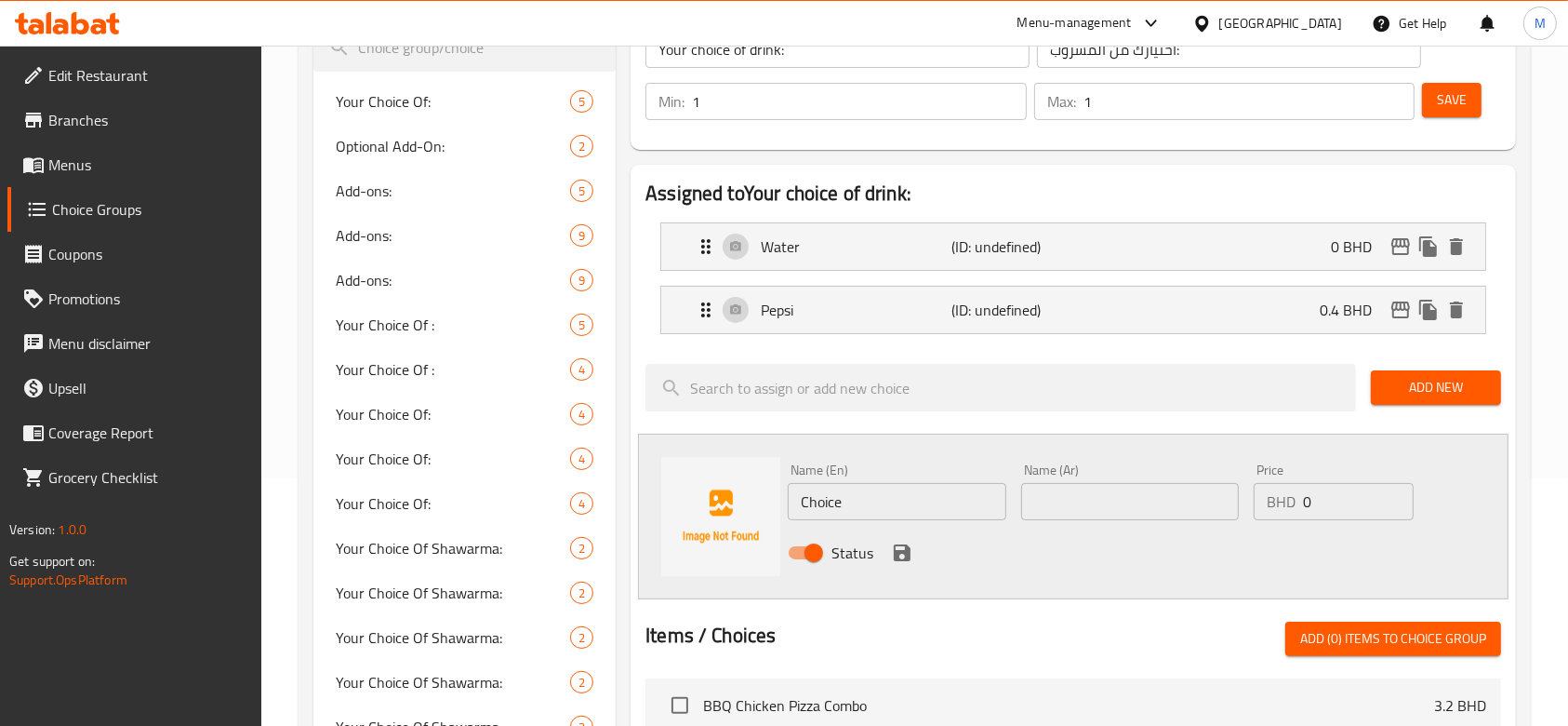
click at [975, 497] on input "Choice" at bounding box center [897, 502] width 218 height 38
type input "Diet pepsi"
type input "بيبسي دايت"
click at [1346, 492] on input "0" at bounding box center [1359, 502] width 111 height 38
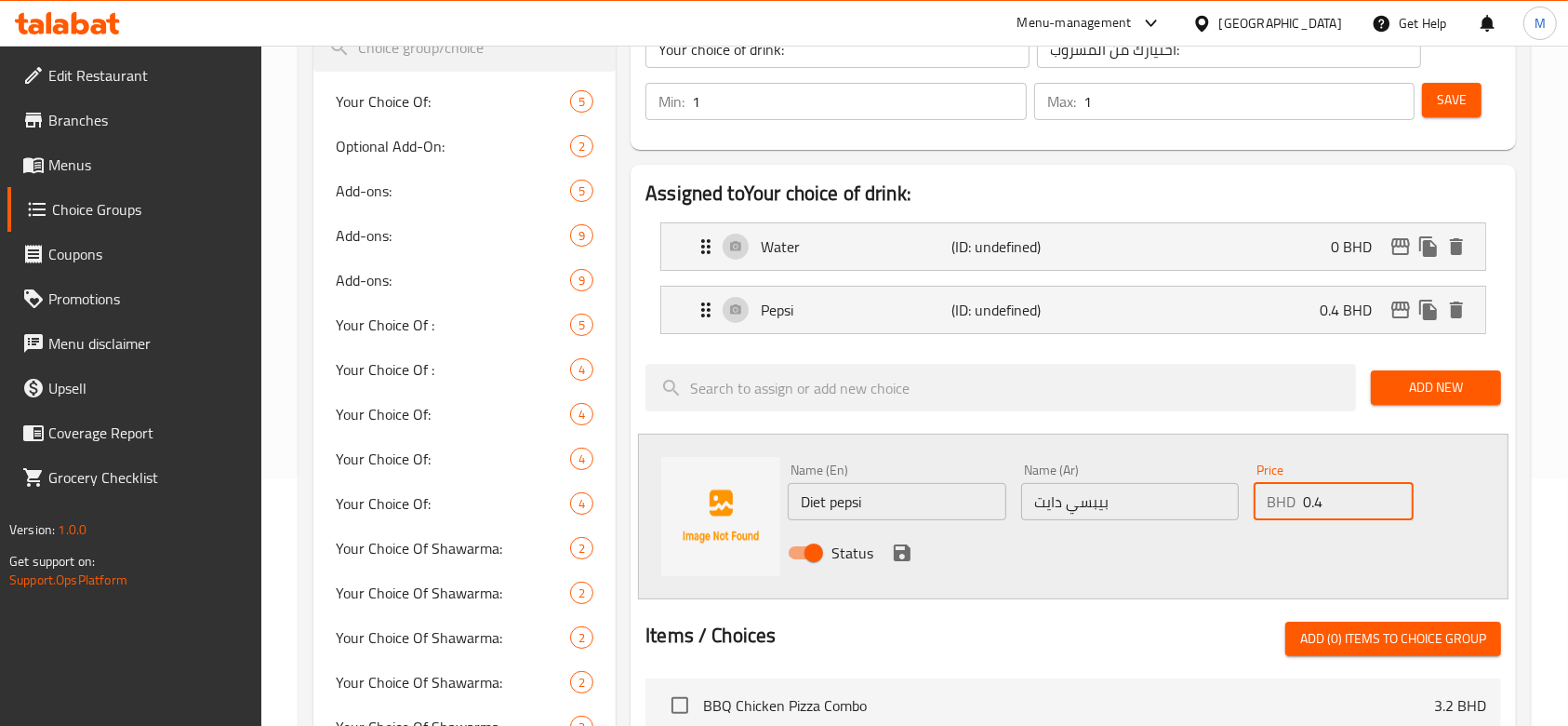
type input "0.4"
click at [903, 550] on icon "save" at bounding box center [902, 553] width 17 height 17
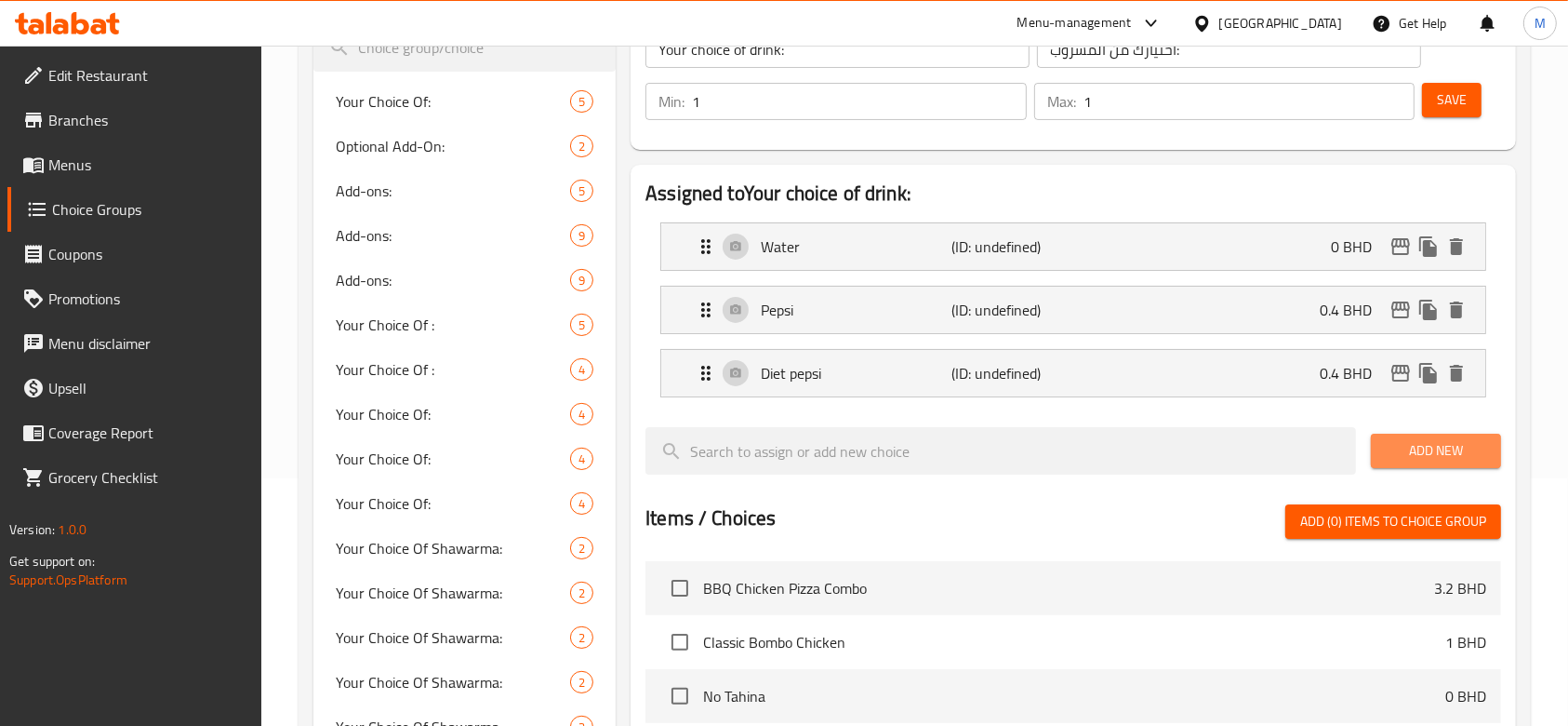
click at [1407, 450] on span "Add New" at bounding box center [1436, 451] width 100 height 23
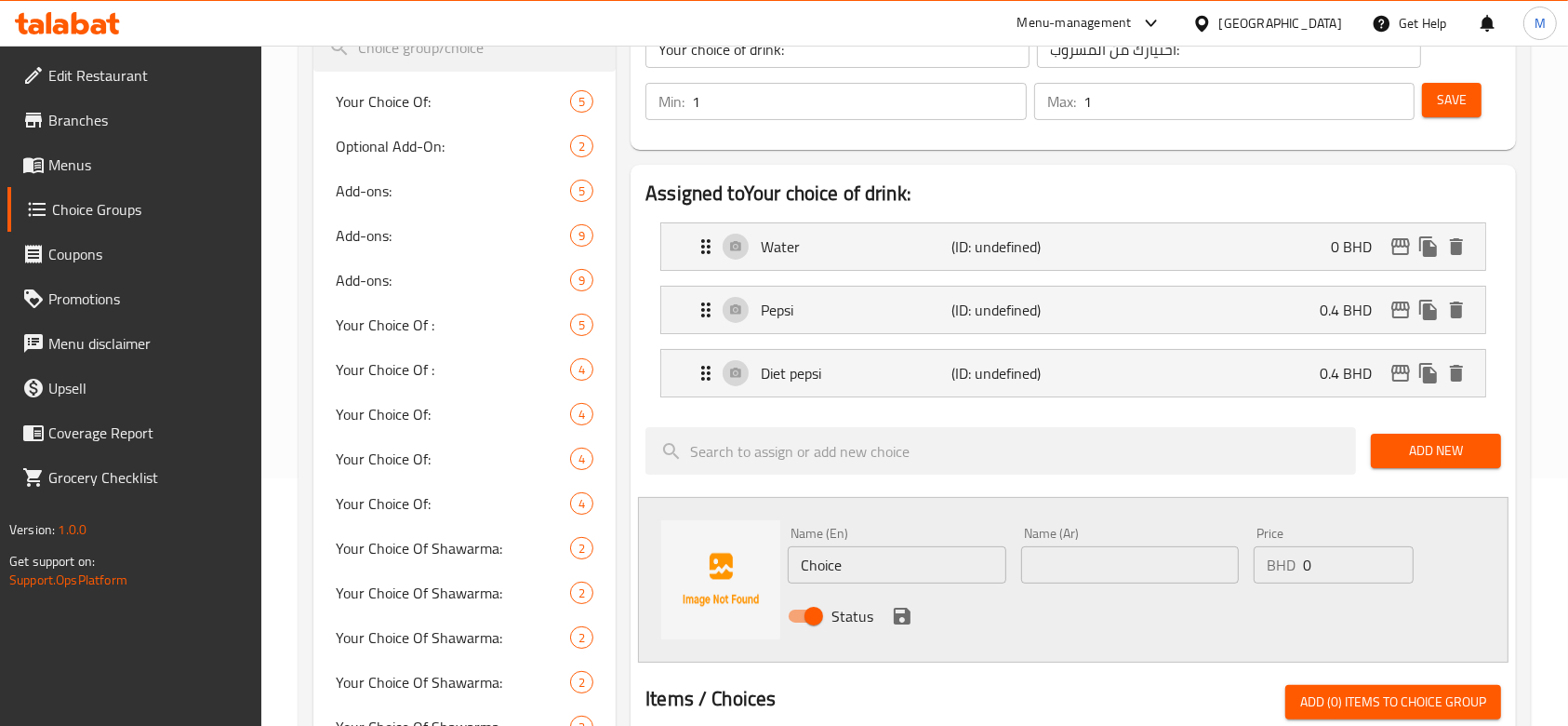
click at [941, 554] on input "Choice" at bounding box center [897, 565] width 218 height 38
type input "7up"
type input "سفن اب"
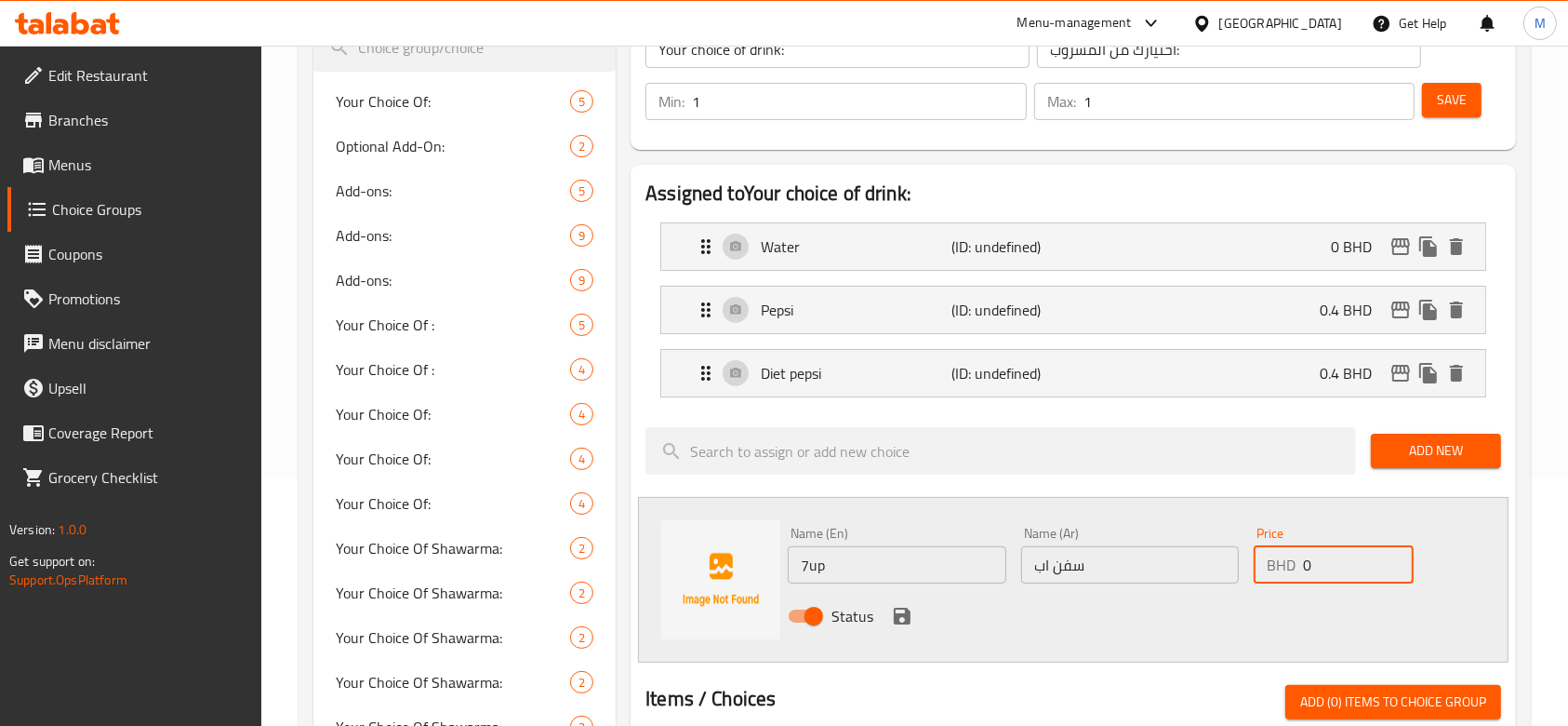
drag, startPoint x: 1260, startPoint y: 557, endPoint x: 1201, endPoint y: 552, distance: 59.2
click at [1206, 554] on div "Name (En) 7up Name (En) Name (Ar) سفن اب Name (Ar) Price BHD 0 Price Status" at bounding box center [1130, 580] width 699 height 122
type input "0.4"
click at [901, 614] on icon "save" at bounding box center [902, 616] width 17 height 17
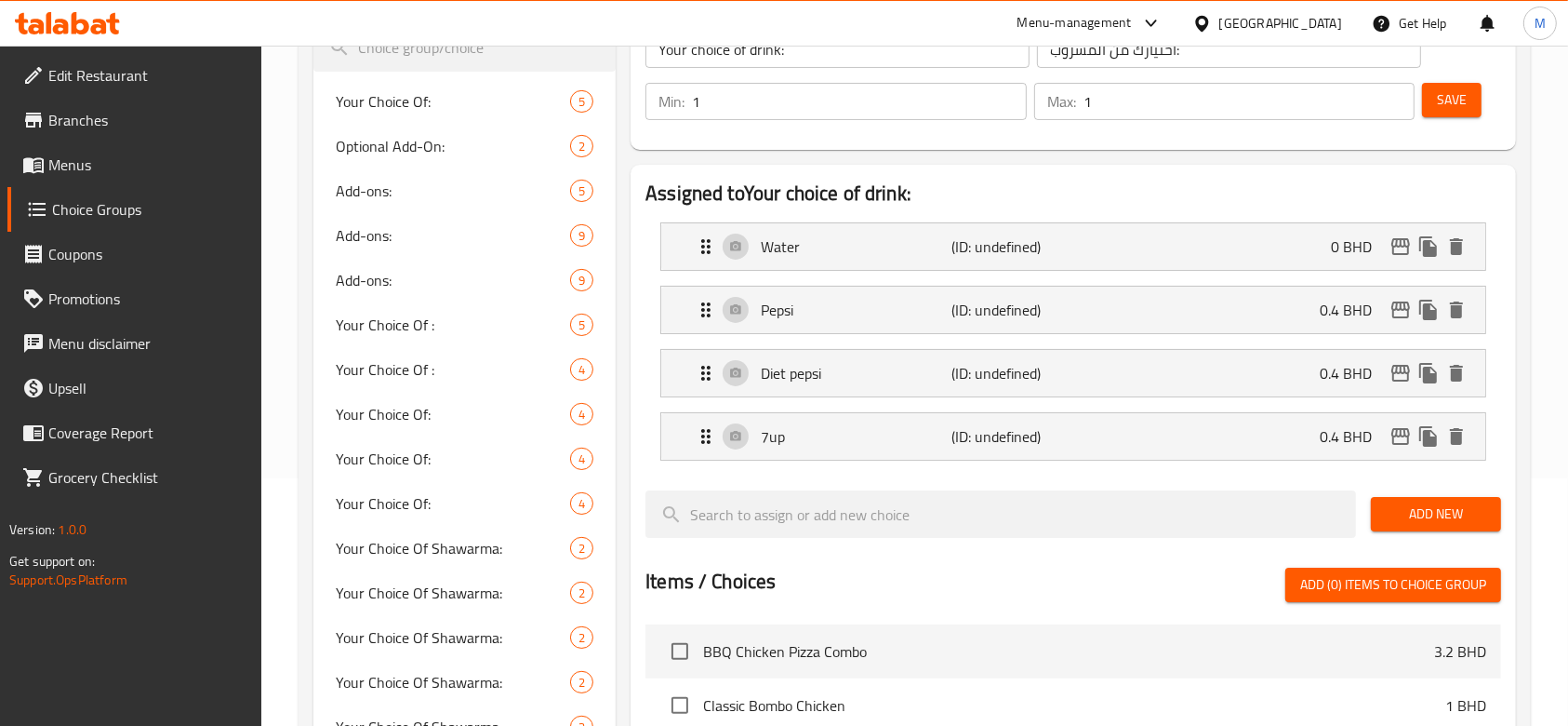
click at [1423, 516] on span "Add New" at bounding box center [1436, 514] width 100 height 23
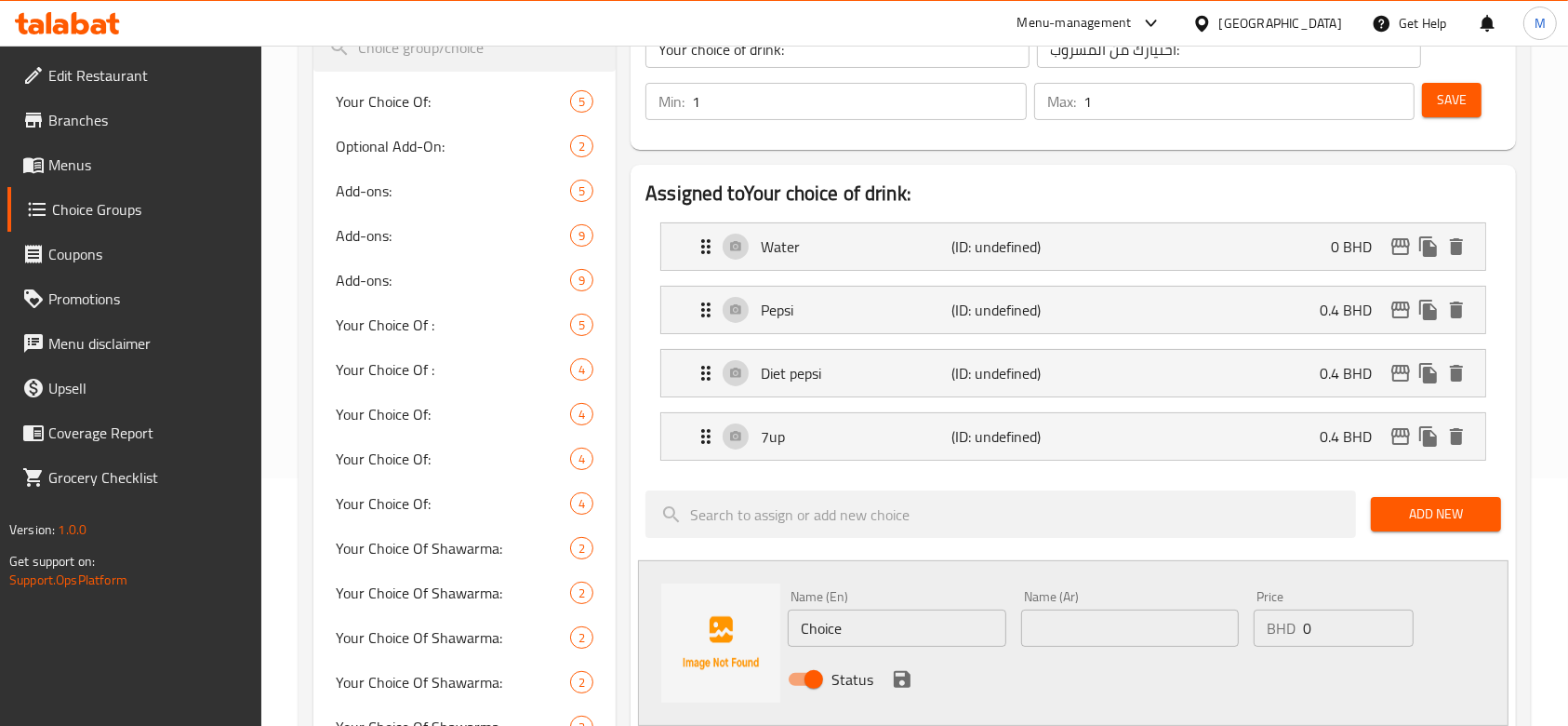
click at [870, 622] on input "Choice" at bounding box center [897, 628] width 218 height 38
click at [868, 622] on input "Choice" at bounding box center [897, 628] width 218 height 38
click at [868, 622] on input "ChoiceDiet 7up" at bounding box center [897, 628] width 218 height 38
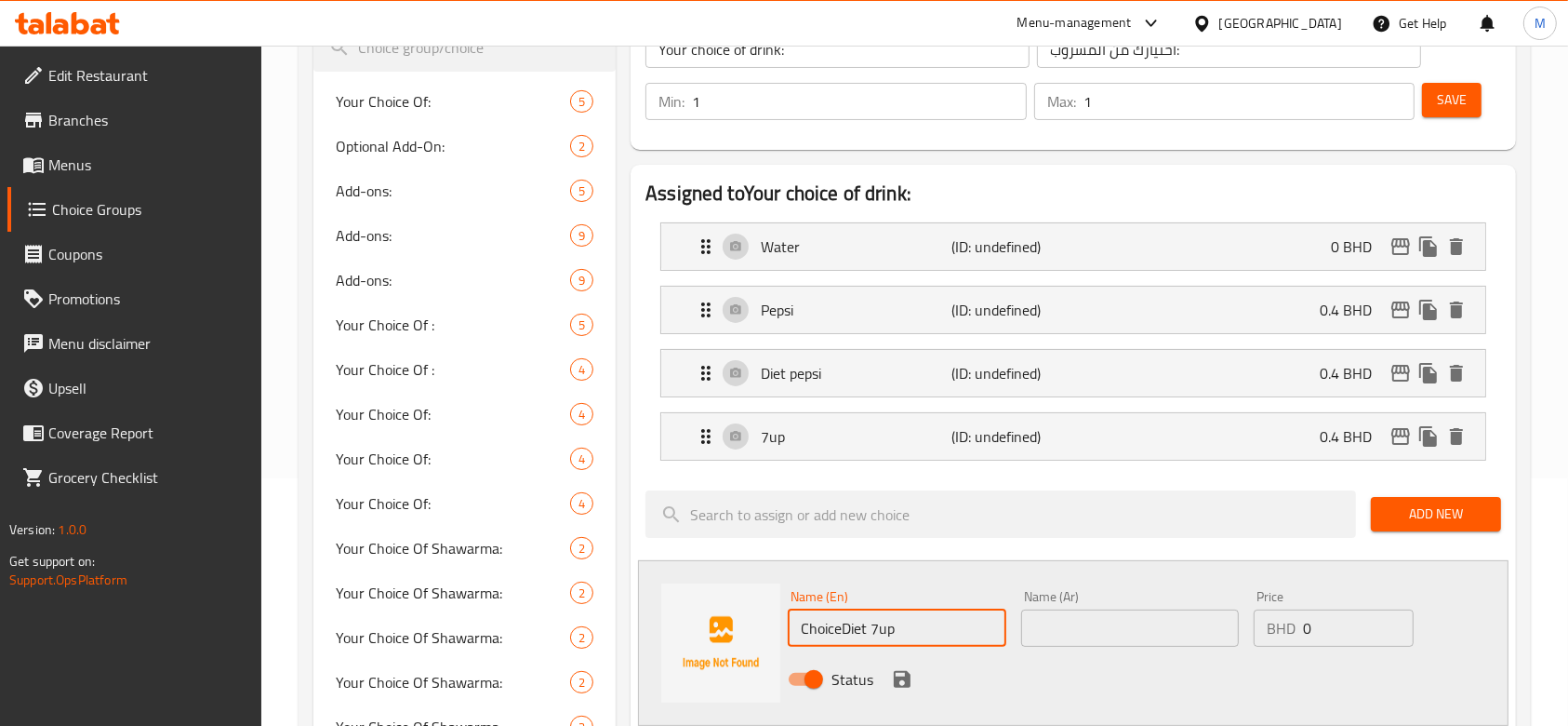
click at [868, 622] on input "ChoiceDiet 7up" at bounding box center [897, 628] width 218 height 38
type input "Diet 7up"
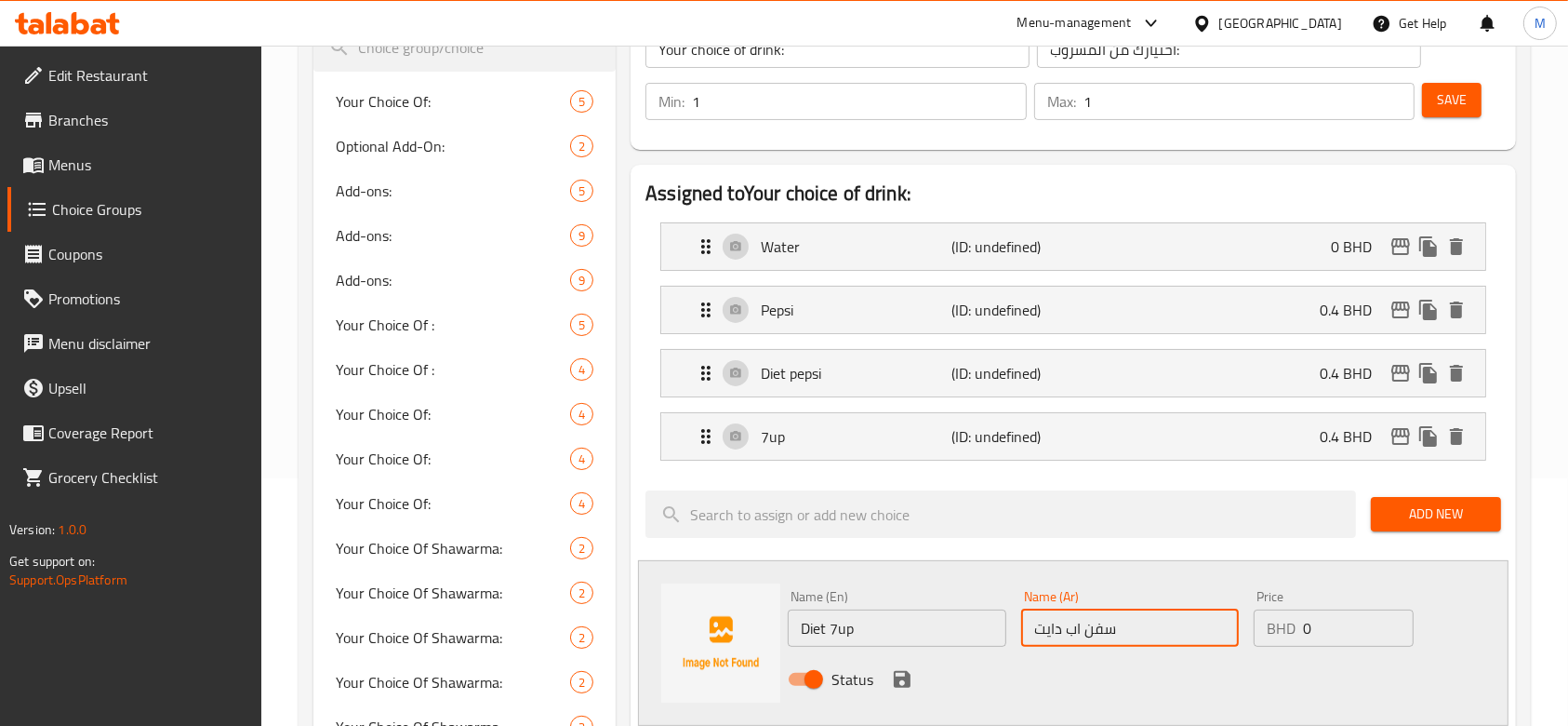
type input "سفن اب دايت"
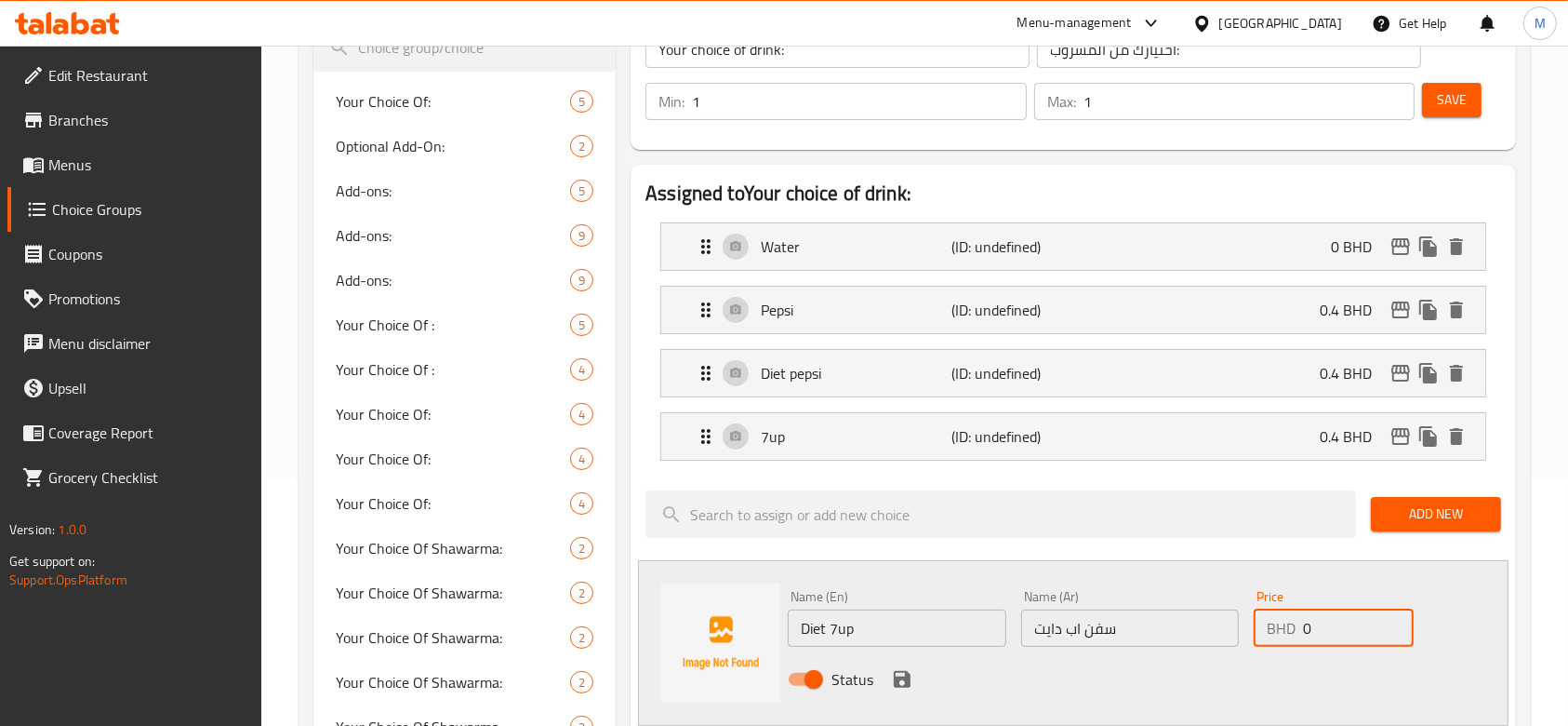
click at [1375, 623] on input "0" at bounding box center [1359, 628] width 111 height 38
click at [1375, 625] on input "0" at bounding box center [1359, 628] width 111 height 38
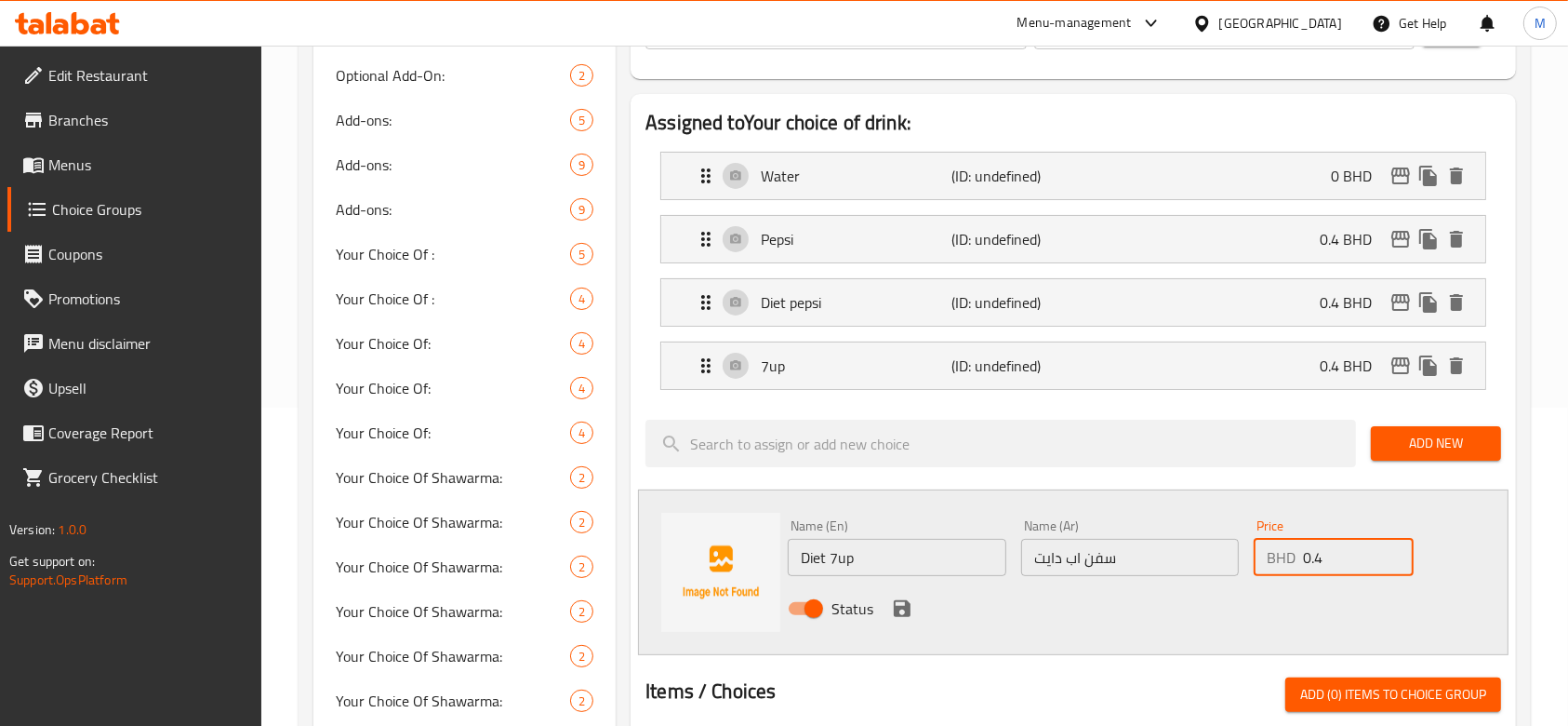
scroll to position [372, 0]
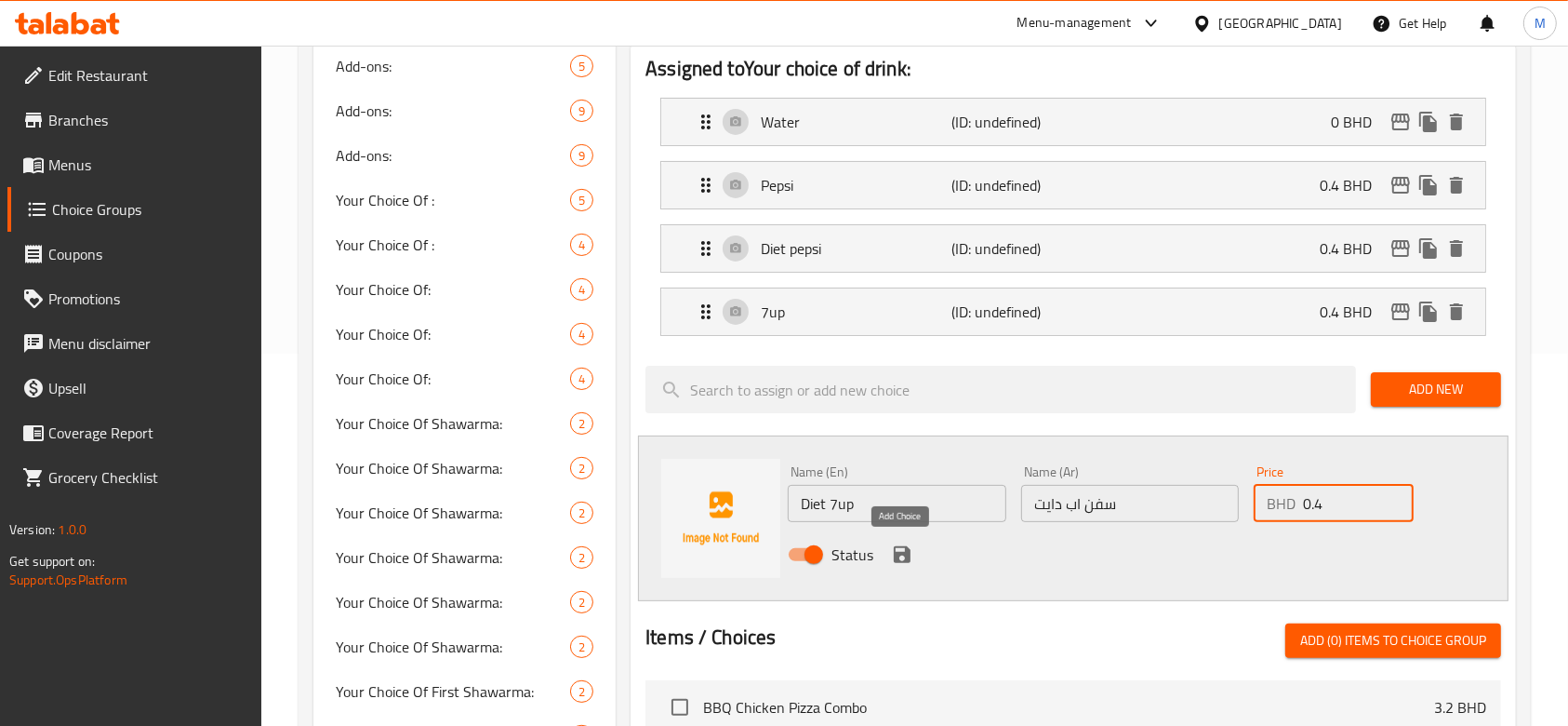
type input "0.4"
click at [904, 559] on icon "save" at bounding box center [902, 555] width 17 height 17
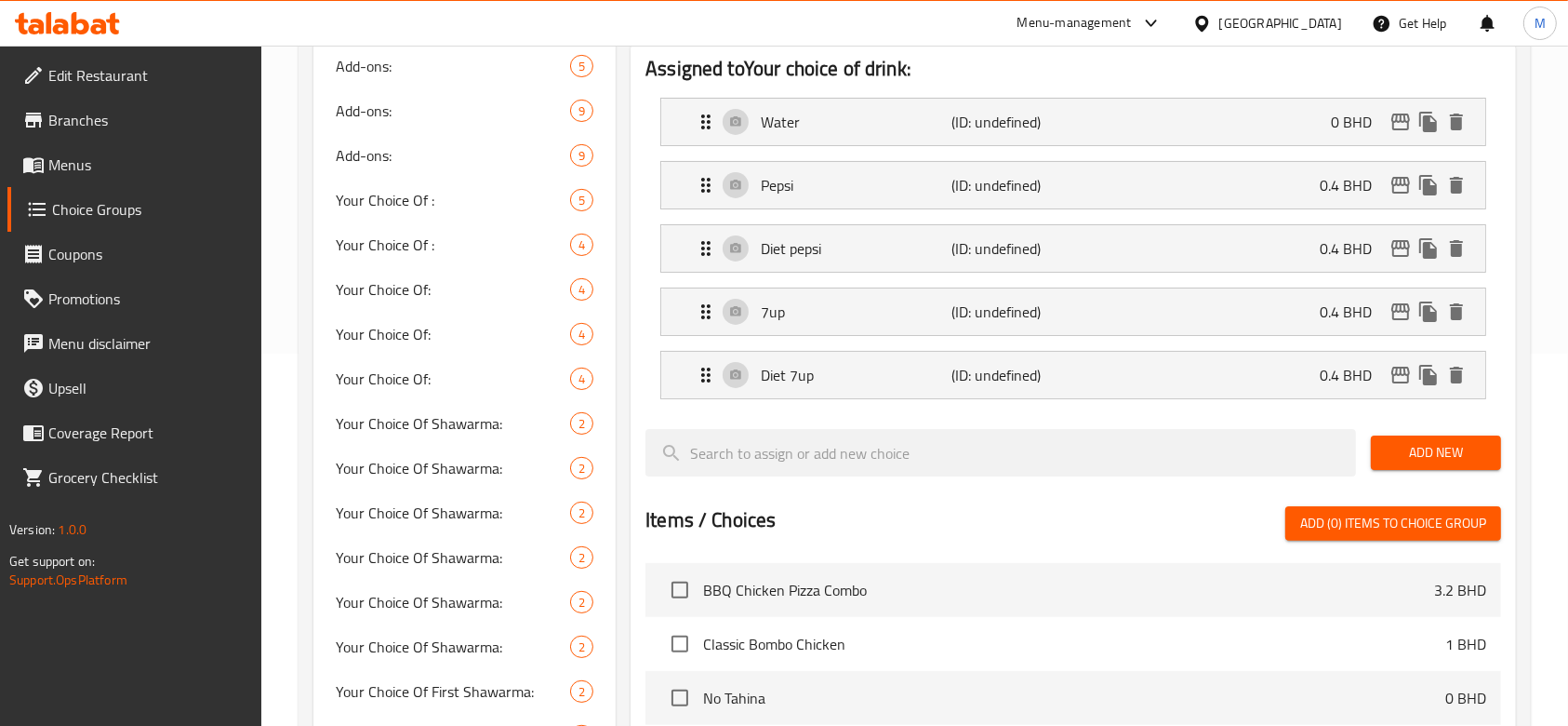
click at [1398, 457] on span "Add New" at bounding box center [1436, 453] width 100 height 23
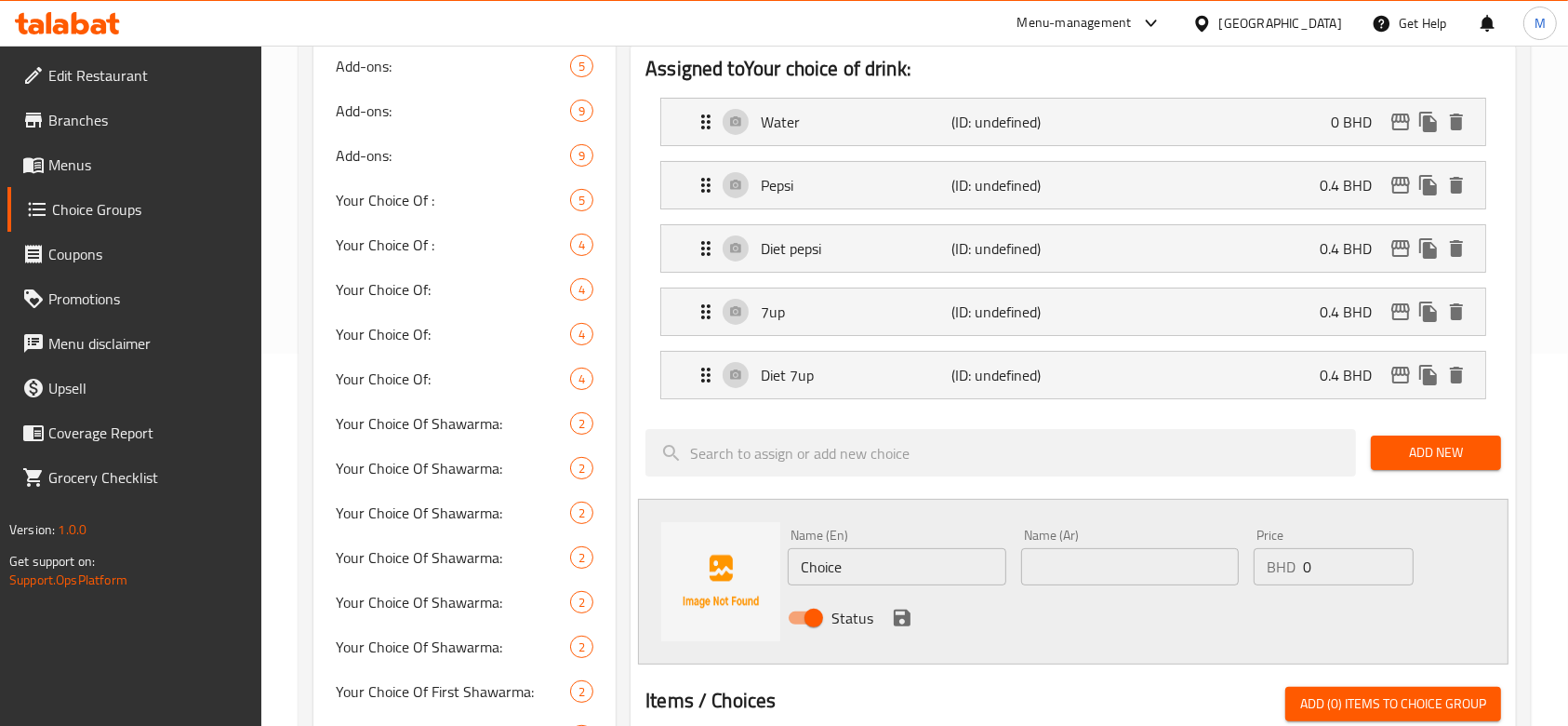
click at [951, 557] on input "Choice" at bounding box center [897, 567] width 218 height 38
click at [951, 558] on input "Choice" at bounding box center [897, 567] width 218 height 38
type input "Citrus"
type input "ميرندا حمضيات"
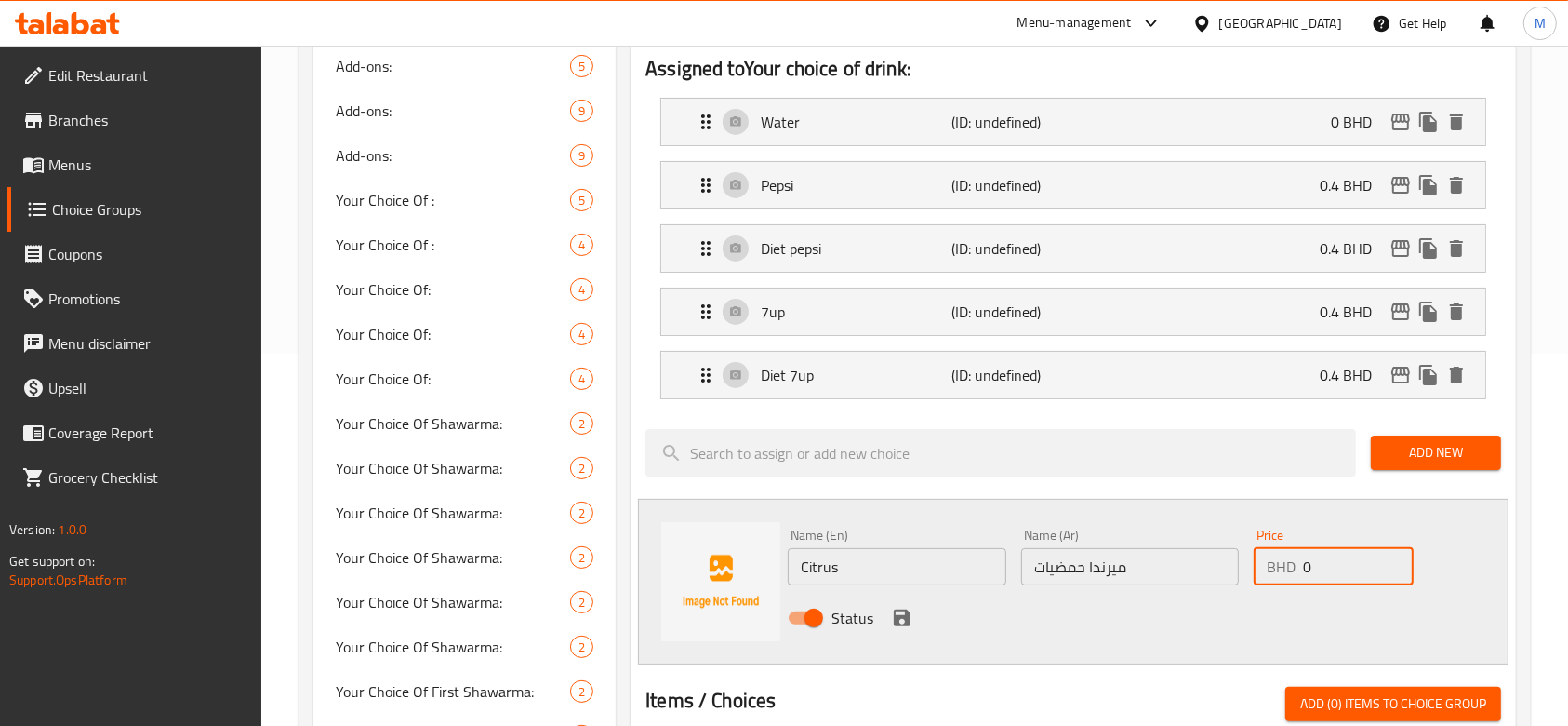
click at [1331, 558] on input "0" at bounding box center [1359, 567] width 111 height 38
type input "0.4"
click at [894, 618] on icon "save" at bounding box center [902, 618] width 17 height 17
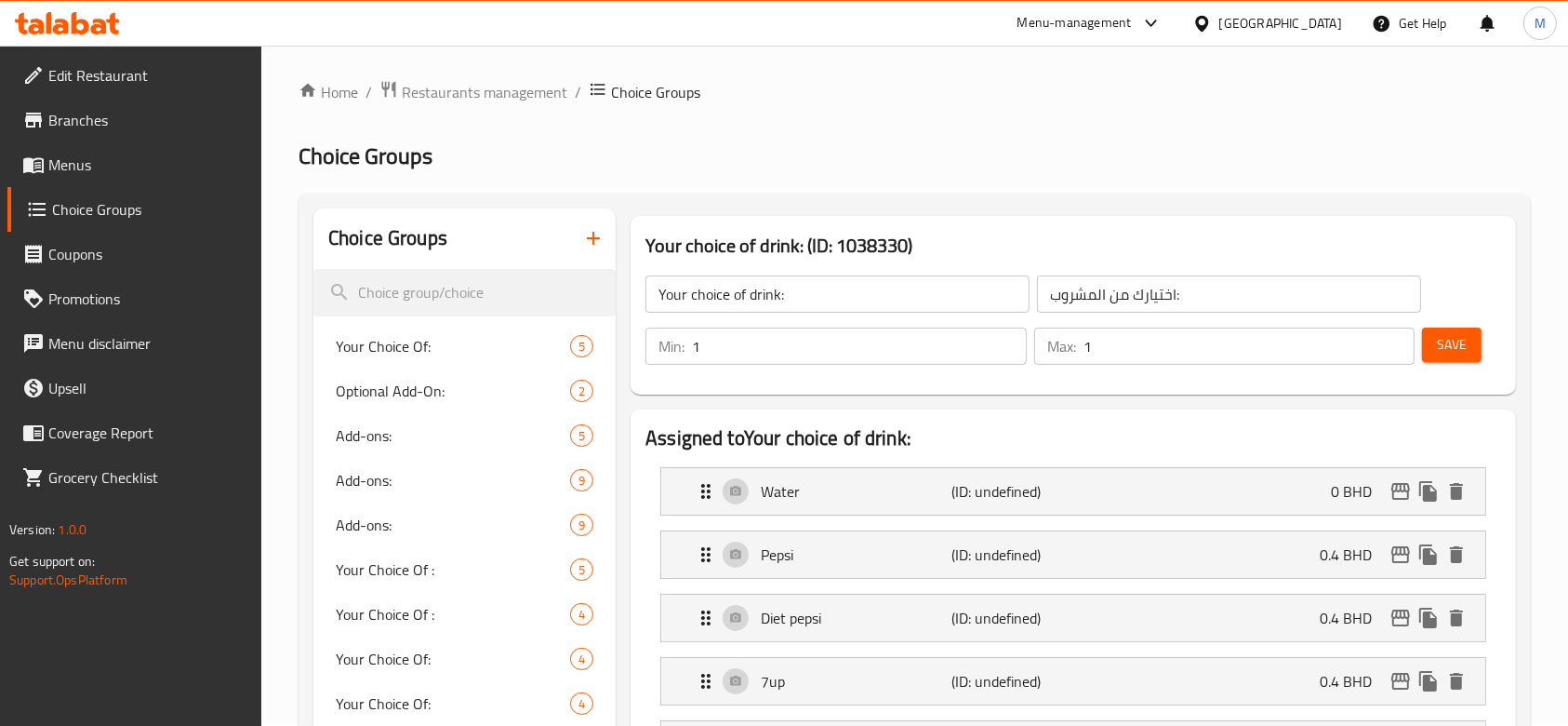
scroll to position [0, 0]
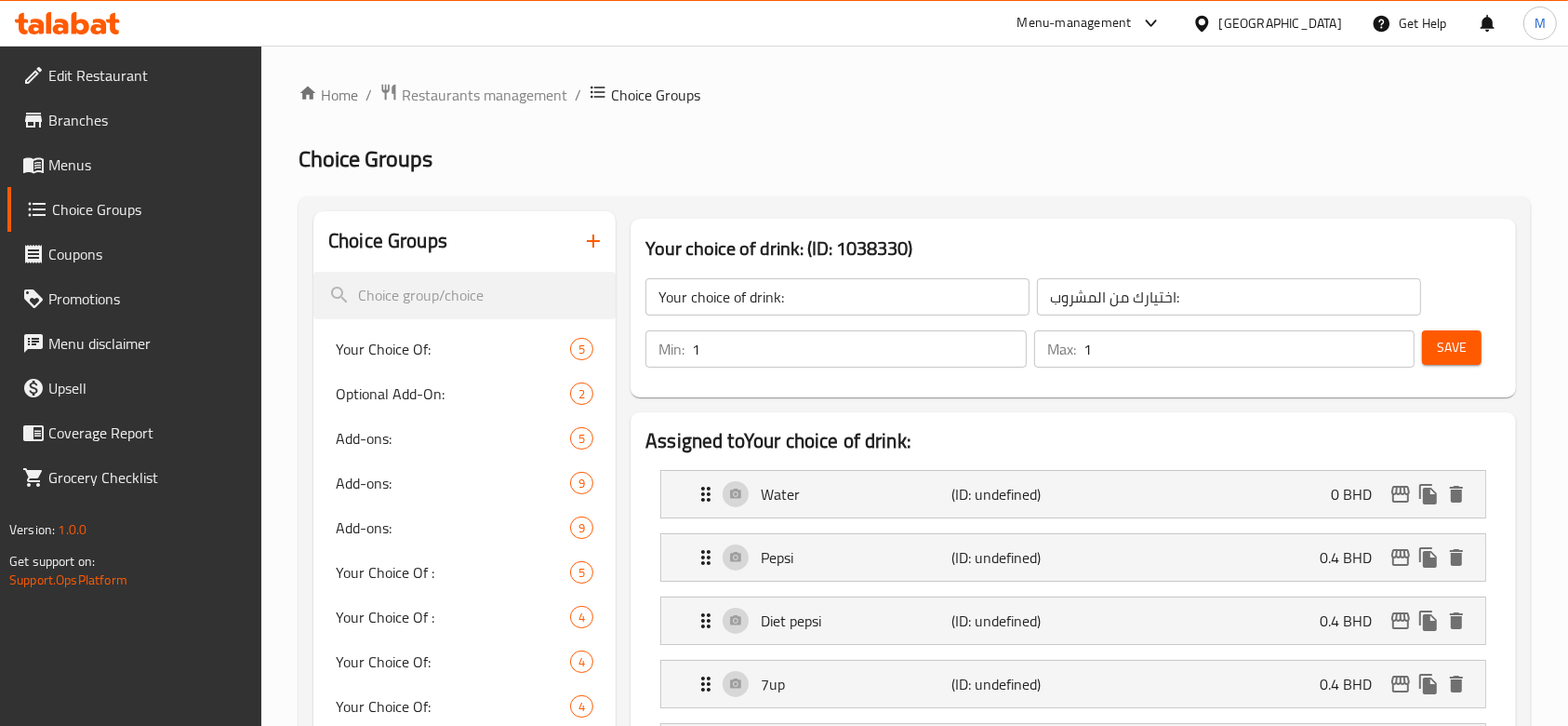
click at [1459, 359] on span "Save" at bounding box center [1453, 348] width 30 height 23
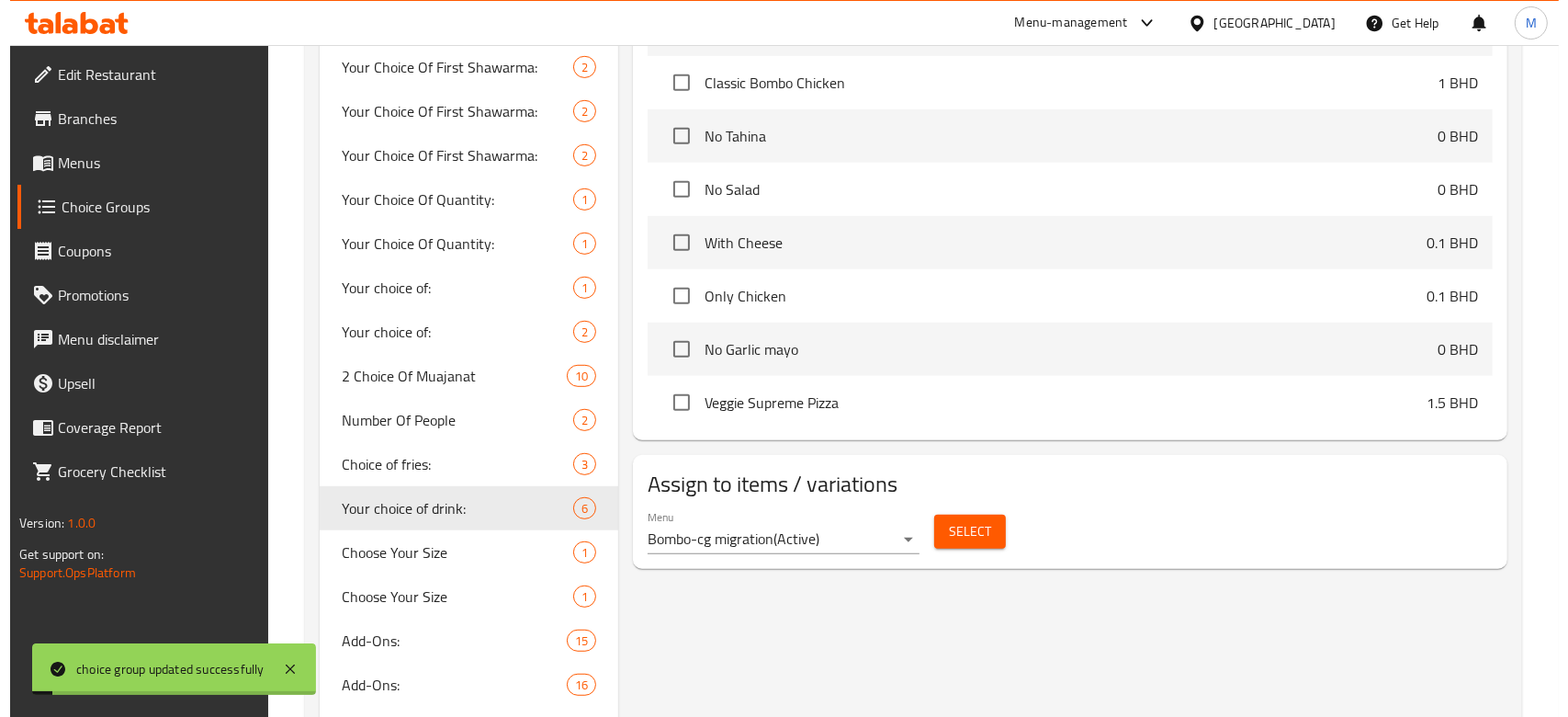
scroll to position [1225, 0]
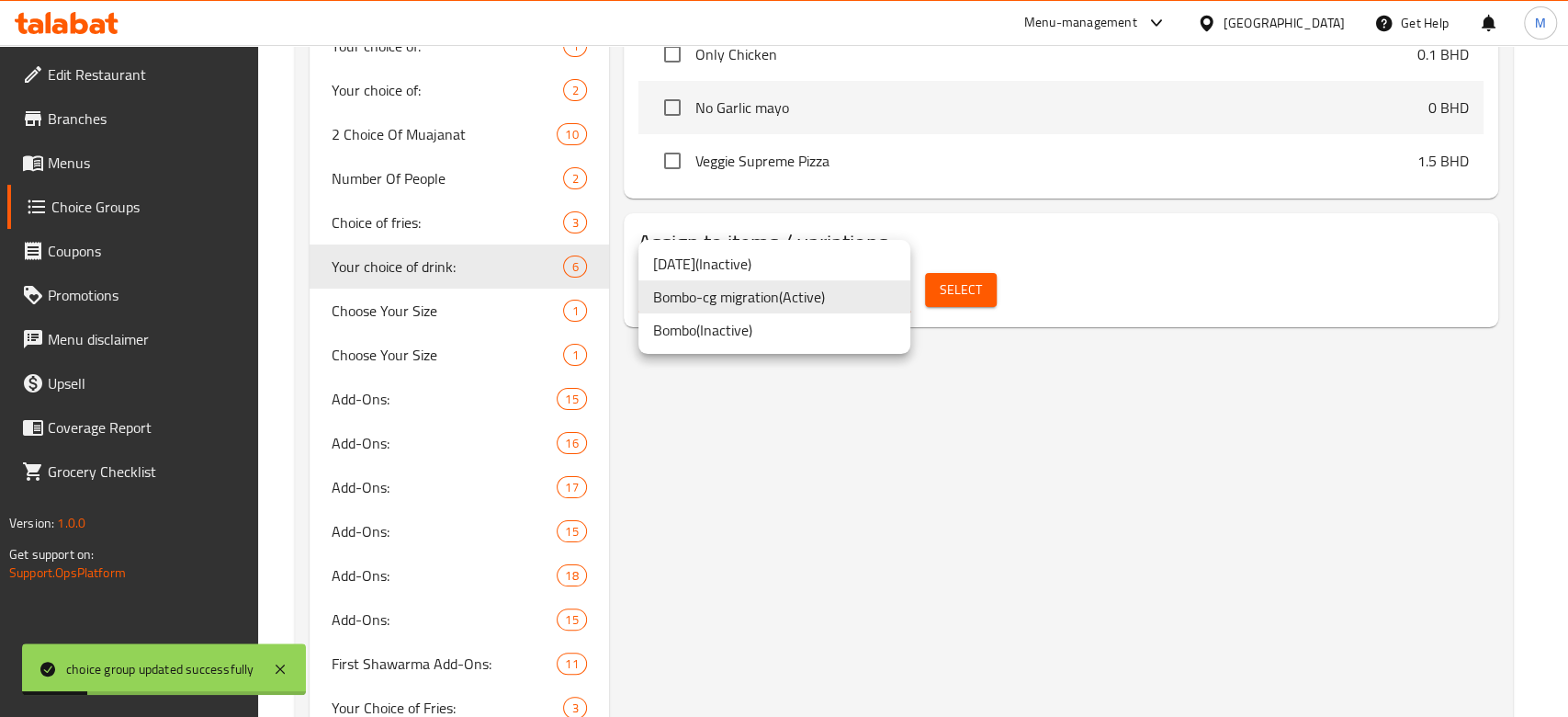
click at [801, 305] on li "Bombo-cg migration ( Active )" at bounding box center [774, 297] width 272 height 33
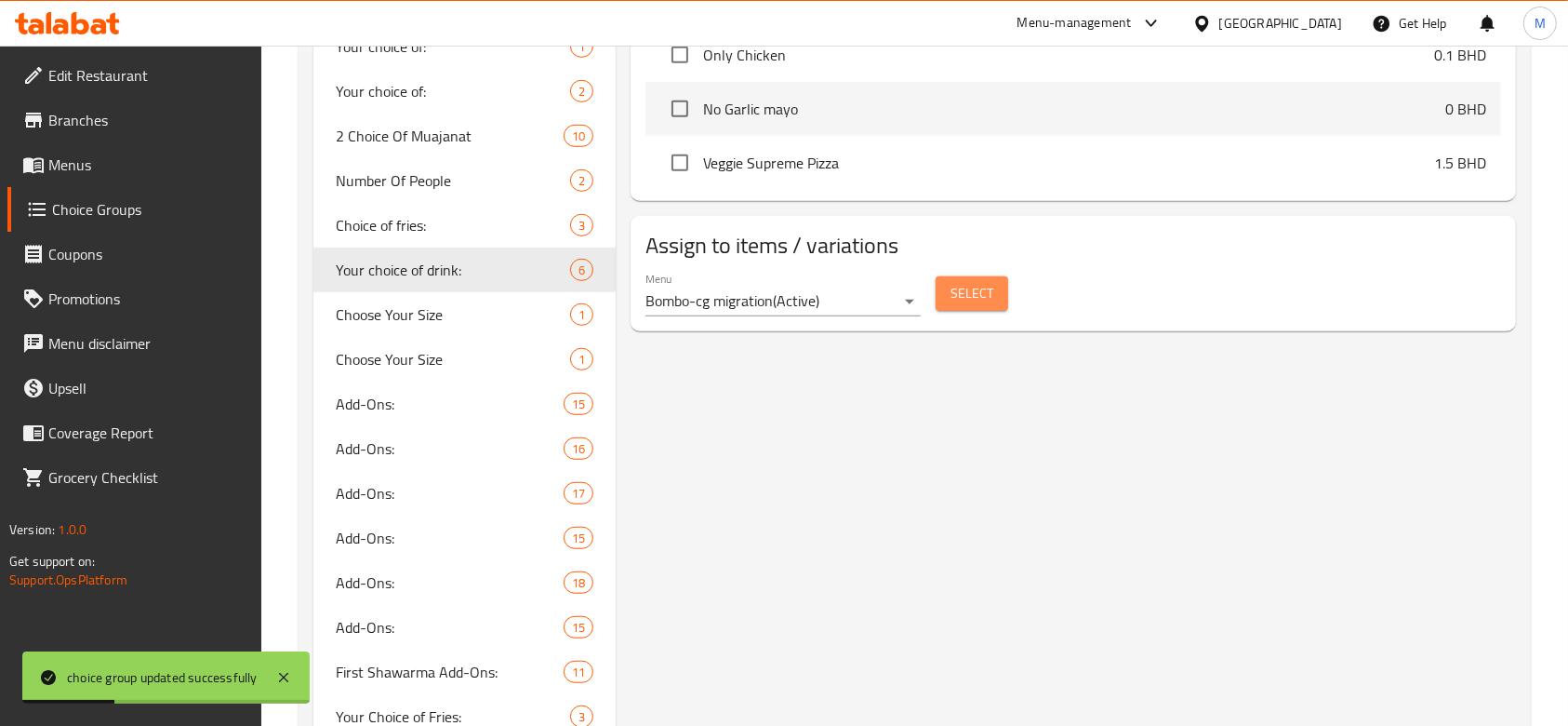
click at [984, 296] on span "Select" at bounding box center [972, 293] width 43 height 23
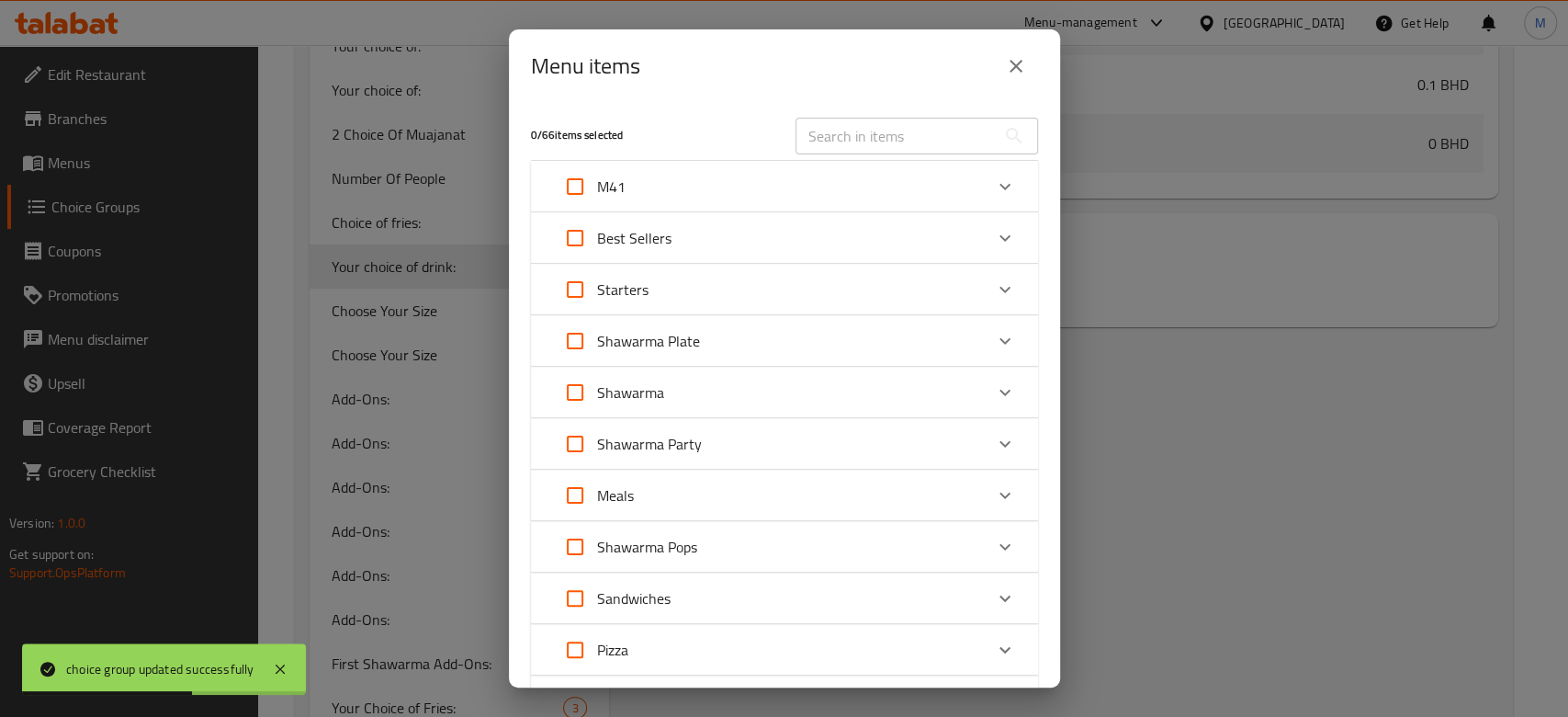
click at [694, 188] on div "M41" at bounding box center [768, 186] width 430 height 45
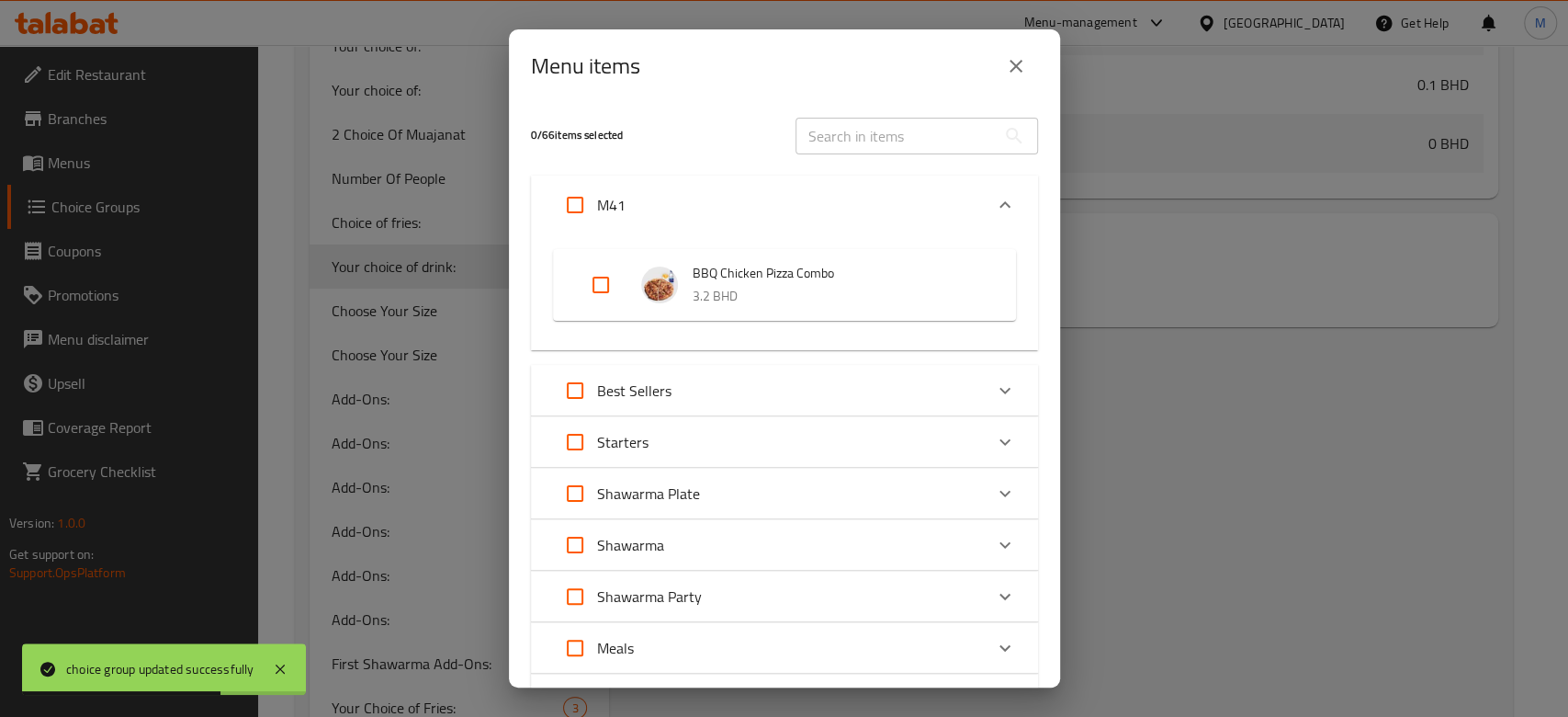
click at [705, 265] on span "BBQ Chicken Pizza Combo" at bounding box center [835, 273] width 287 height 23
click at [597, 285] on input "Expand" at bounding box center [601, 285] width 45 height 45
checkbox input "true"
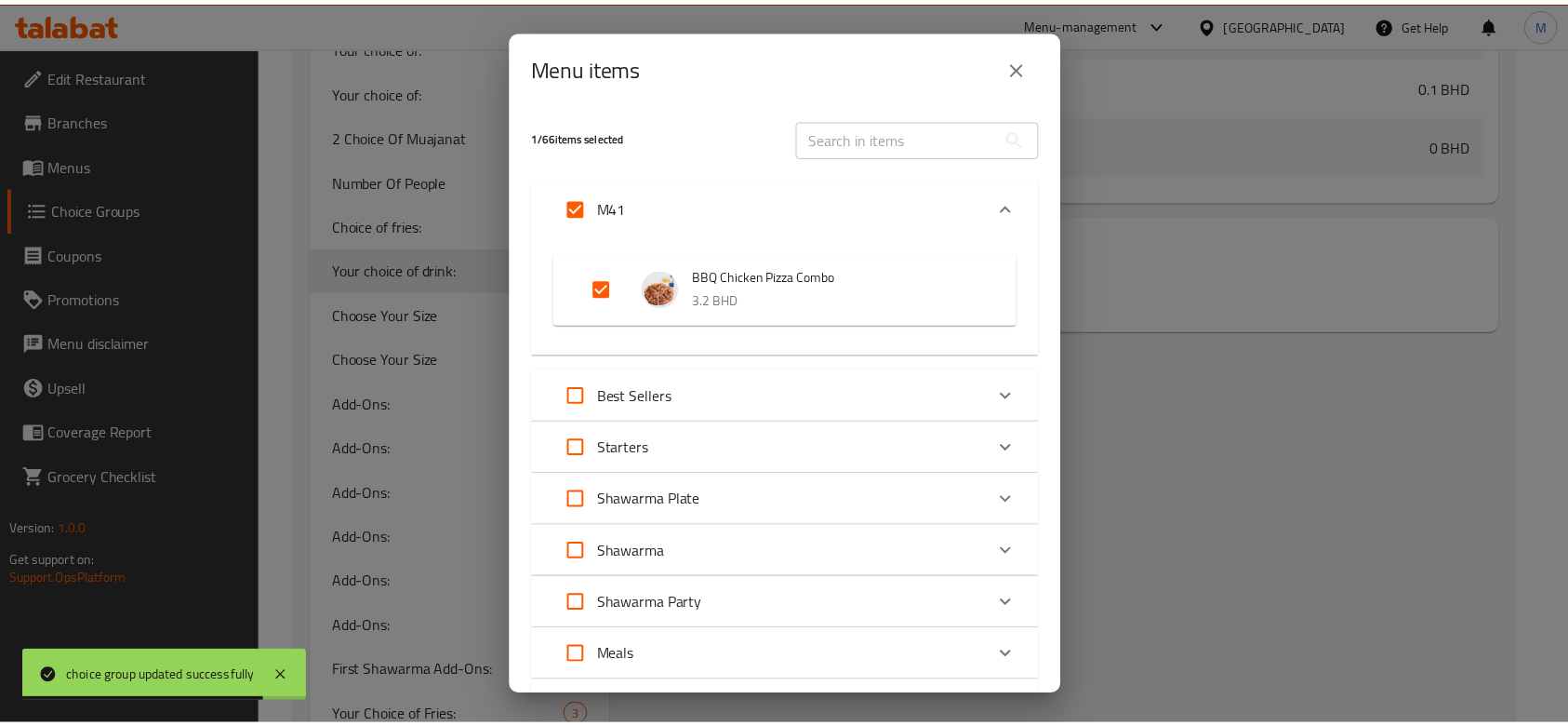
scroll to position [532, 0]
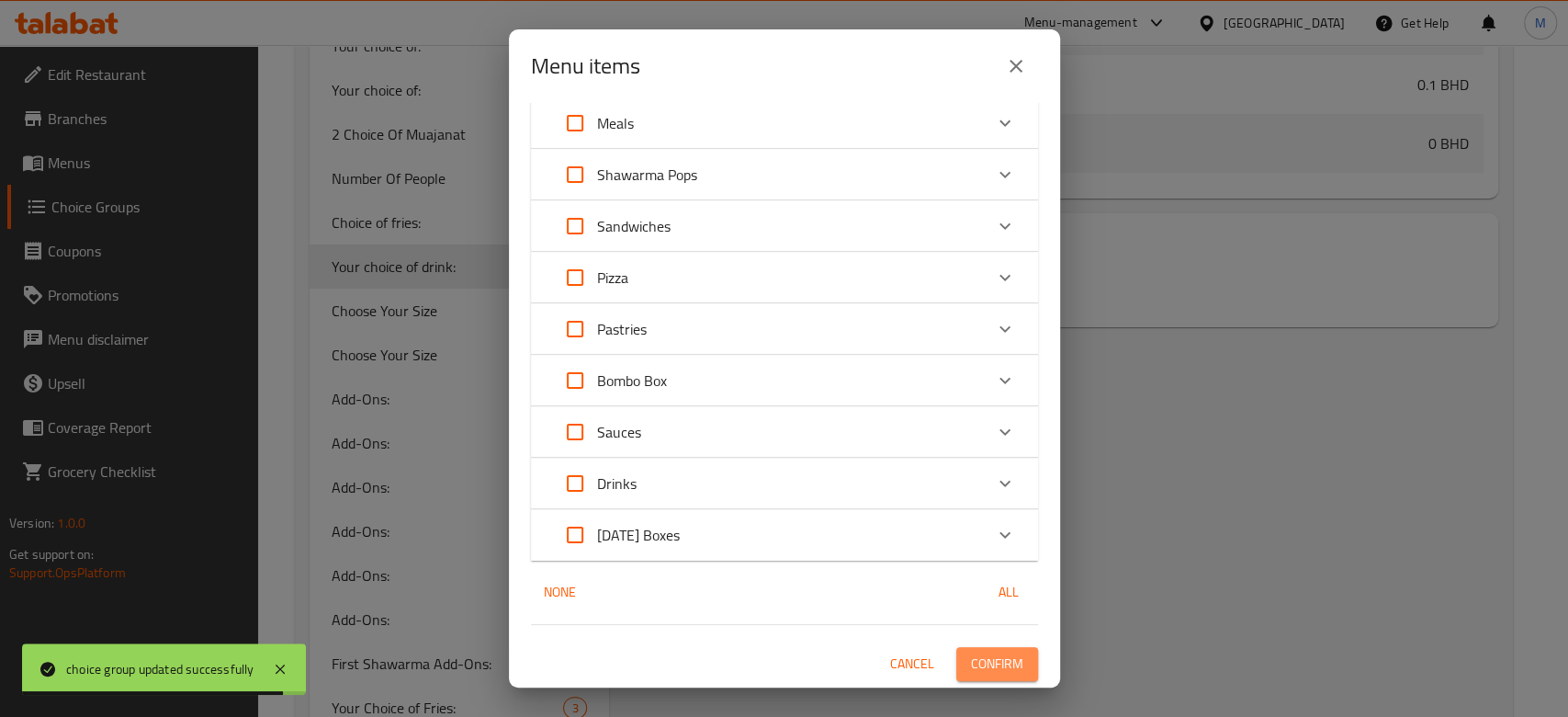
click at [971, 660] on span "Confirm" at bounding box center [997, 663] width 52 height 23
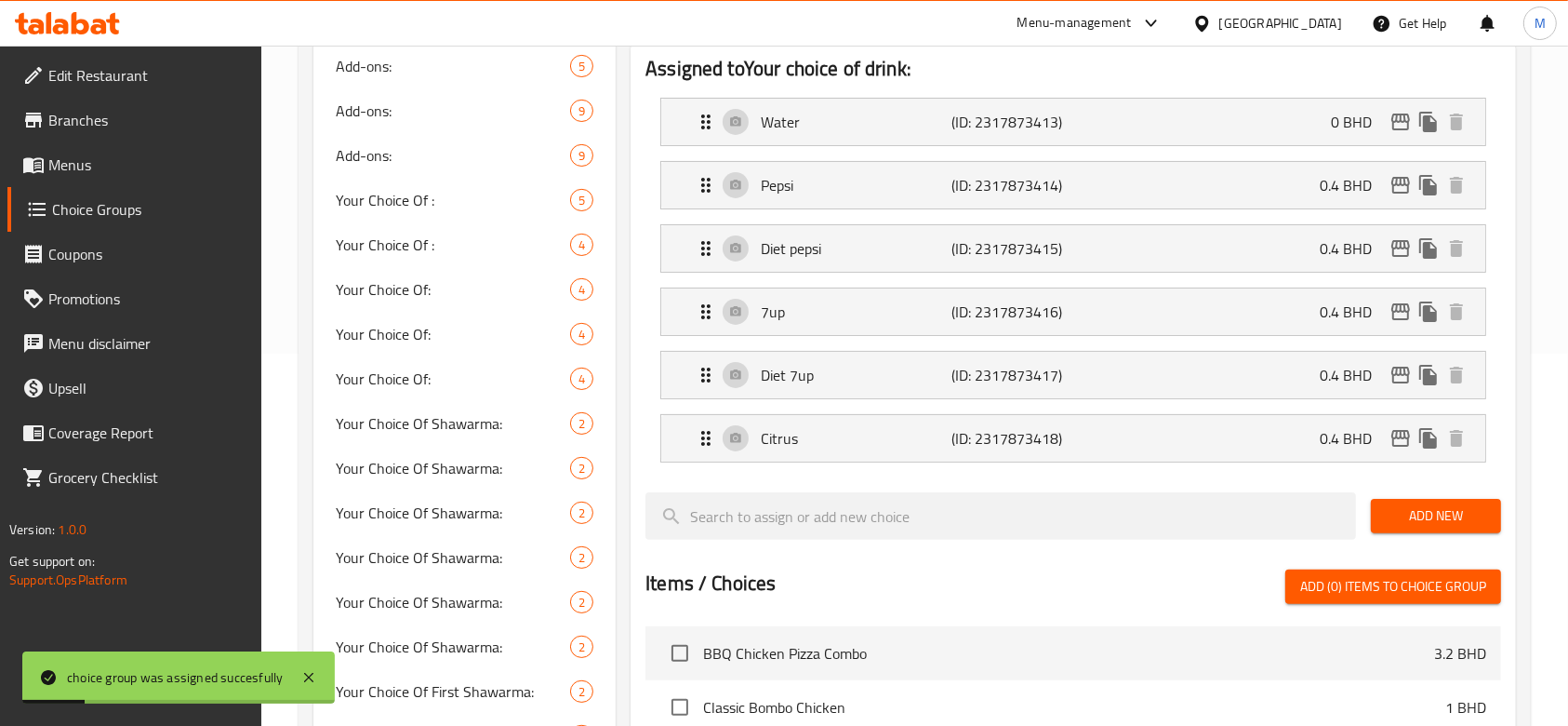
scroll to position [0, 0]
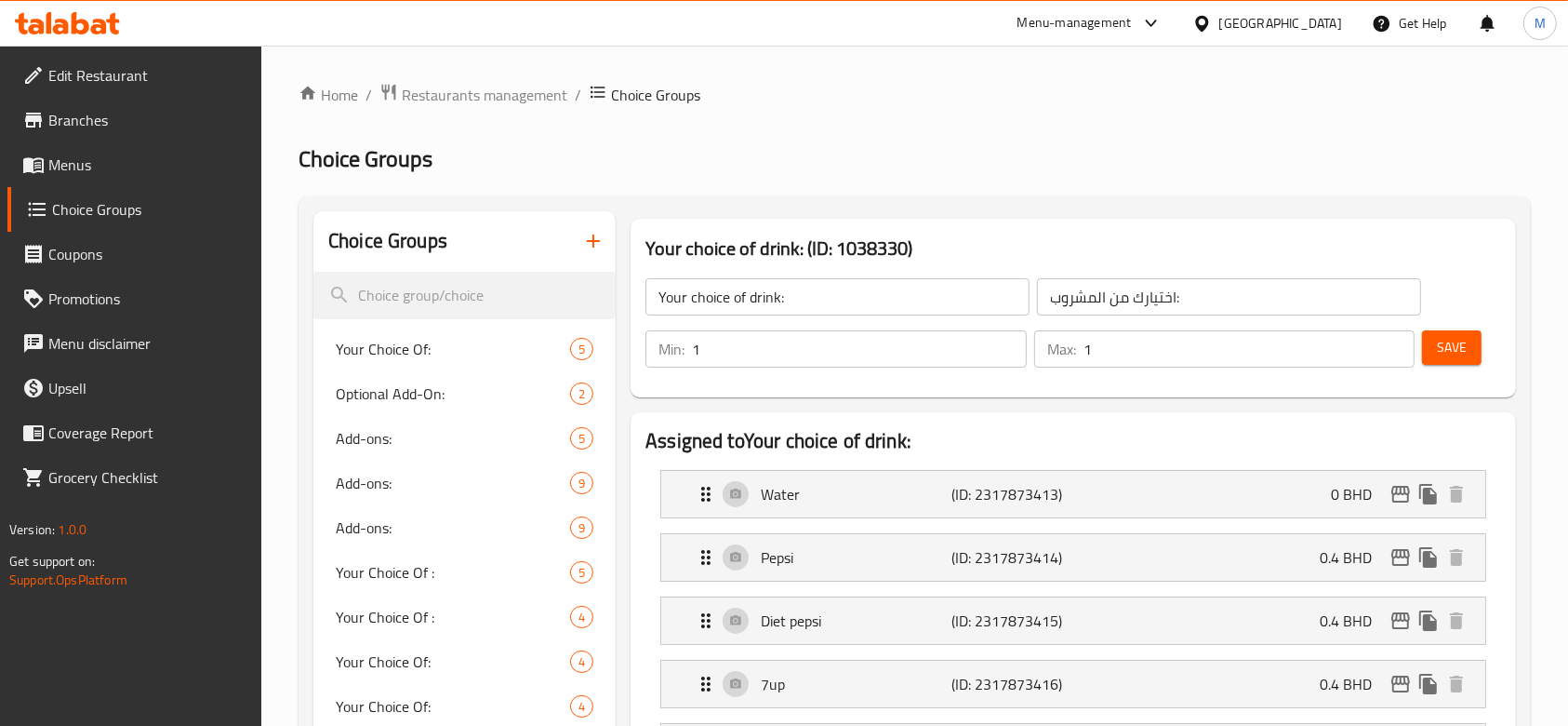
click at [1124, 26] on div "Menu-management" at bounding box center [1075, 23] width 115 height 23
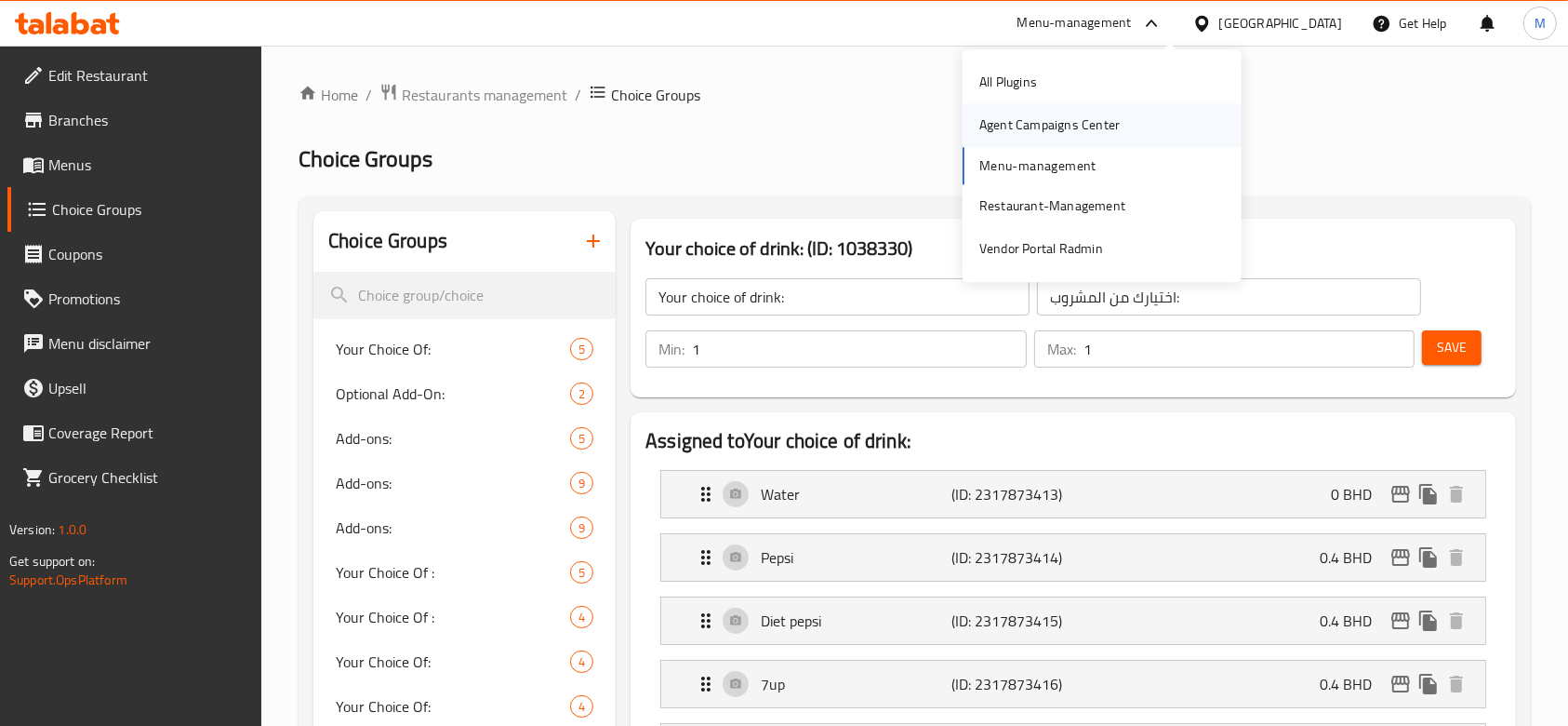
click at [1084, 126] on div "Agent Campaigns Center" at bounding box center [1050, 126] width 141 height 21
